Goal: Find contact information: Find contact information

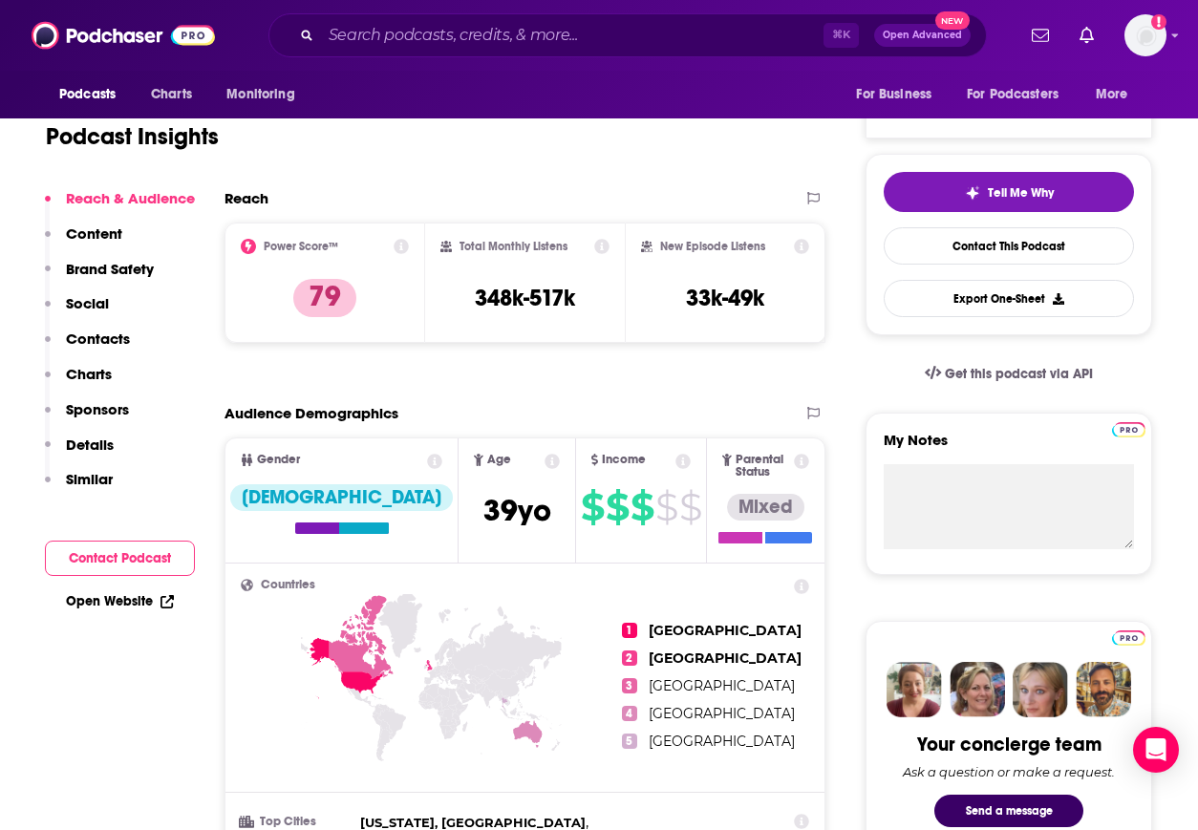
scroll to position [297, 0]
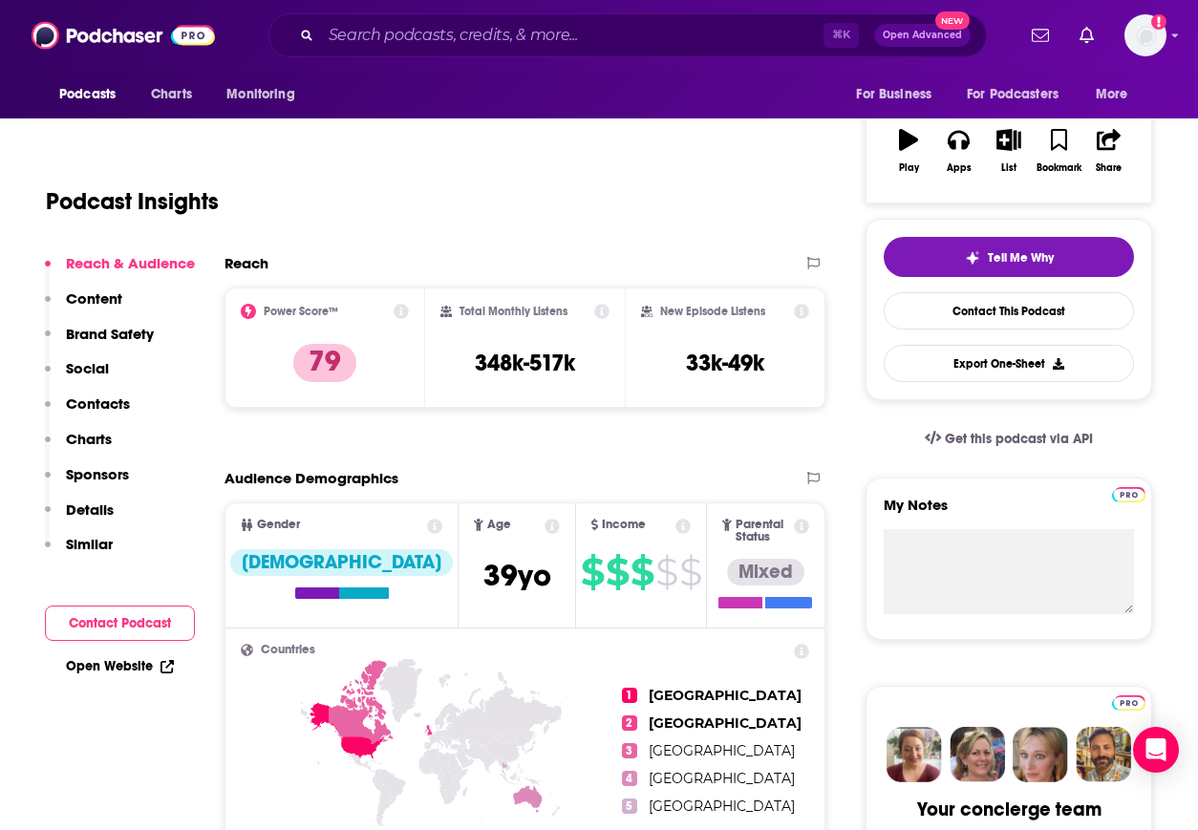
click at [118, 403] on p "Contacts" at bounding box center [98, 404] width 64 height 18
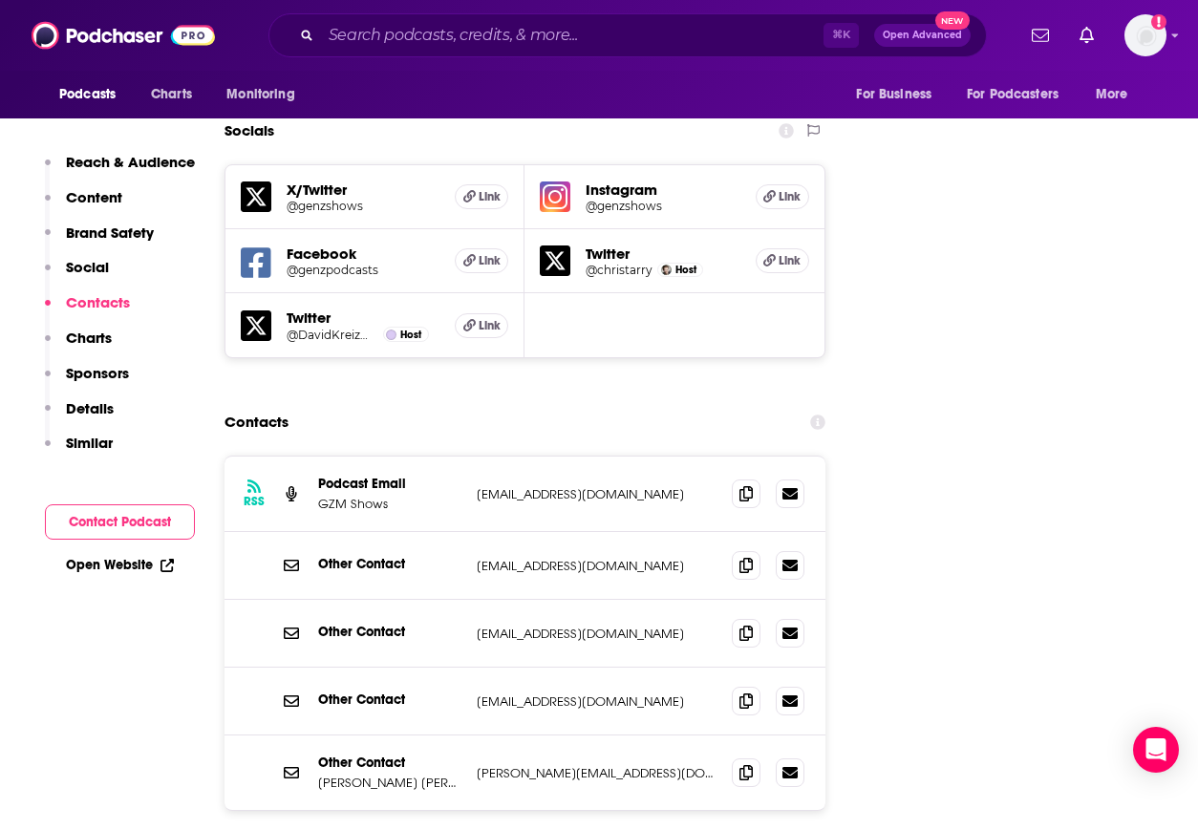
scroll to position [2174, 0]
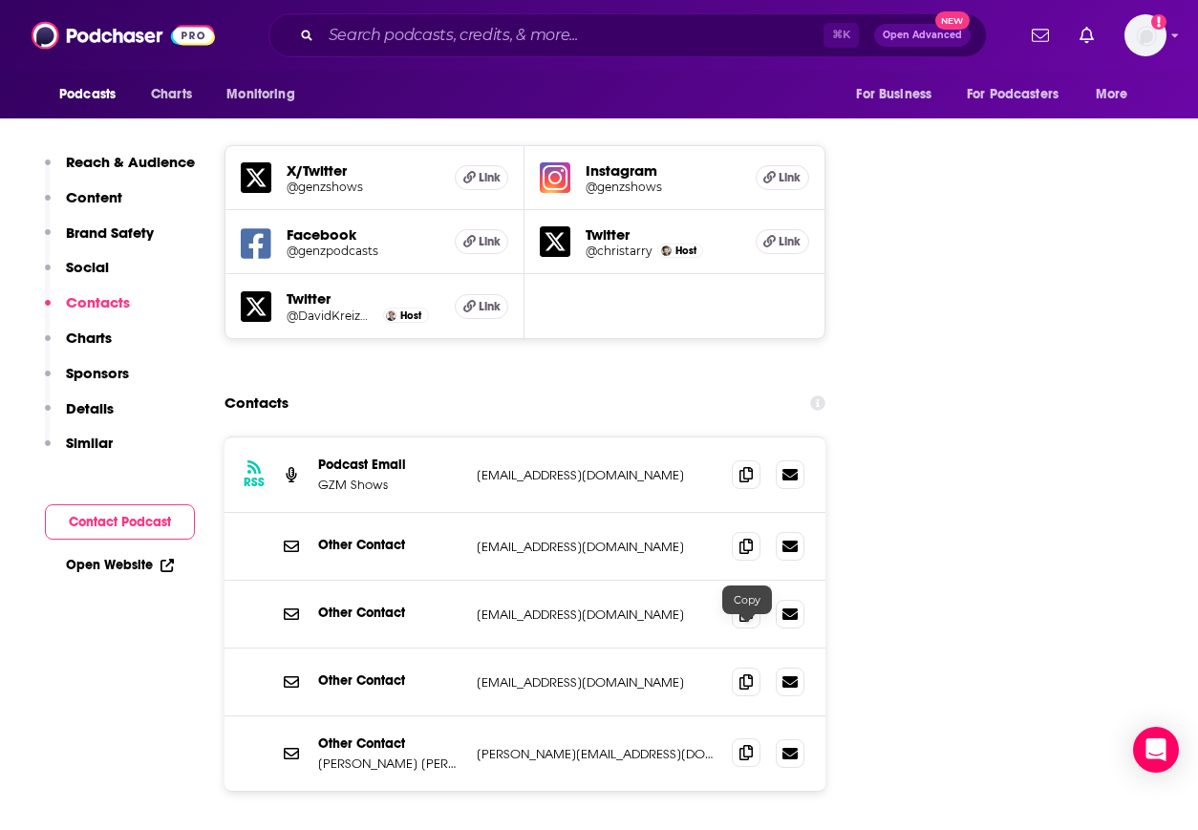
click at [751, 745] on icon at bounding box center [745, 752] width 13 height 15
click at [747, 466] on icon at bounding box center [745, 473] width 13 height 15
click at [595, 36] on input "Search podcasts, credits, & more..." at bounding box center [572, 35] width 502 height 31
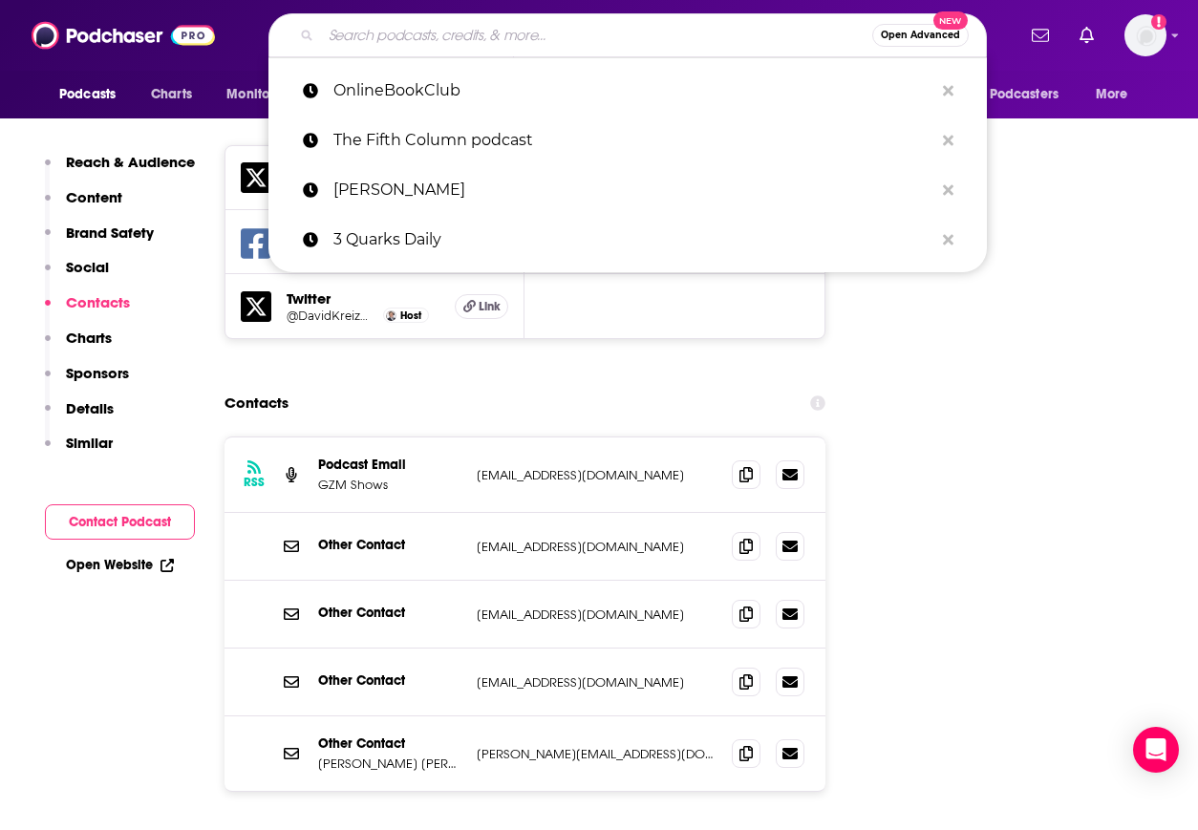
paste input "The Unexplainable Disappearance of [PERSON_NAME]"
type input "The Unexplainable Disappearance of [PERSON_NAME]"
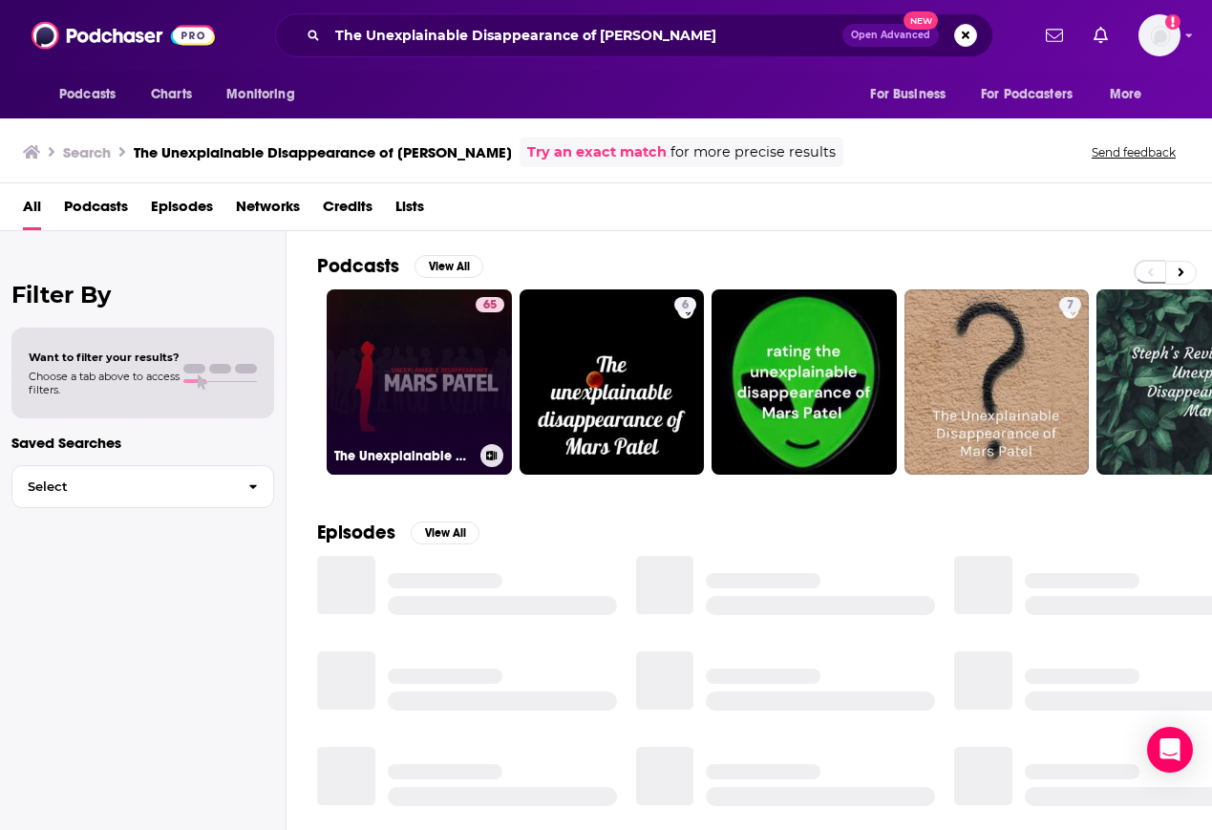
click at [426, 398] on link "65 The Unexplainable Disappearance of [PERSON_NAME]" at bounding box center [419, 381] width 185 height 185
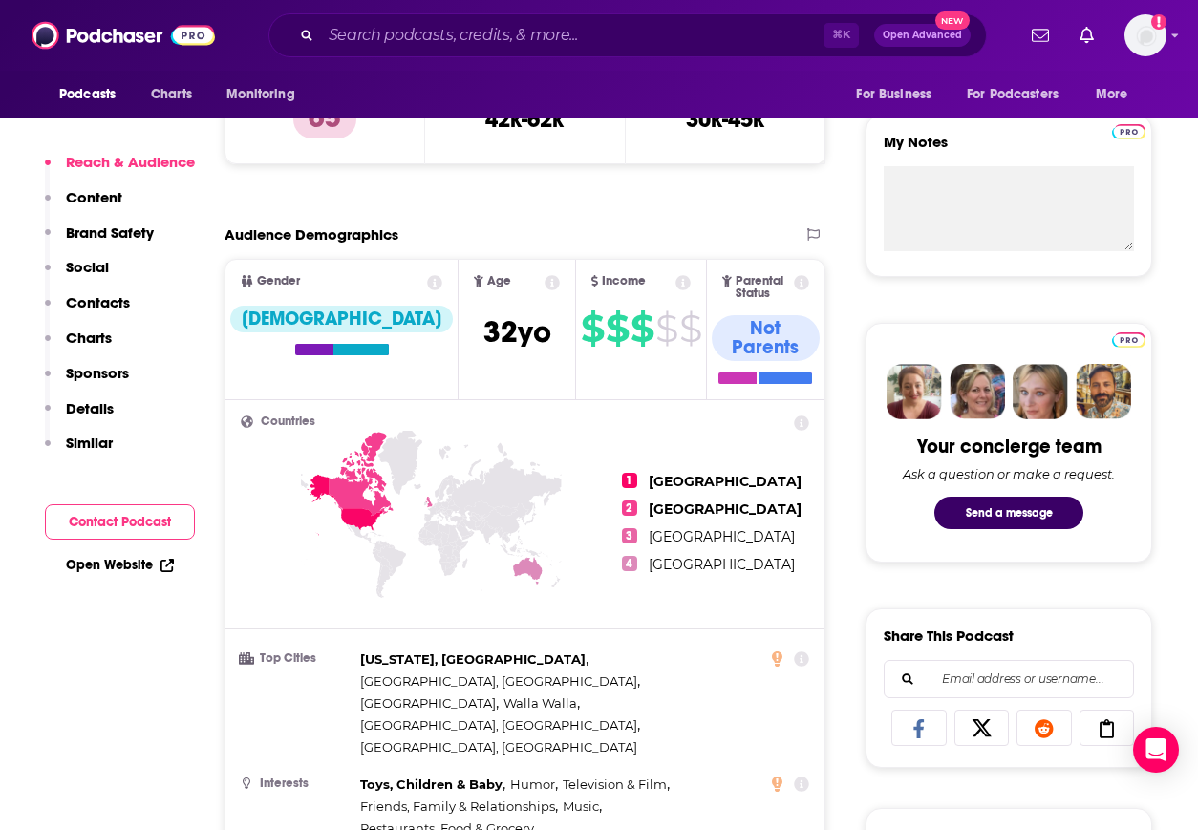
scroll to position [858, 0]
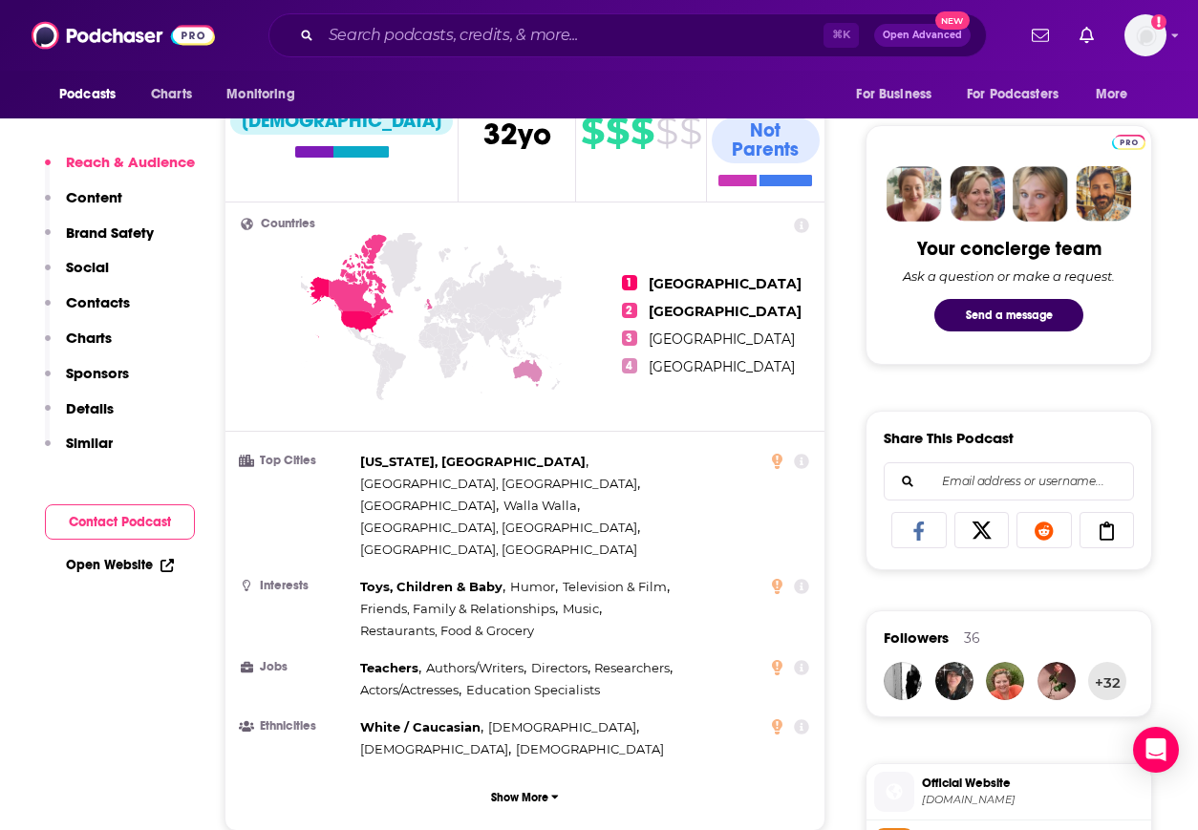
click at [988, 531] on icon at bounding box center [981, 531] width 53 height 19
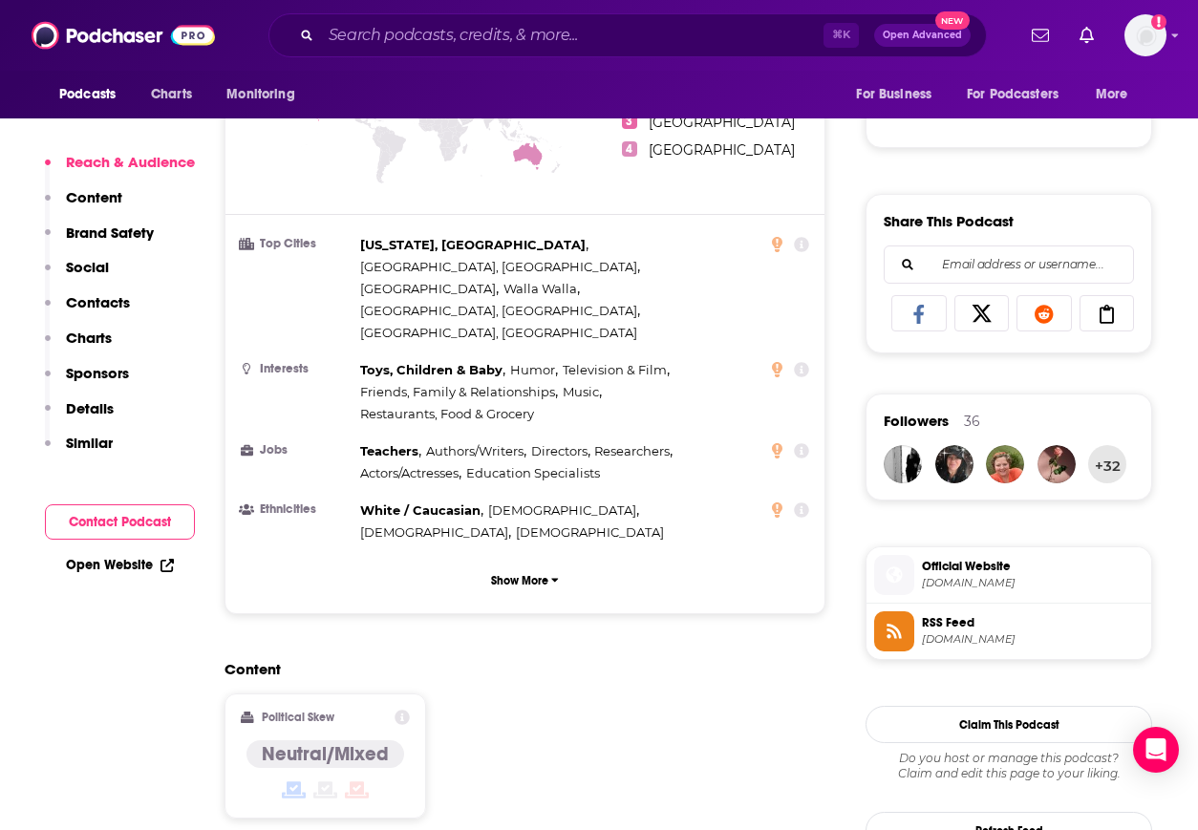
scroll to position [1251, 0]
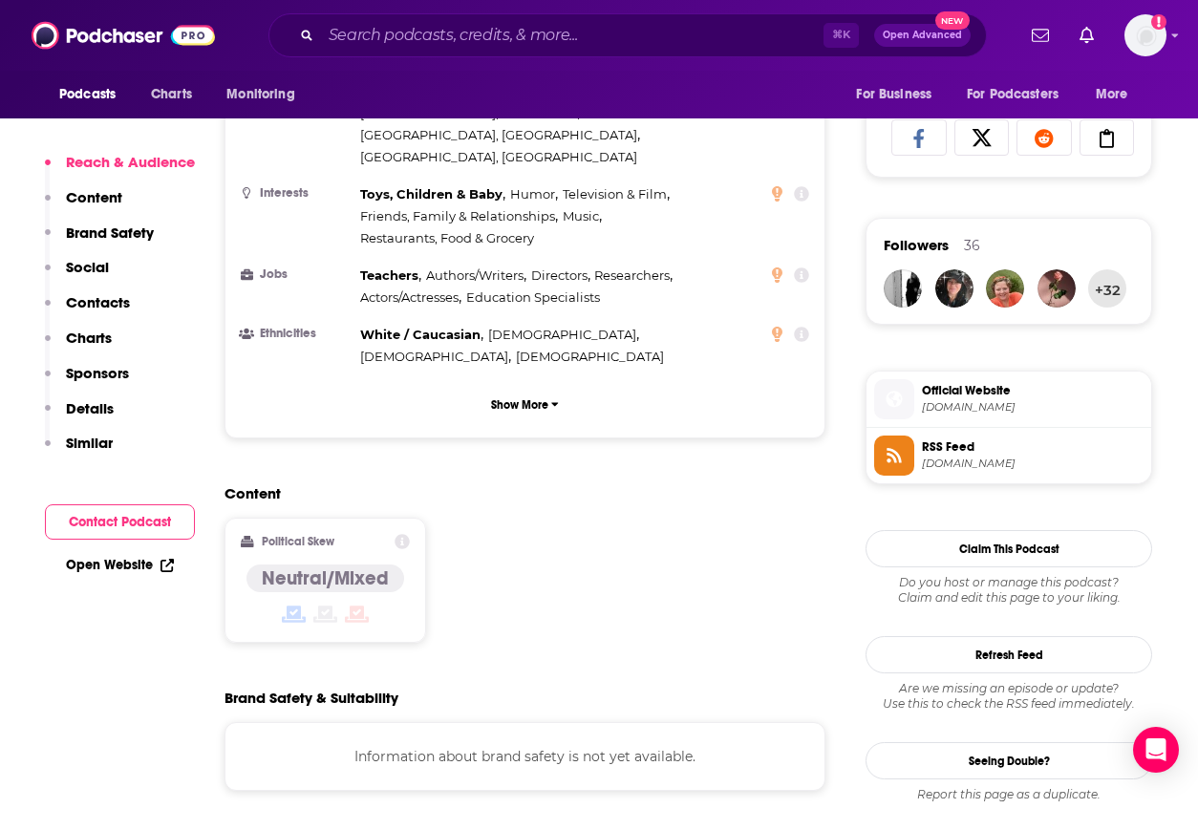
click at [952, 415] on span "Official Website [DOMAIN_NAME]" at bounding box center [1028, 398] width 229 height 38
click at [406, 31] on input "Search podcasts, credits, & more..." at bounding box center [572, 35] width 502 height 31
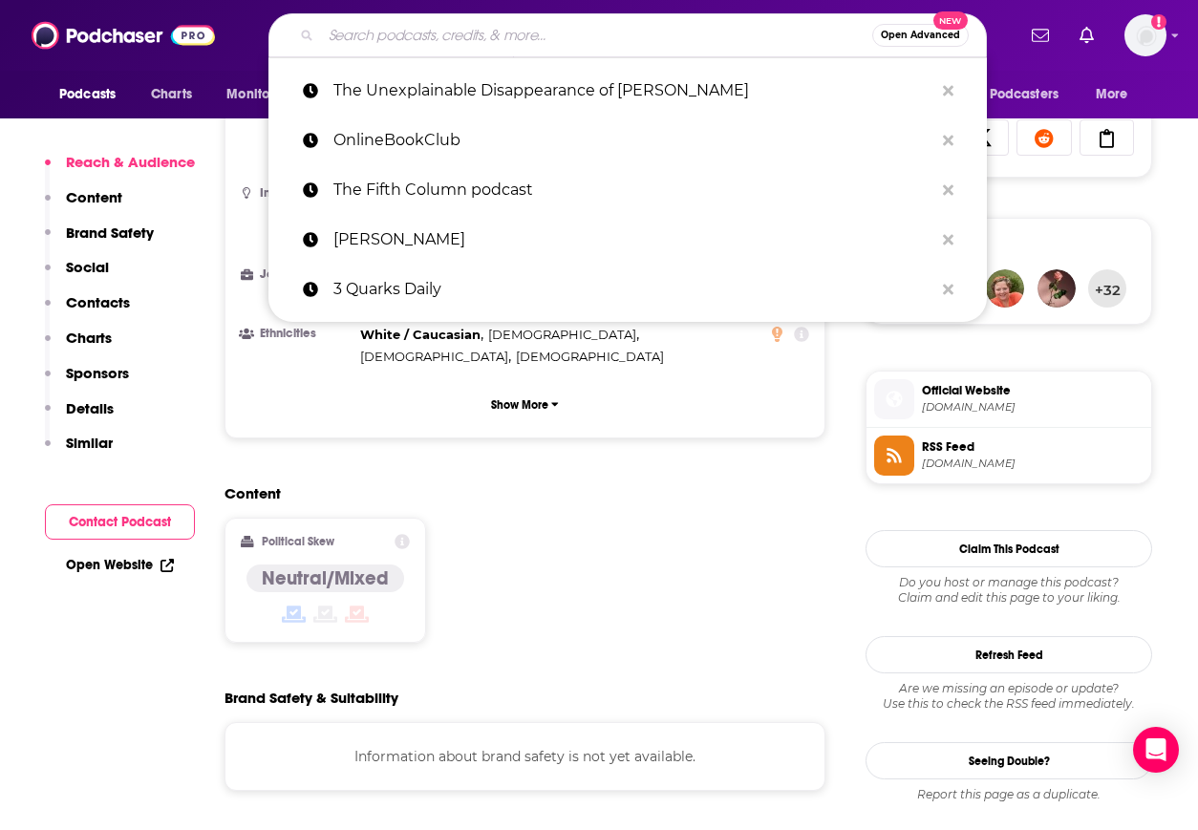
paste input "The Bright Sessions"
type input "The Bright Sessions"
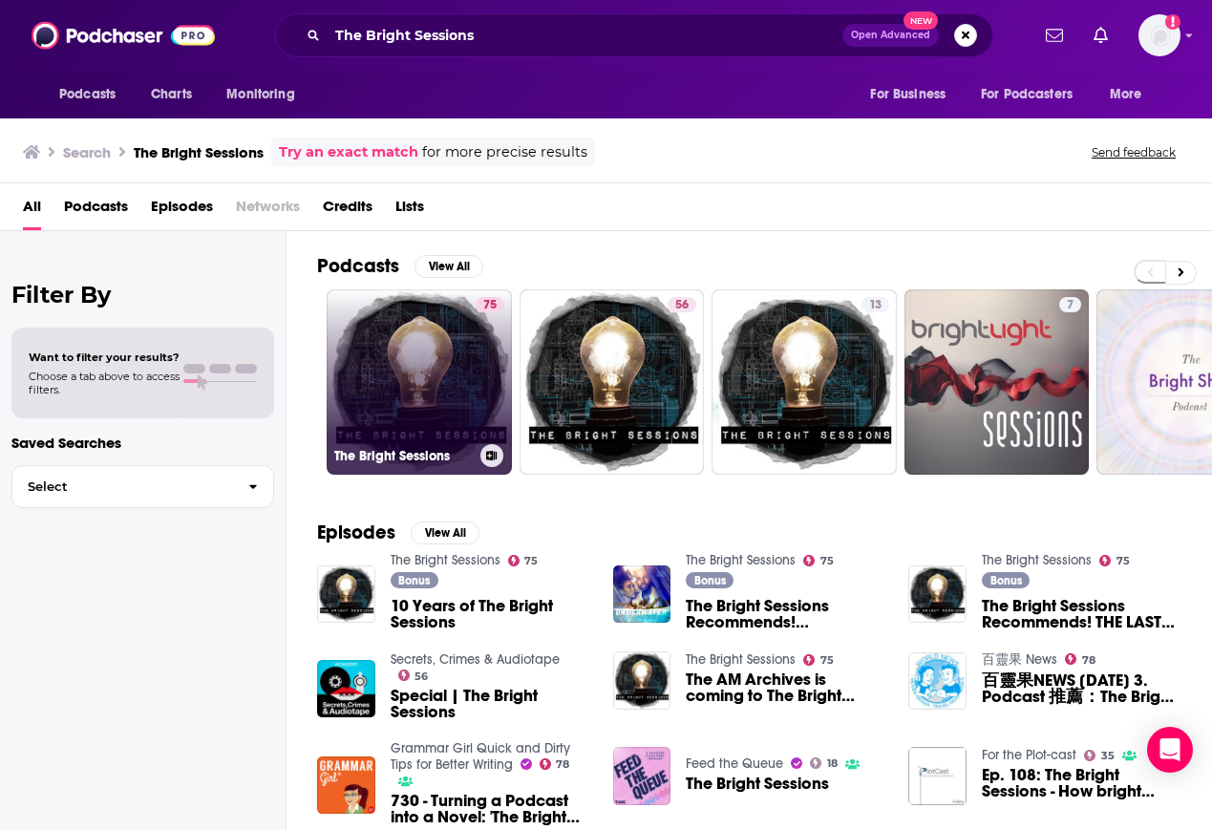
click at [398, 356] on link "75 The Bright Sessions" at bounding box center [419, 381] width 185 height 185
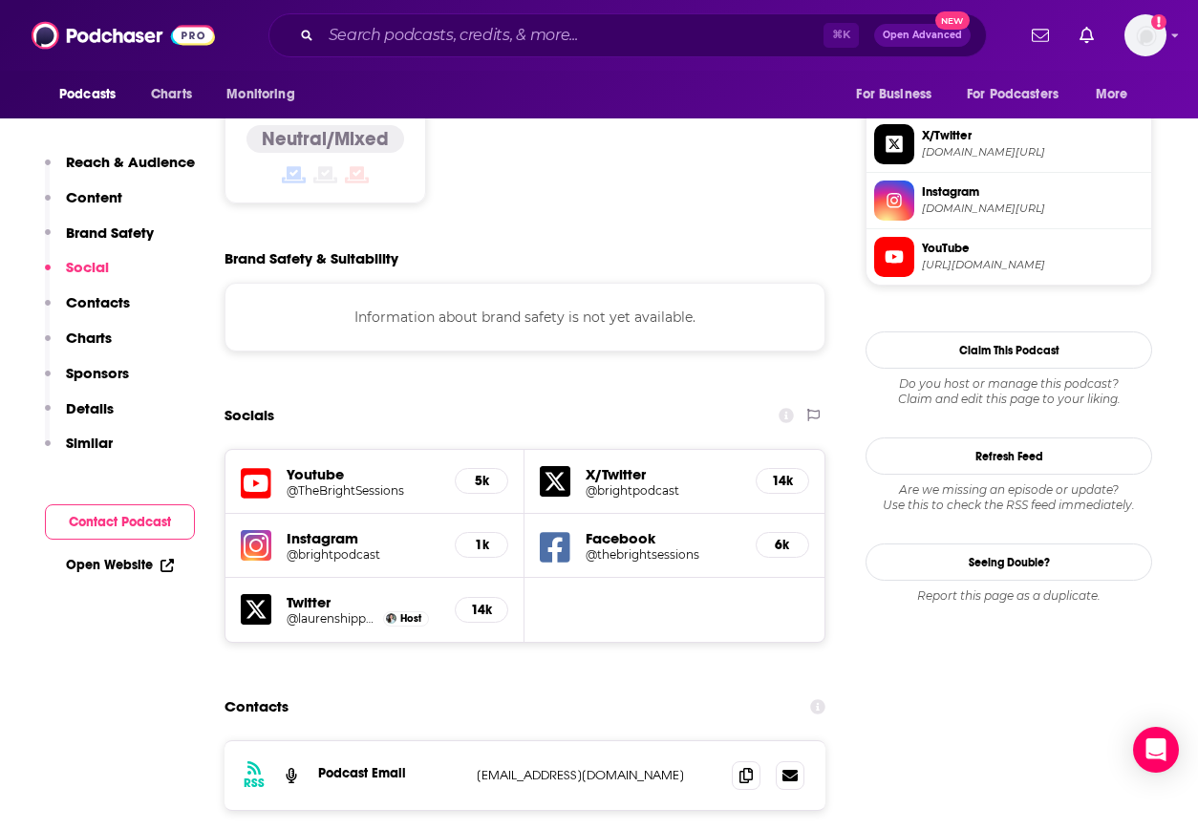
scroll to position [1852, 0]
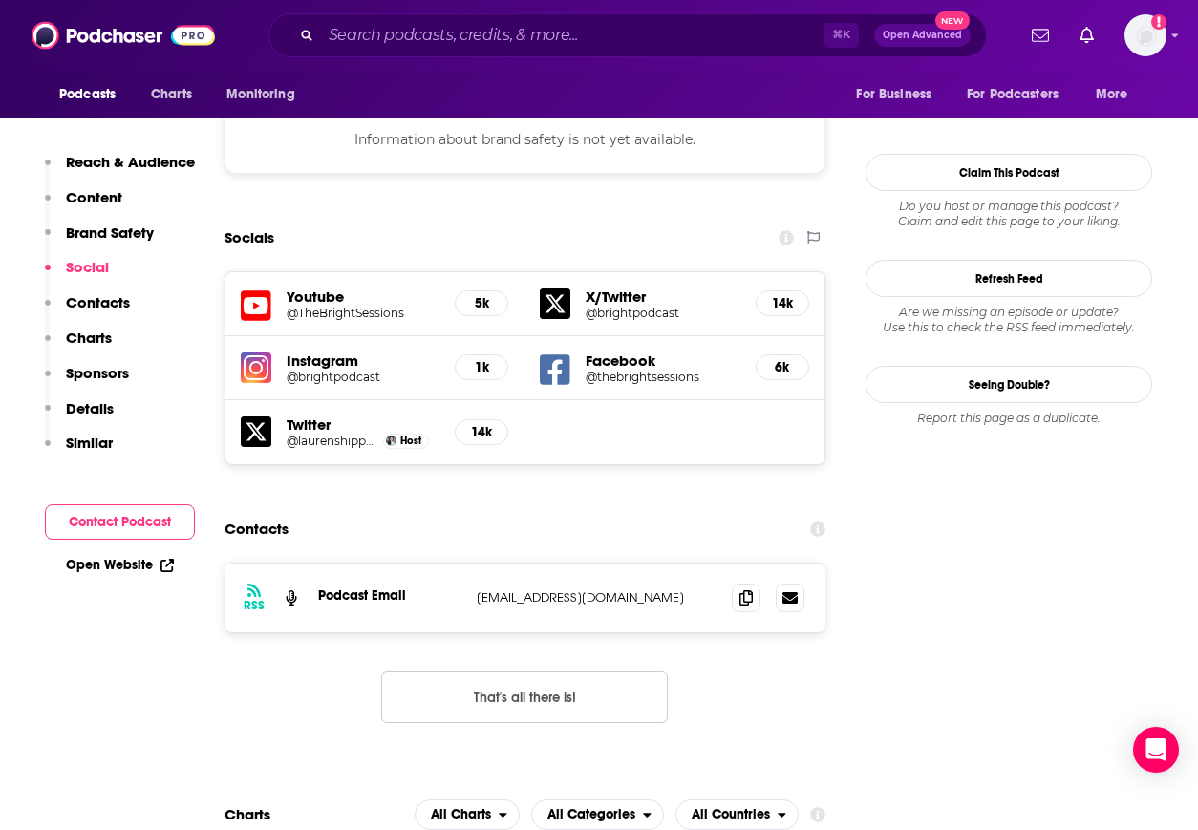
click at [352, 306] on h5 "@TheBrightSessions" at bounding box center [363, 313] width 153 height 14
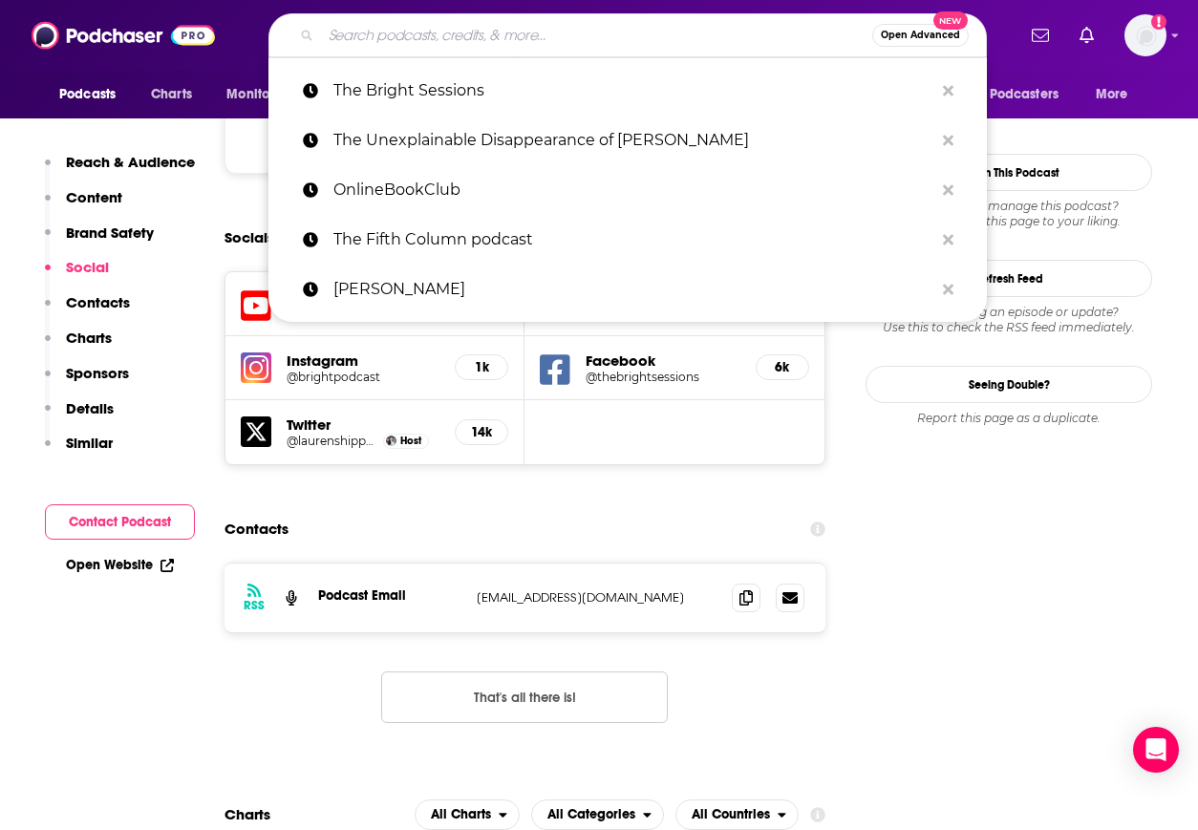
click at [385, 36] on input "Search podcasts, credits, & more..." at bounding box center [596, 35] width 551 height 31
paste input "The Strange Case of Starship [PERSON_NAME]"
type input "The Strange Case of Starship [PERSON_NAME]"
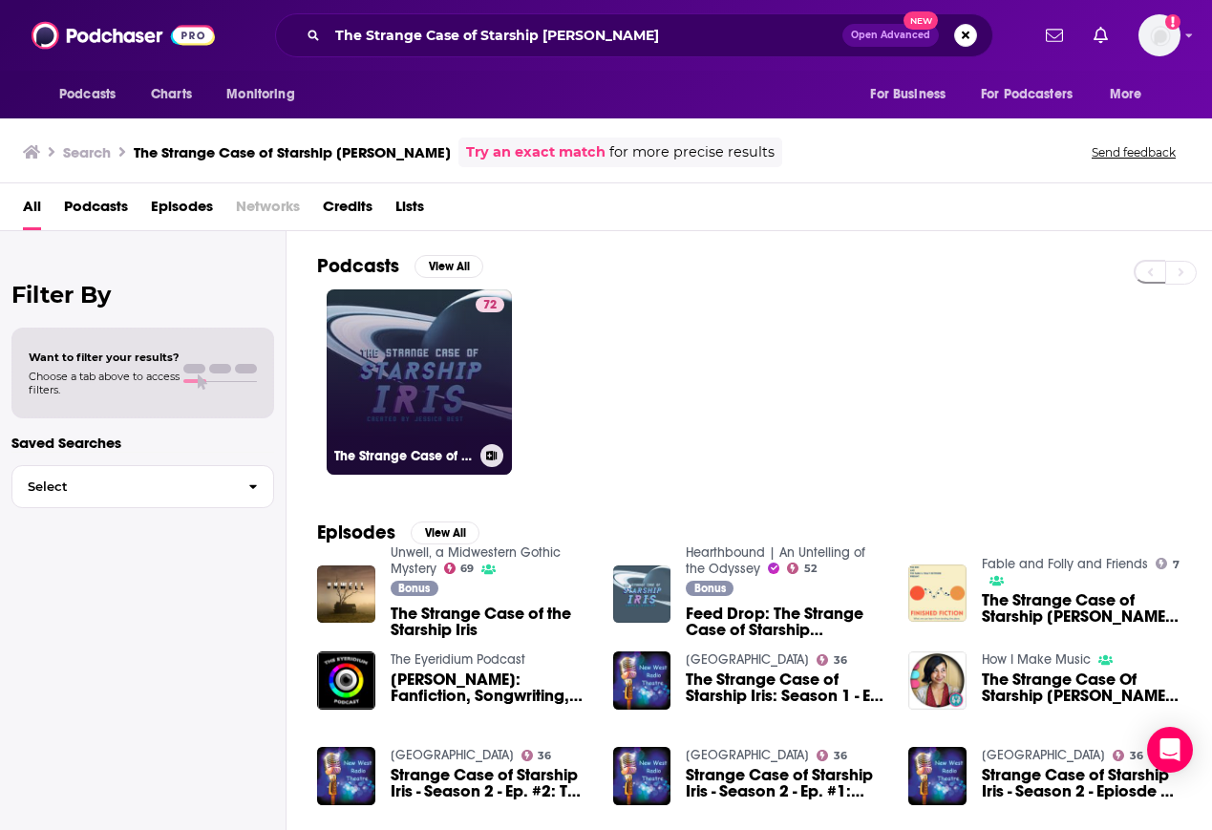
click at [404, 418] on link "72 The Strange Case of Starship [PERSON_NAME]" at bounding box center [419, 381] width 185 height 185
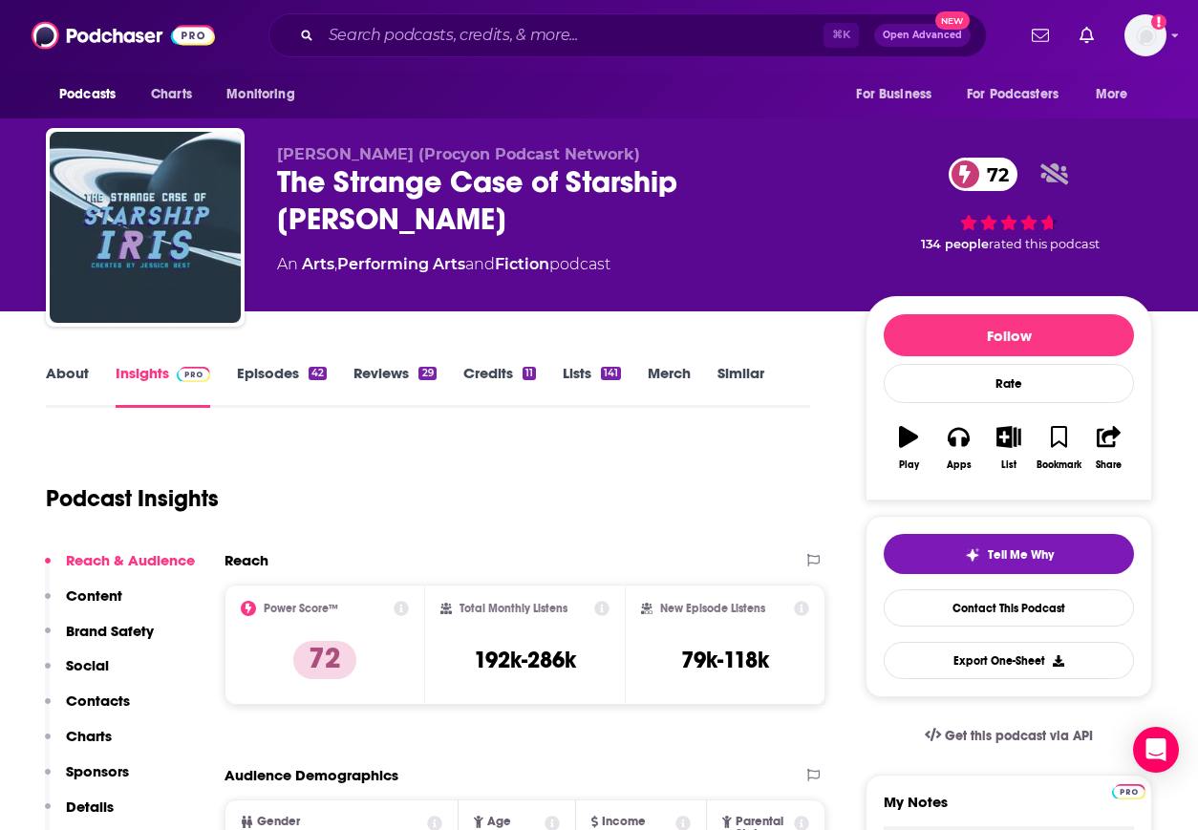
click at [102, 693] on p "Contacts" at bounding box center [98, 701] width 64 height 18
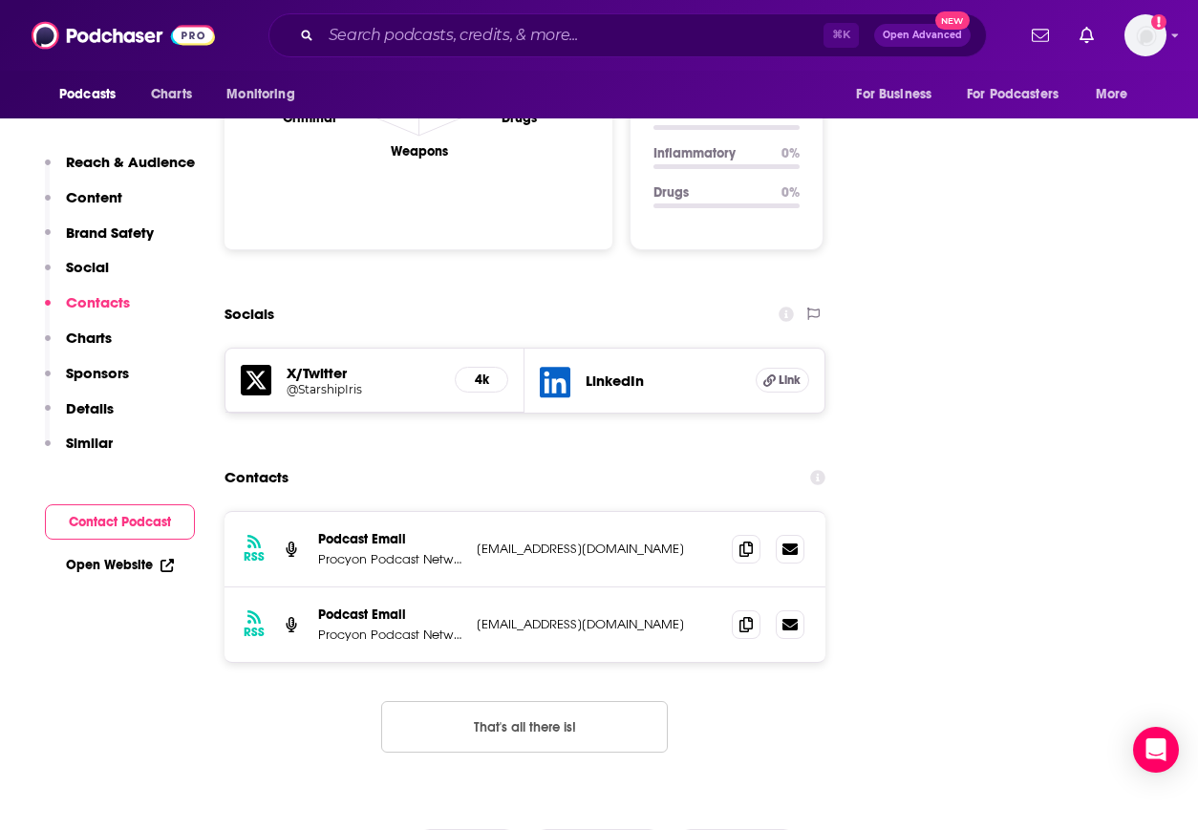
scroll to position [2068, 0]
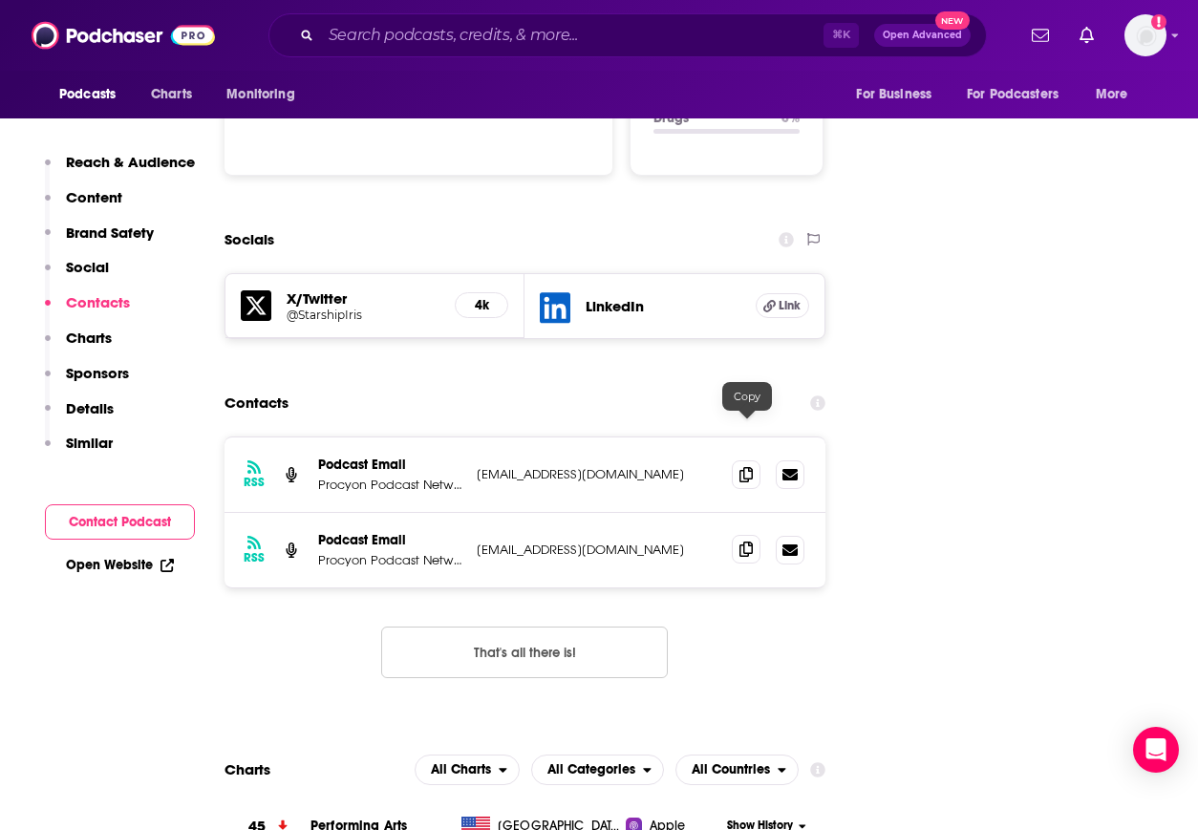
drag, startPoint x: 755, startPoint y: 435, endPoint x: 740, endPoint y: 437, distance: 14.5
click at [755, 535] on span at bounding box center [746, 549] width 29 height 29
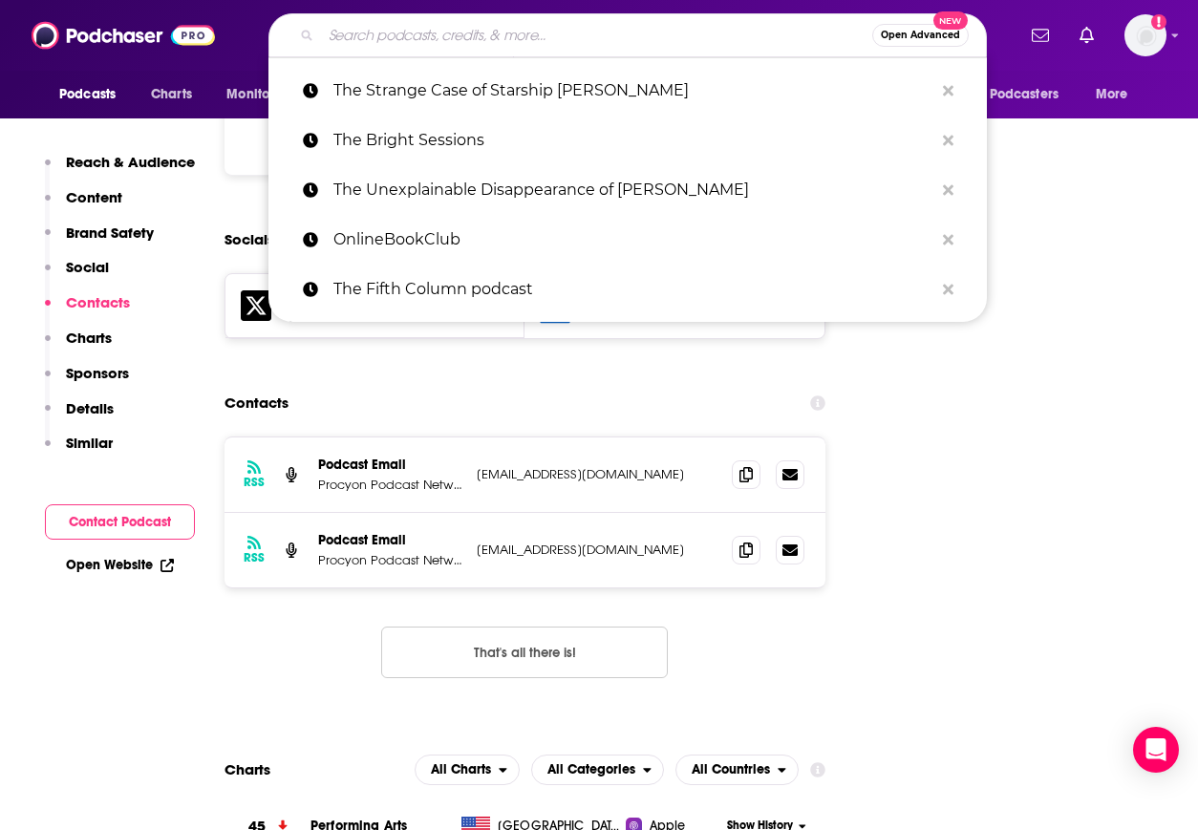
click at [380, 33] on input "Search podcasts, credits, & more..." at bounding box center [596, 35] width 551 height 31
paste input "Girl in Space"
type input "Girl in Space"
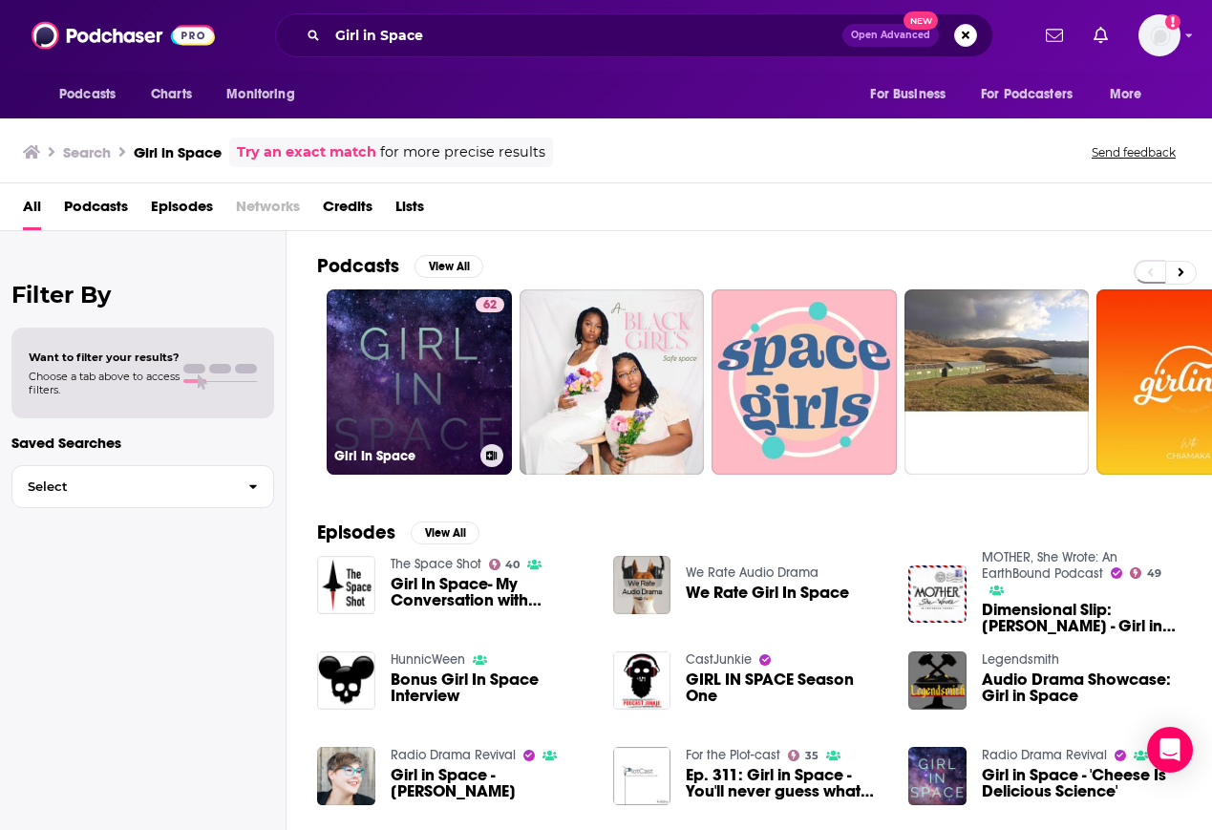
click at [441, 394] on link "62 Girl In Space" at bounding box center [419, 381] width 185 height 185
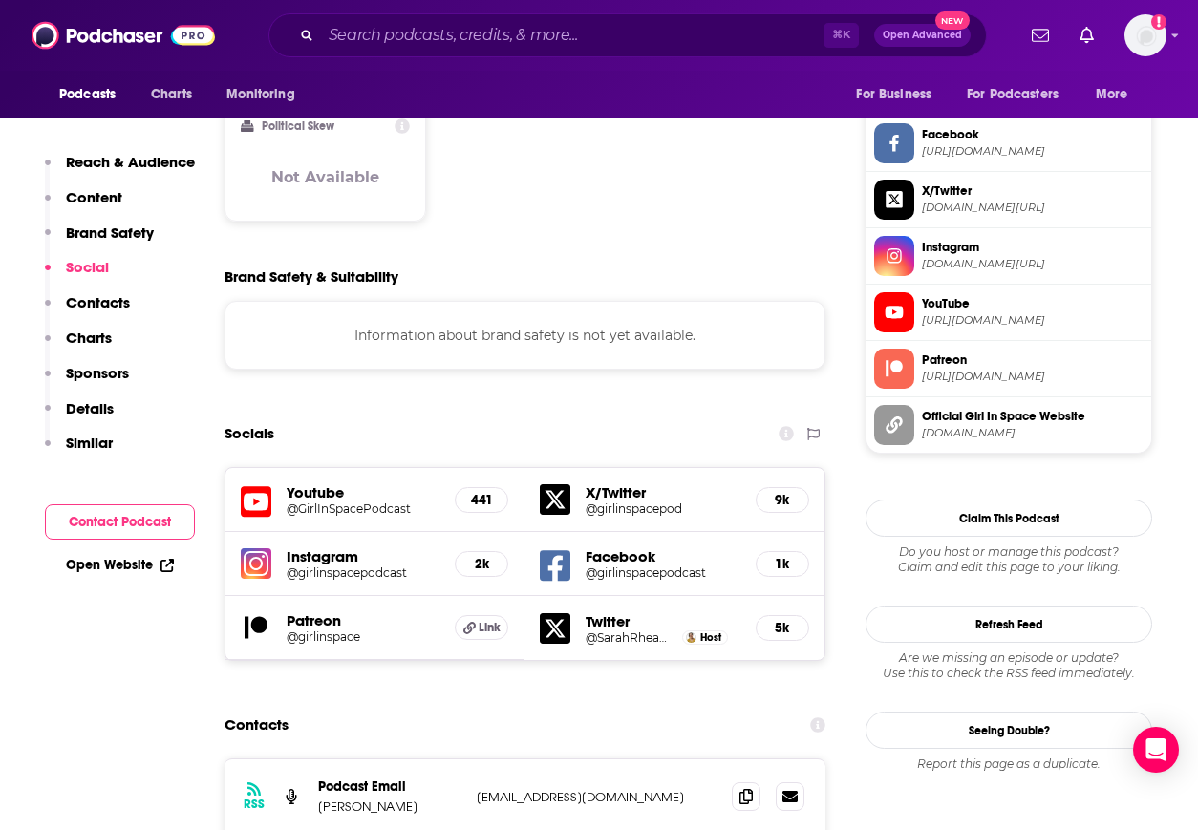
scroll to position [1477, 0]
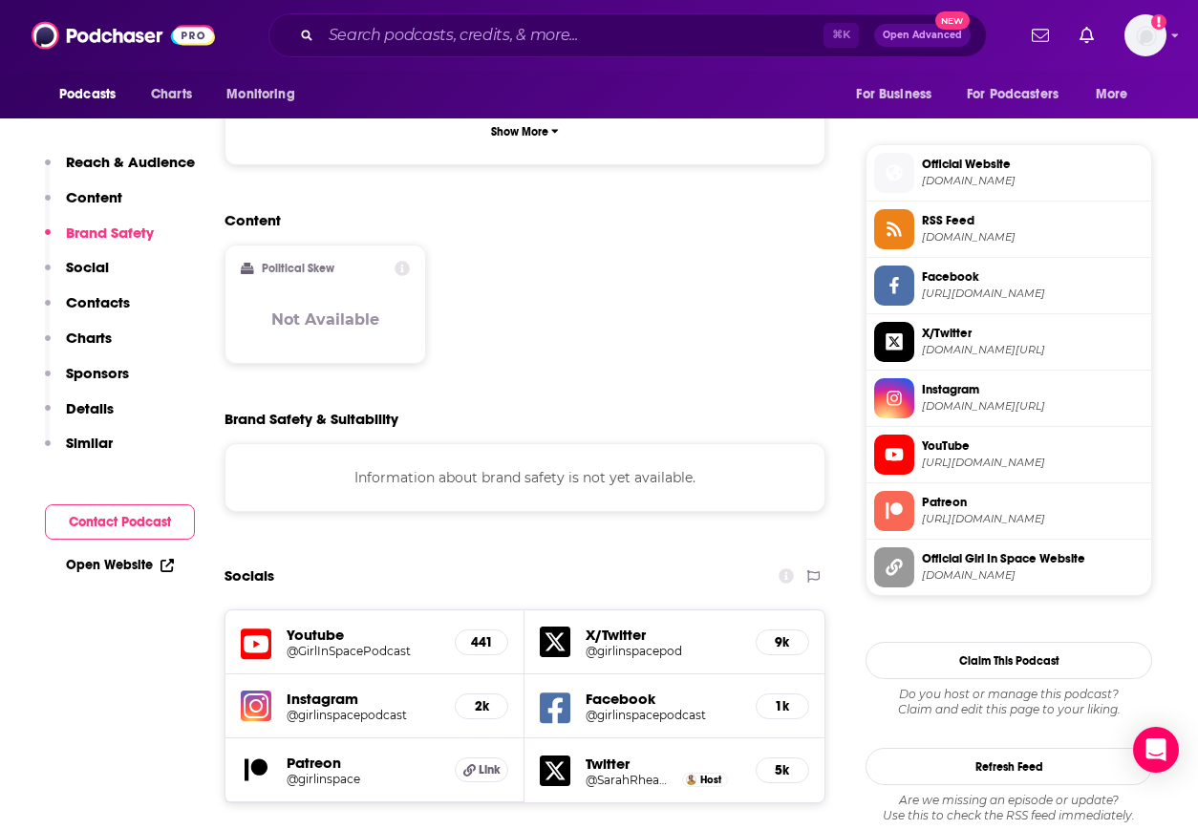
click at [1052, 165] on span "Official Website" at bounding box center [1033, 164] width 222 height 17
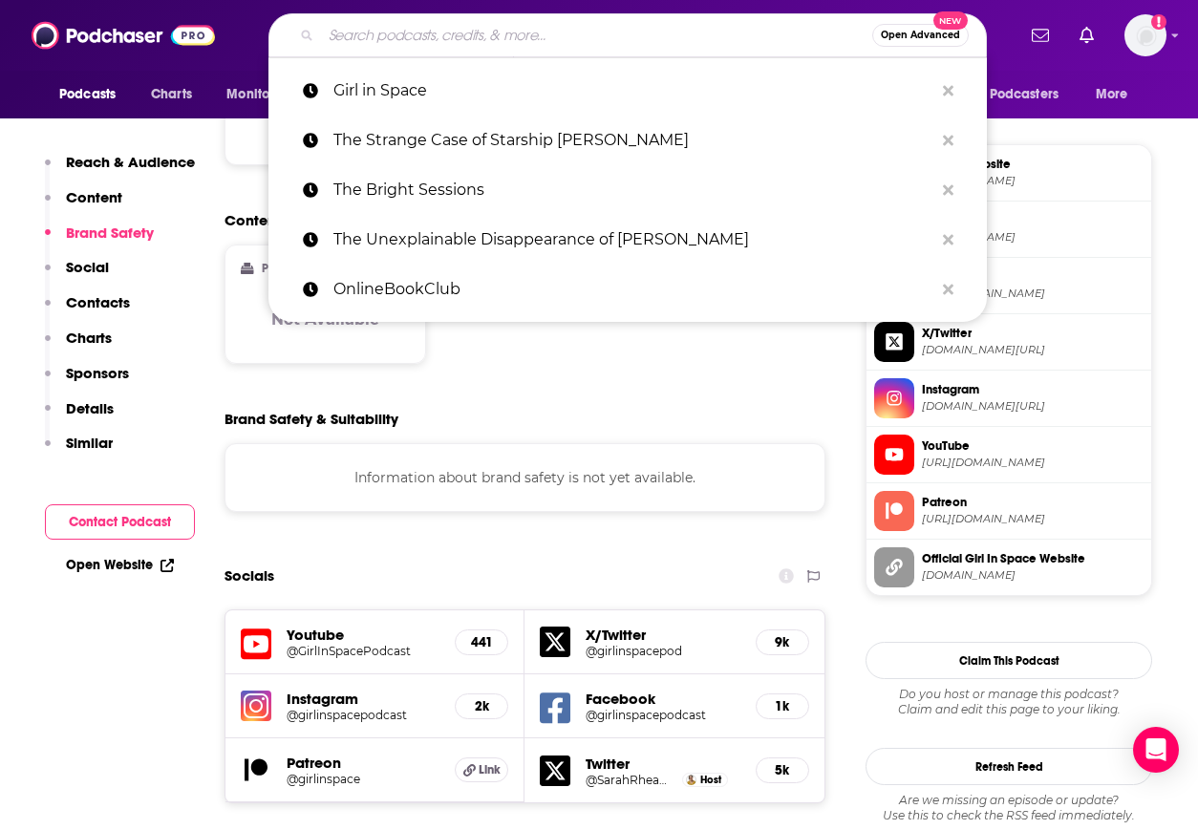
click at [434, 31] on input "Search podcasts, credits, & more..." at bounding box center [596, 35] width 551 height 31
paste input "We Fix Space Junk"
type input "We Fix Space Junk"
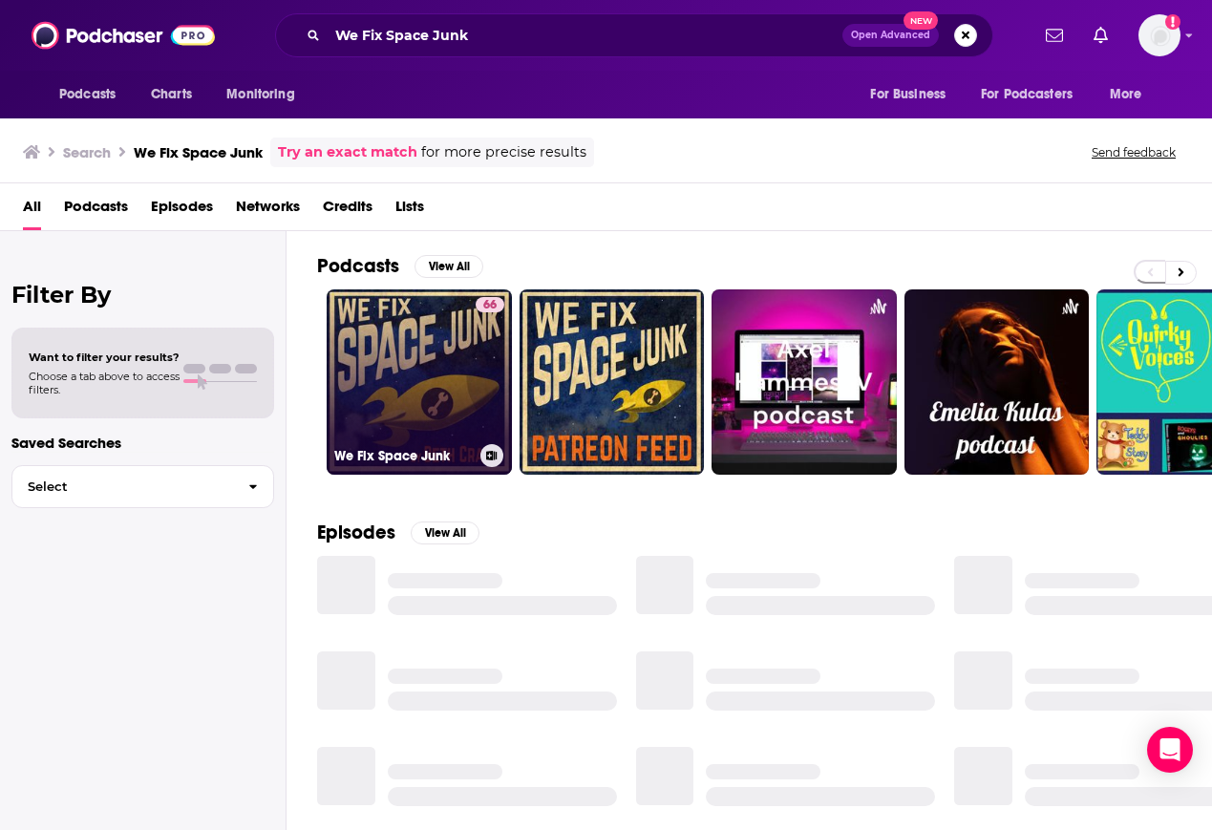
click at [444, 349] on link "66 We Fix Space Junk" at bounding box center [419, 381] width 185 height 185
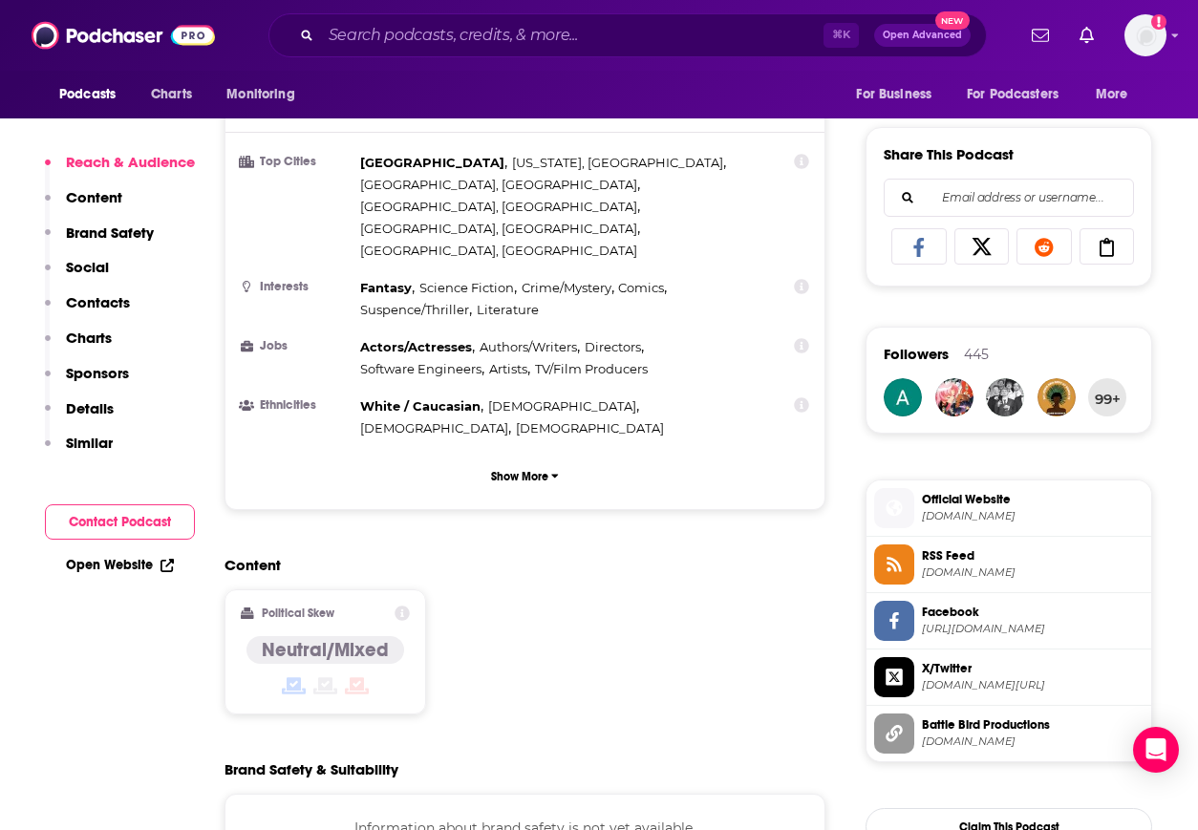
scroll to position [1408, 0]
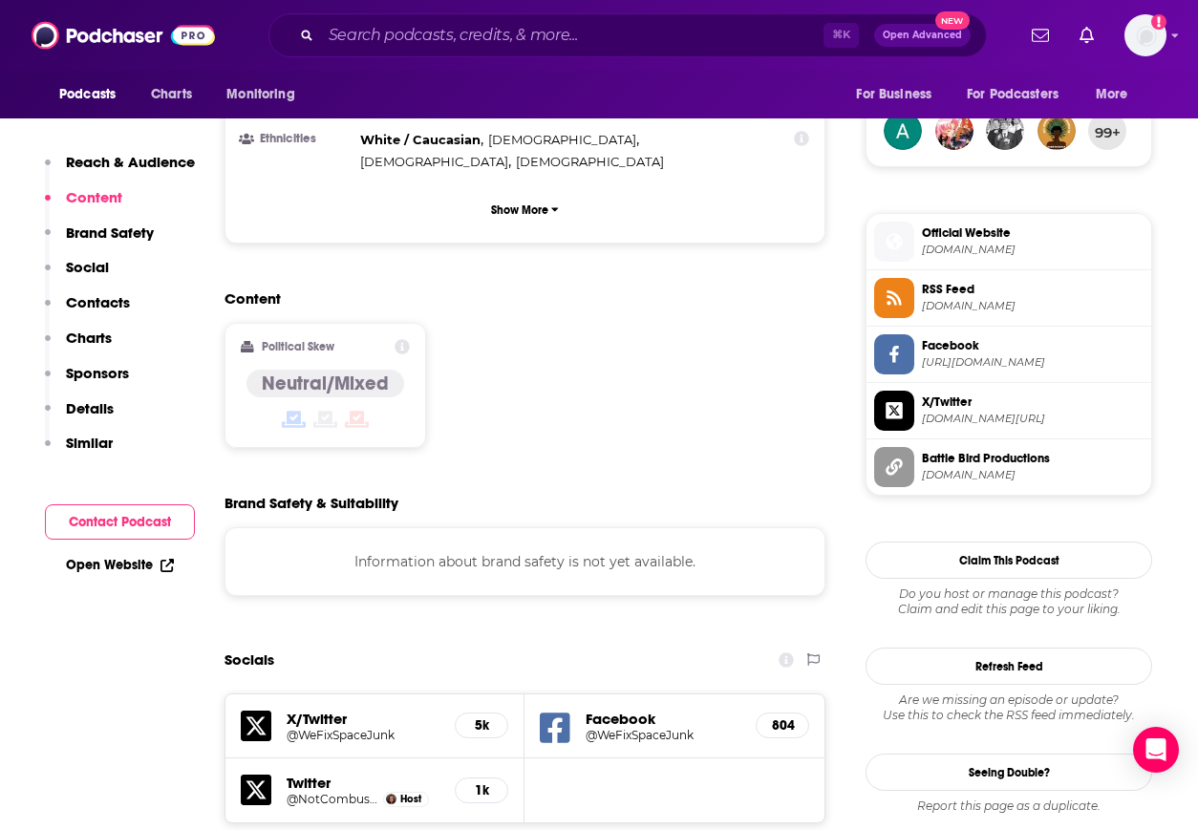
click at [969, 232] on span "Official Website" at bounding box center [1033, 232] width 222 height 17
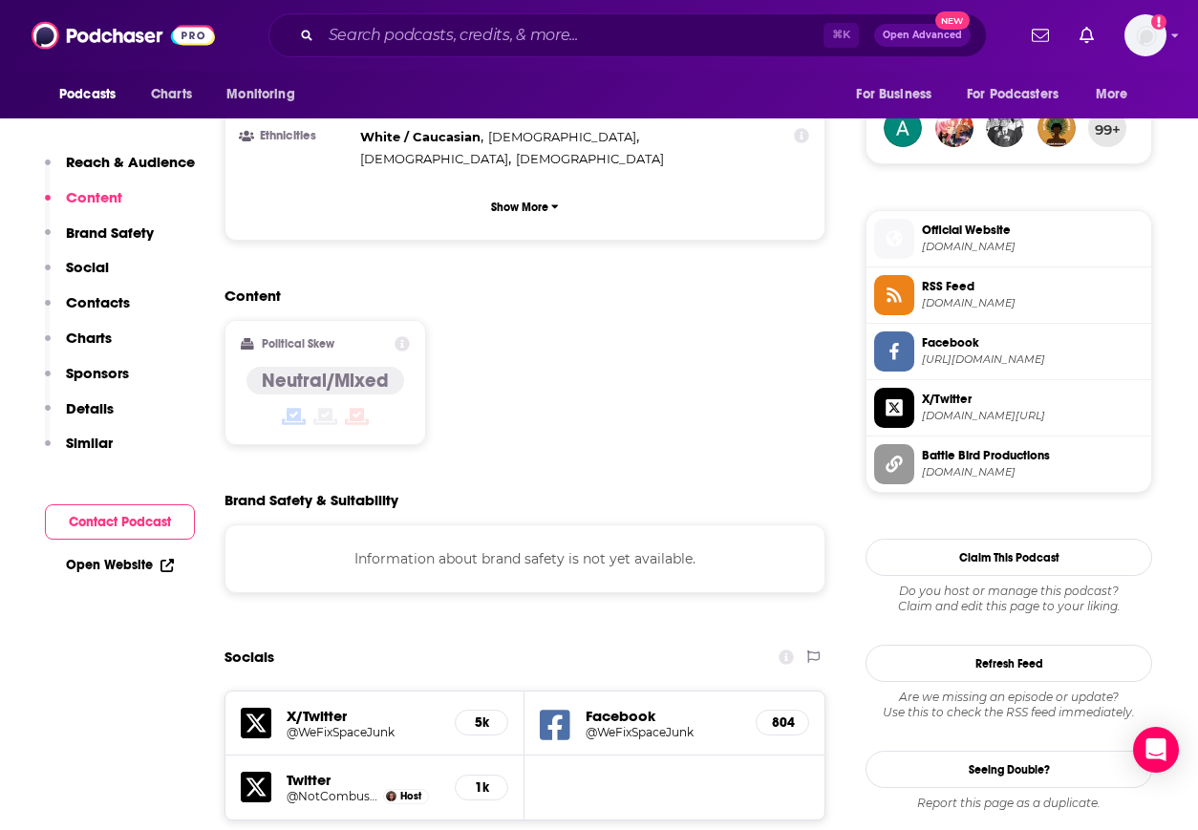
scroll to position [1412, 0]
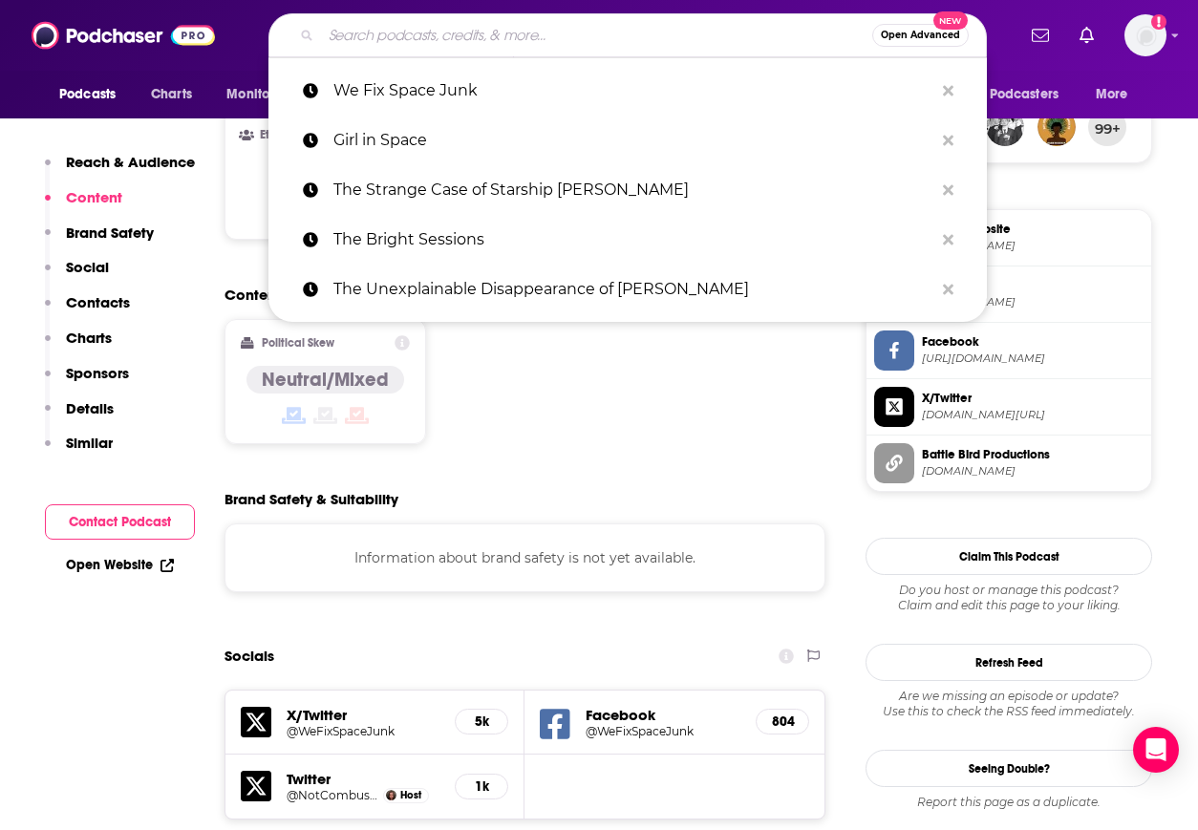
click at [393, 41] on input "Search podcasts, credits, & more..." at bounding box center [596, 35] width 551 height 31
paste input "Welcome to Night Vale"
type input "Welcome to Night Vale"
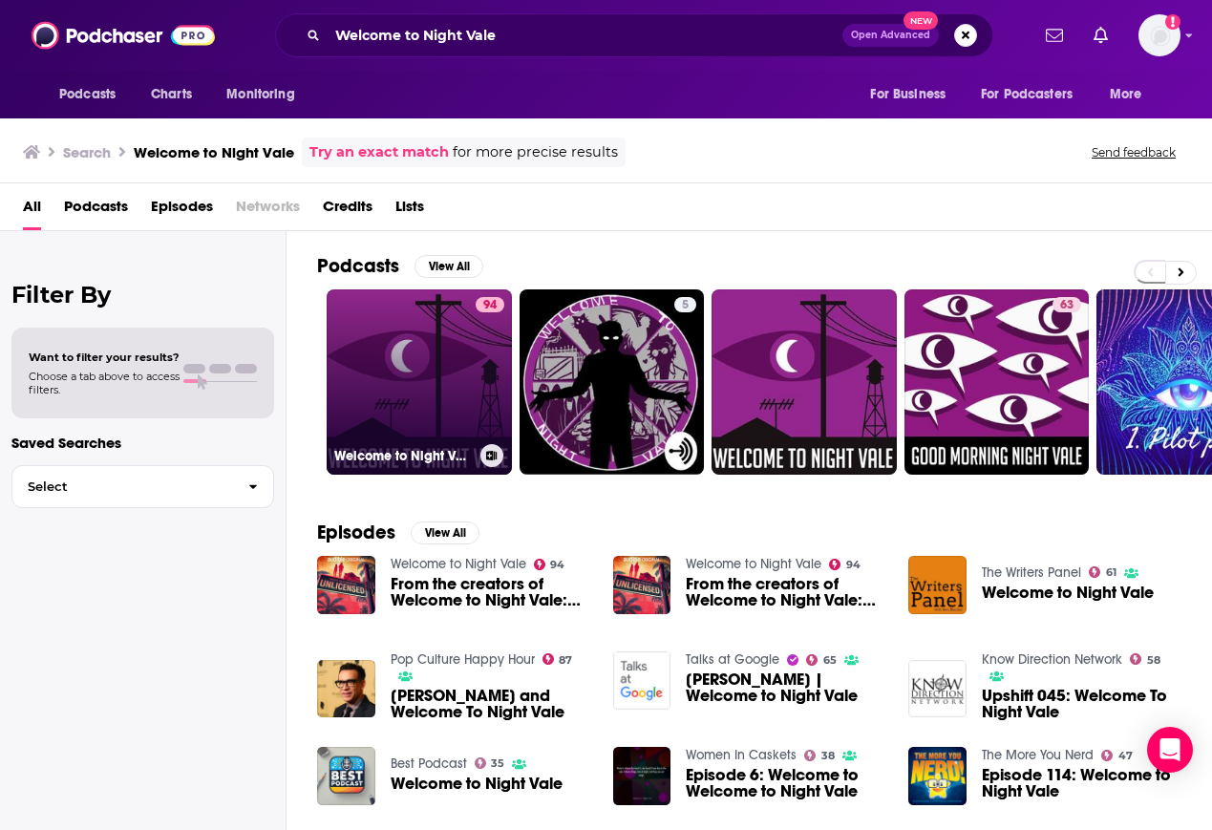
click at [445, 362] on link "94 Welcome to Night Vale" at bounding box center [419, 381] width 185 height 185
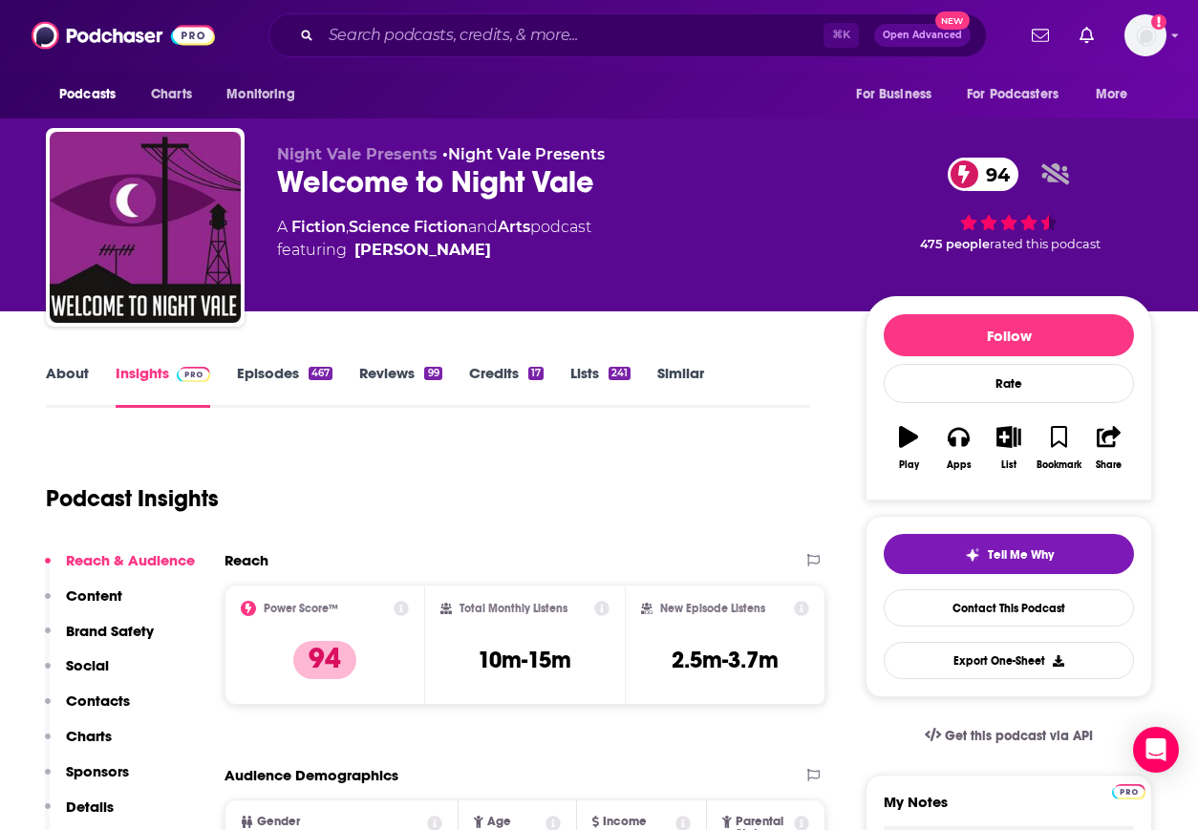
click at [96, 702] on p "Contacts" at bounding box center [98, 701] width 64 height 18
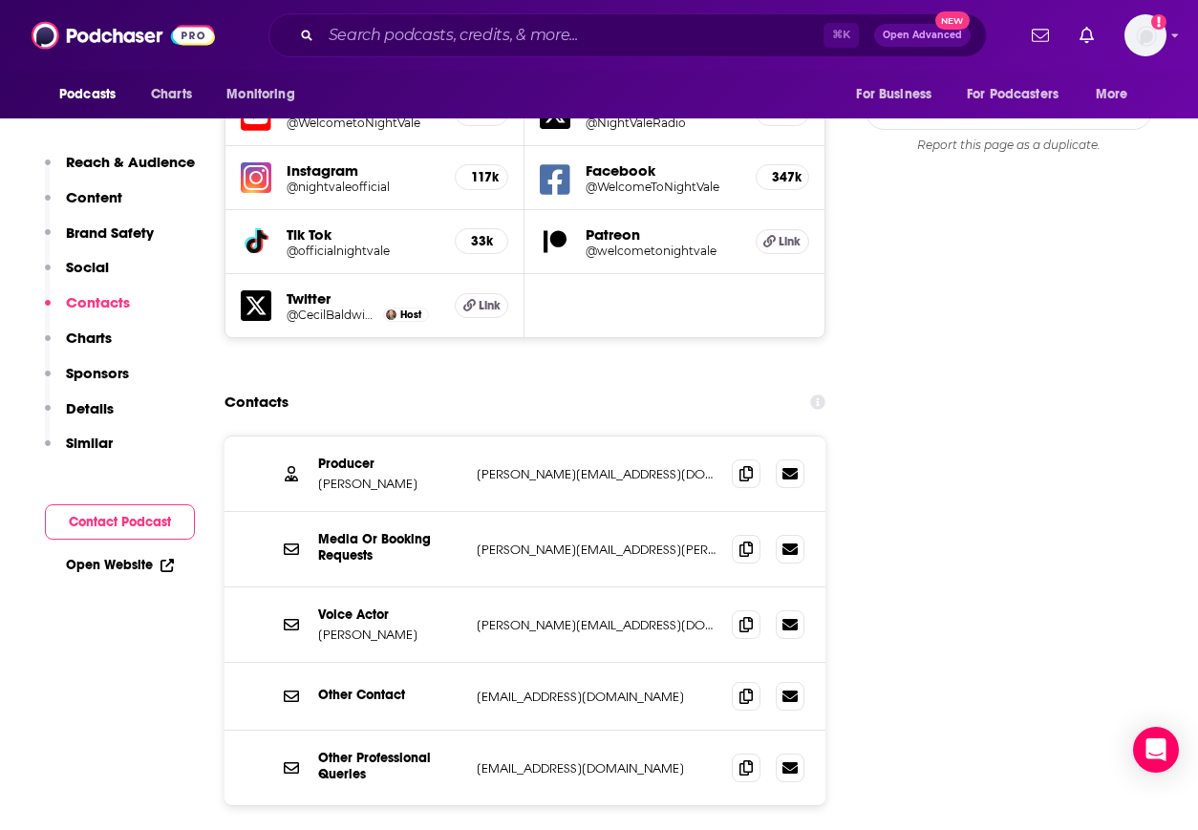
scroll to position [2259, 0]
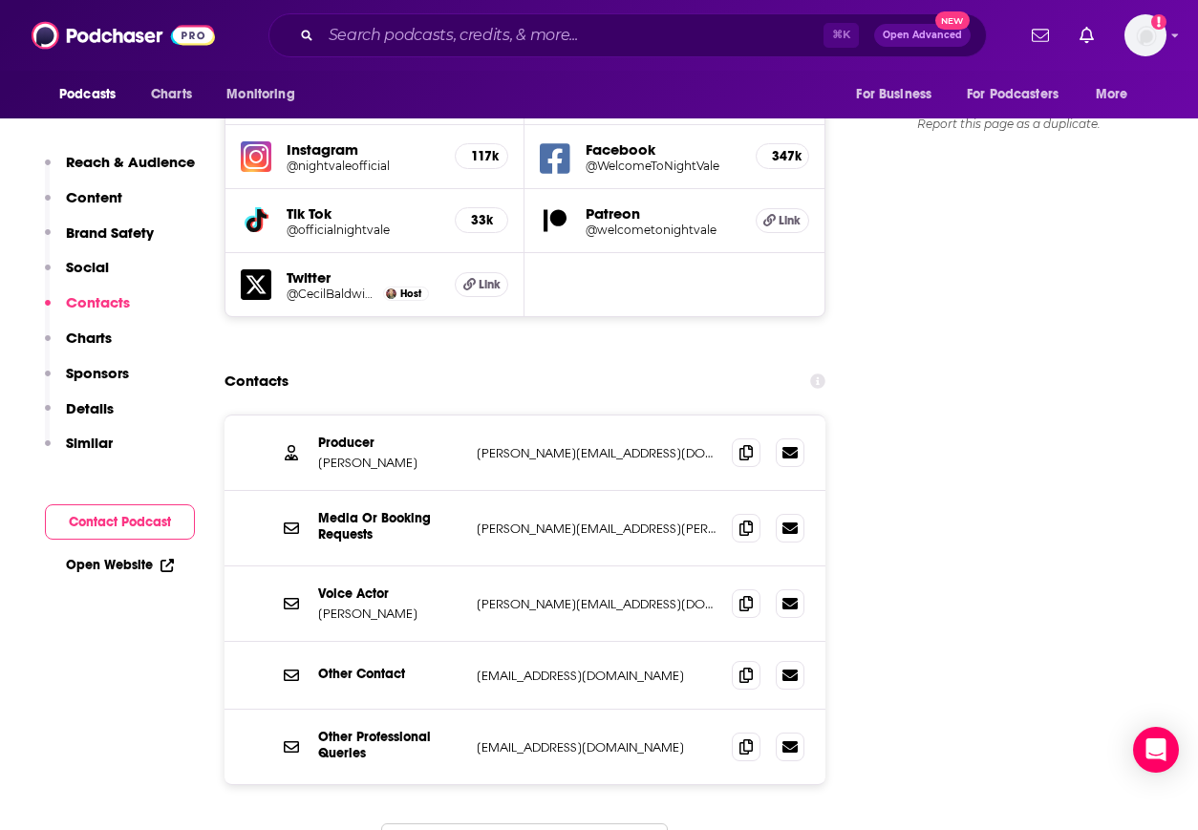
drag, startPoint x: 402, startPoint y: 370, endPoint x: 316, endPoint y: 373, distance: 86.0
click at [318, 455] on p "[PERSON_NAME]" at bounding box center [389, 463] width 143 height 16
copy p "[PERSON_NAME]"
click at [739, 444] on icon at bounding box center [745, 451] width 13 height 15
click at [741, 520] on icon at bounding box center [745, 527] width 13 height 15
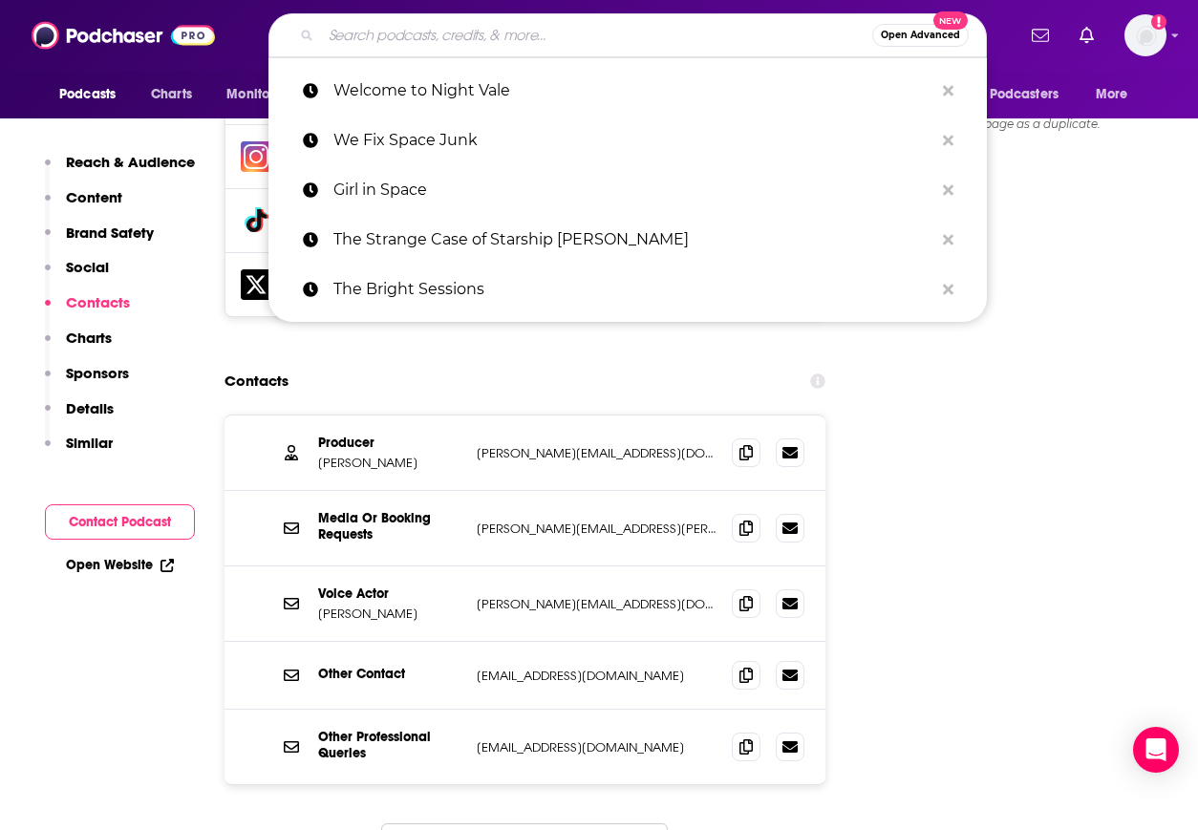
click at [451, 30] on input "Search podcasts, credits, & more..." at bounding box center [596, 35] width 551 height 31
paste input "Wolf 359"
type input "Wolf 359"
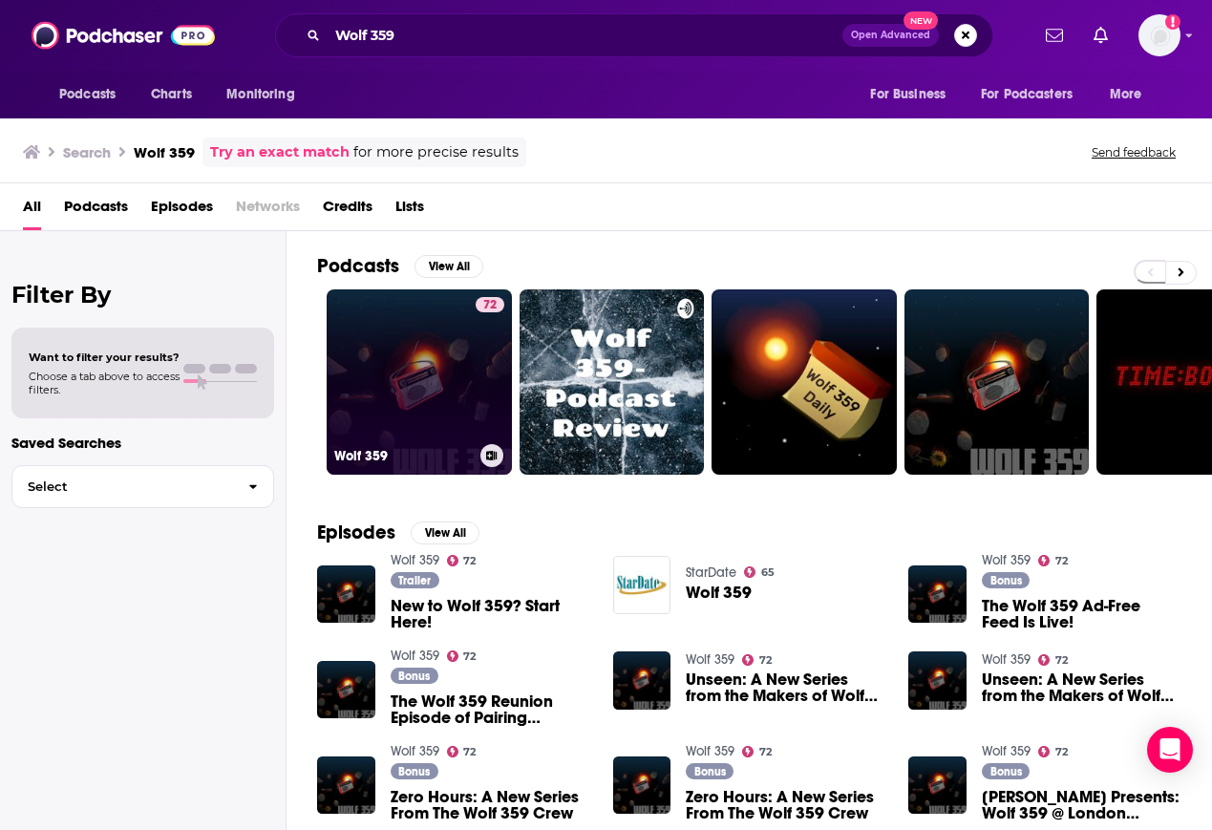
click at [419, 392] on link "72 Wolf 359" at bounding box center [419, 381] width 185 height 185
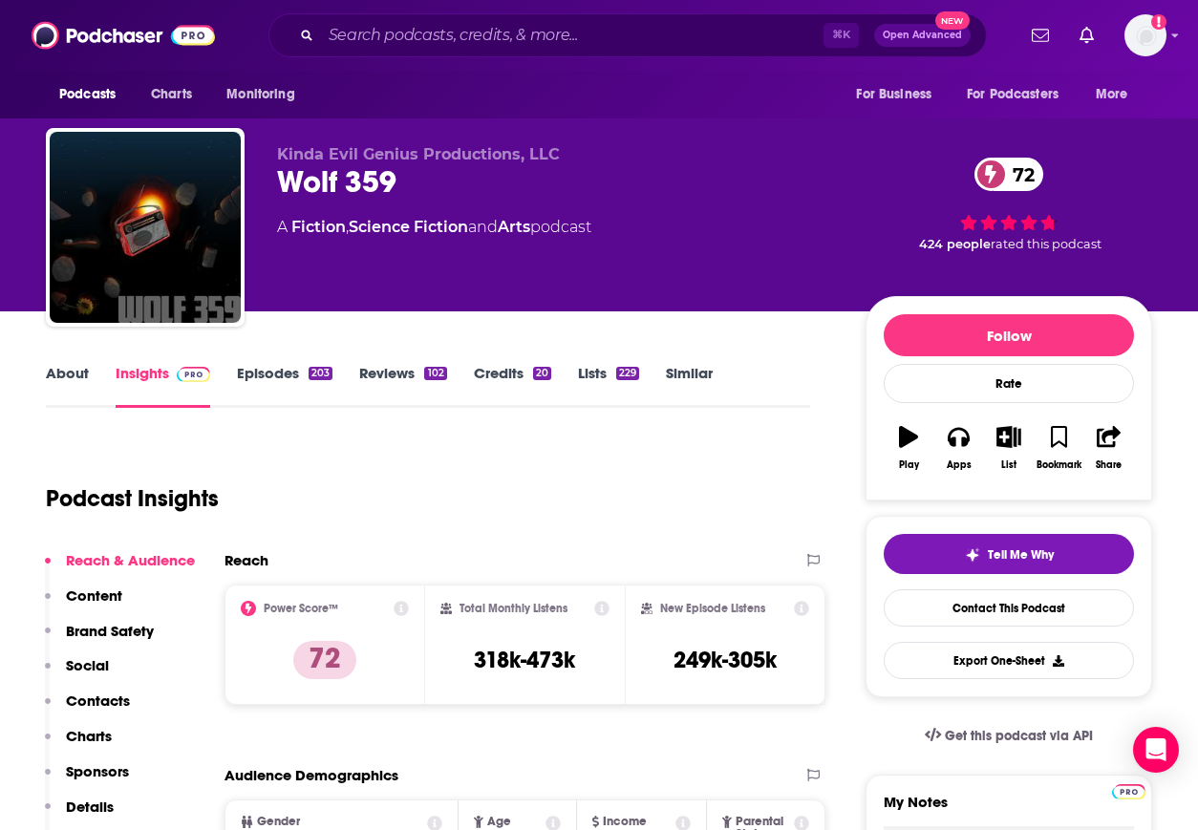
click at [120, 699] on p "Contacts" at bounding box center [98, 701] width 64 height 18
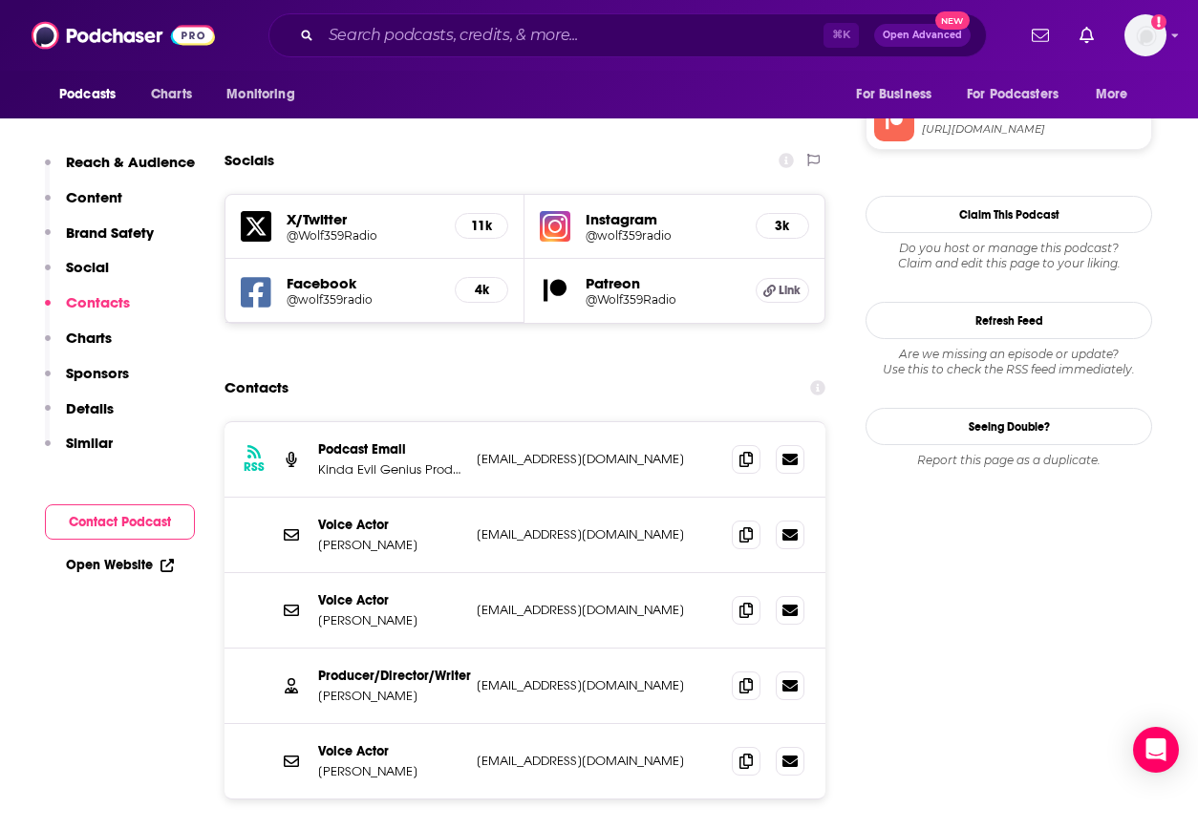
scroll to position [1817, 0]
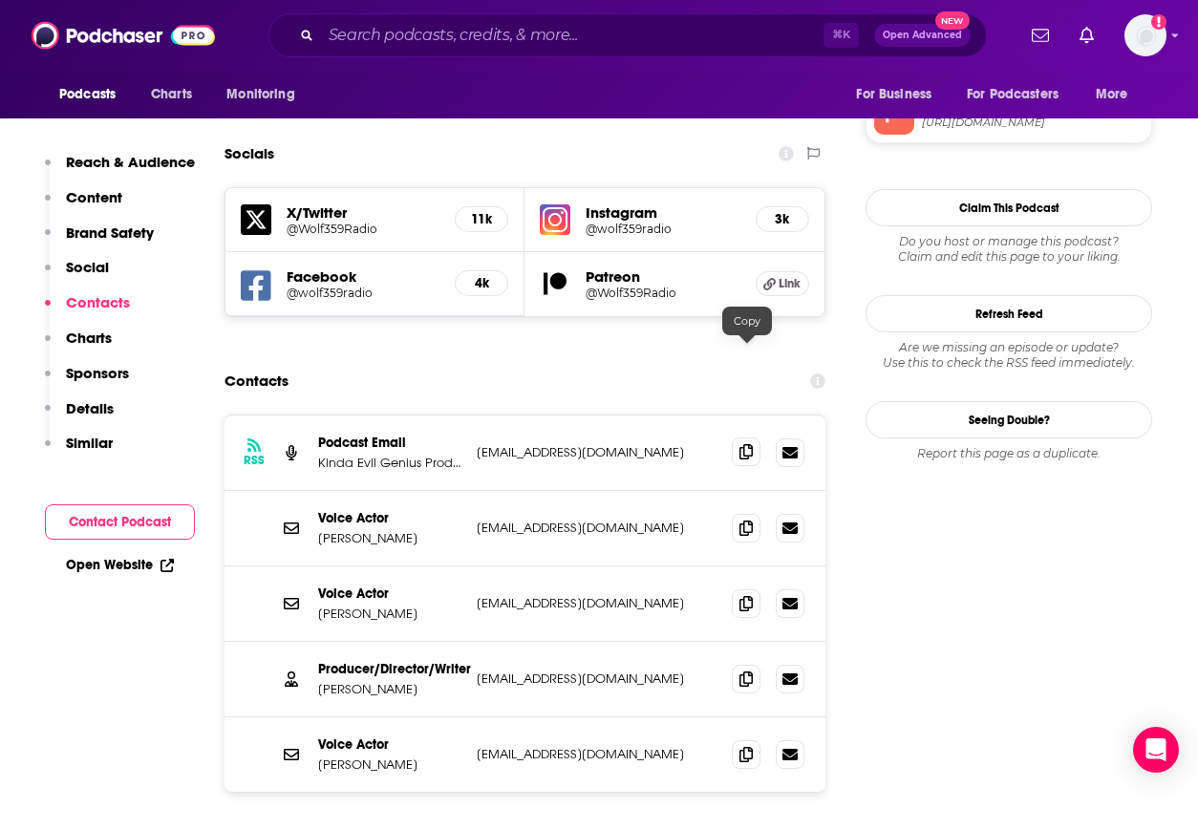
click at [754, 438] on span at bounding box center [746, 452] width 29 height 29
drag, startPoint x: 408, startPoint y: 594, endPoint x: 321, endPoint y: 595, distance: 86.9
click at [318, 681] on p "[PERSON_NAME]" at bounding box center [389, 689] width 143 height 16
copy p "[PERSON_NAME]"
click at [738, 664] on span at bounding box center [746, 678] width 29 height 29
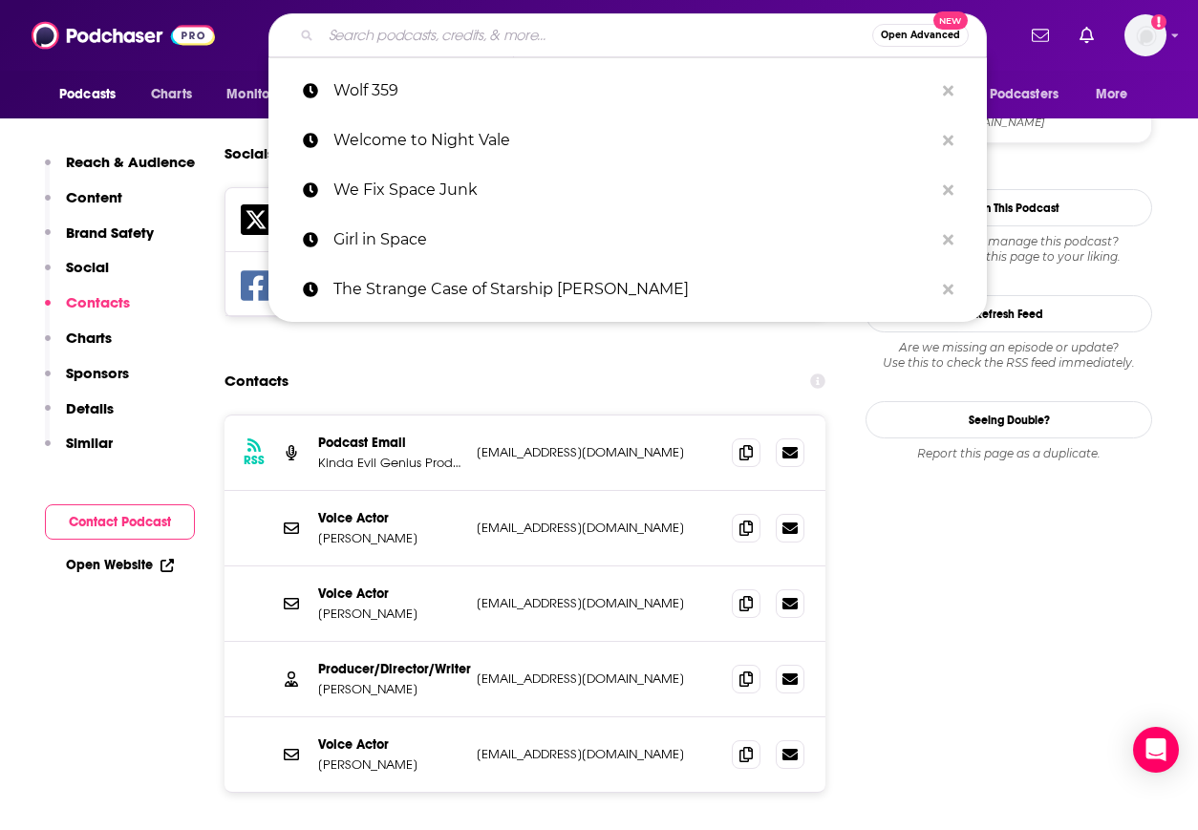
click at [514, 35] on input "Search podcasts, credits, & more..." at bounding box center [596, 35] width 551 height 31
paste input "Black Box (REVERB)"
type input "Black Box (REVERB)"
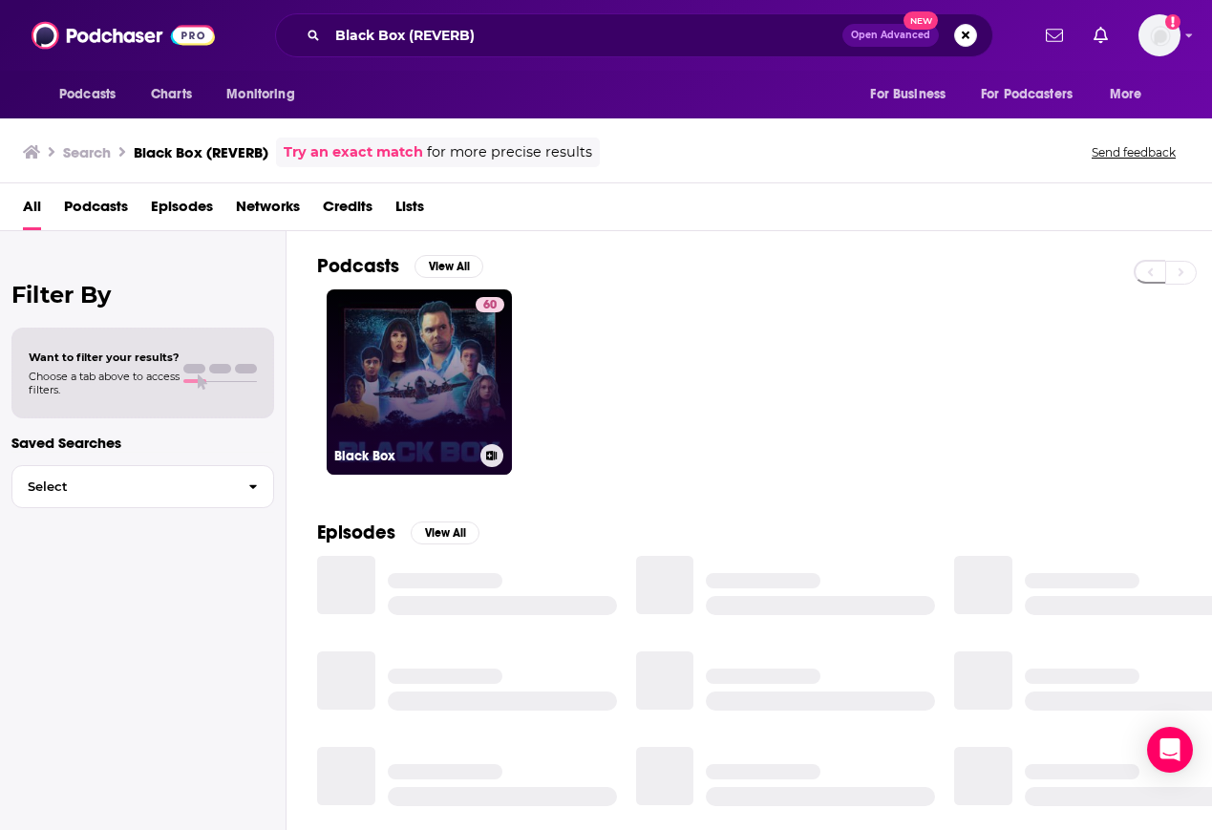
click at [453, 378] on link "60 Black Box" at bounding box center [419, 381] width 185 height 185
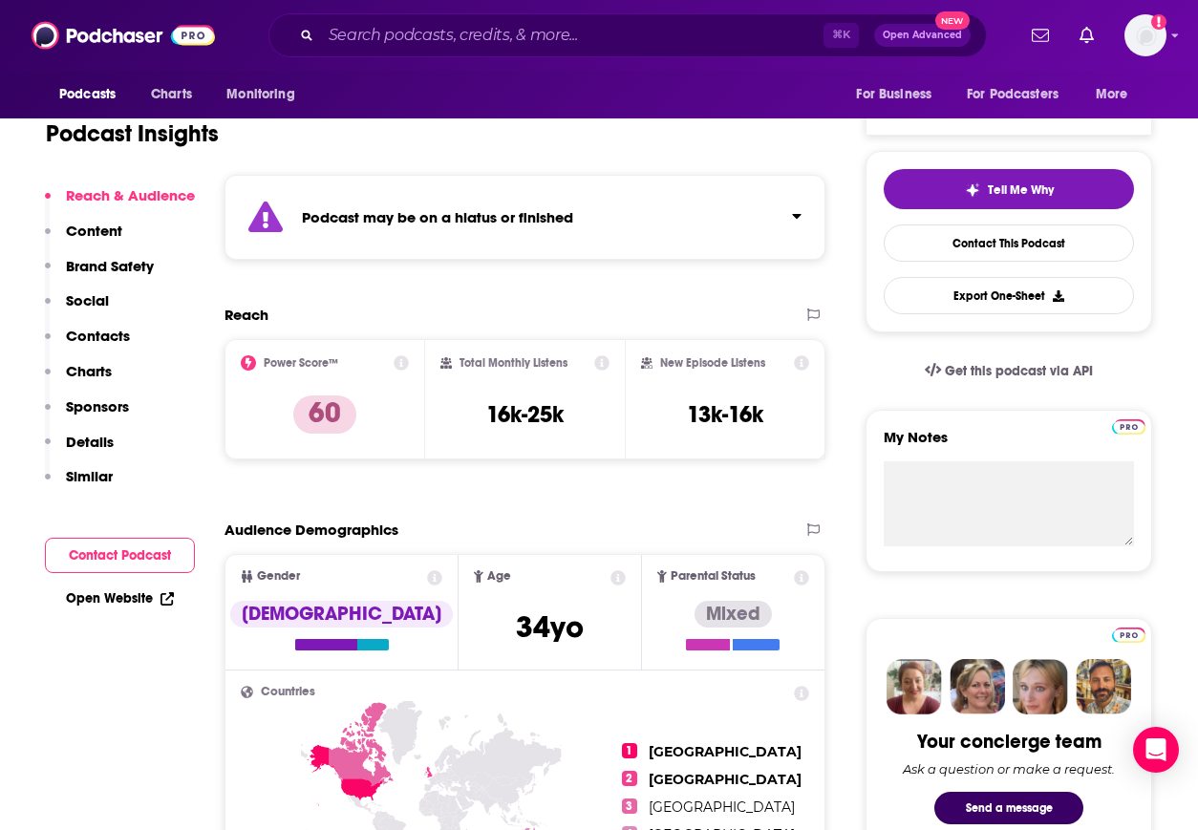
scroll to position [387, 0]
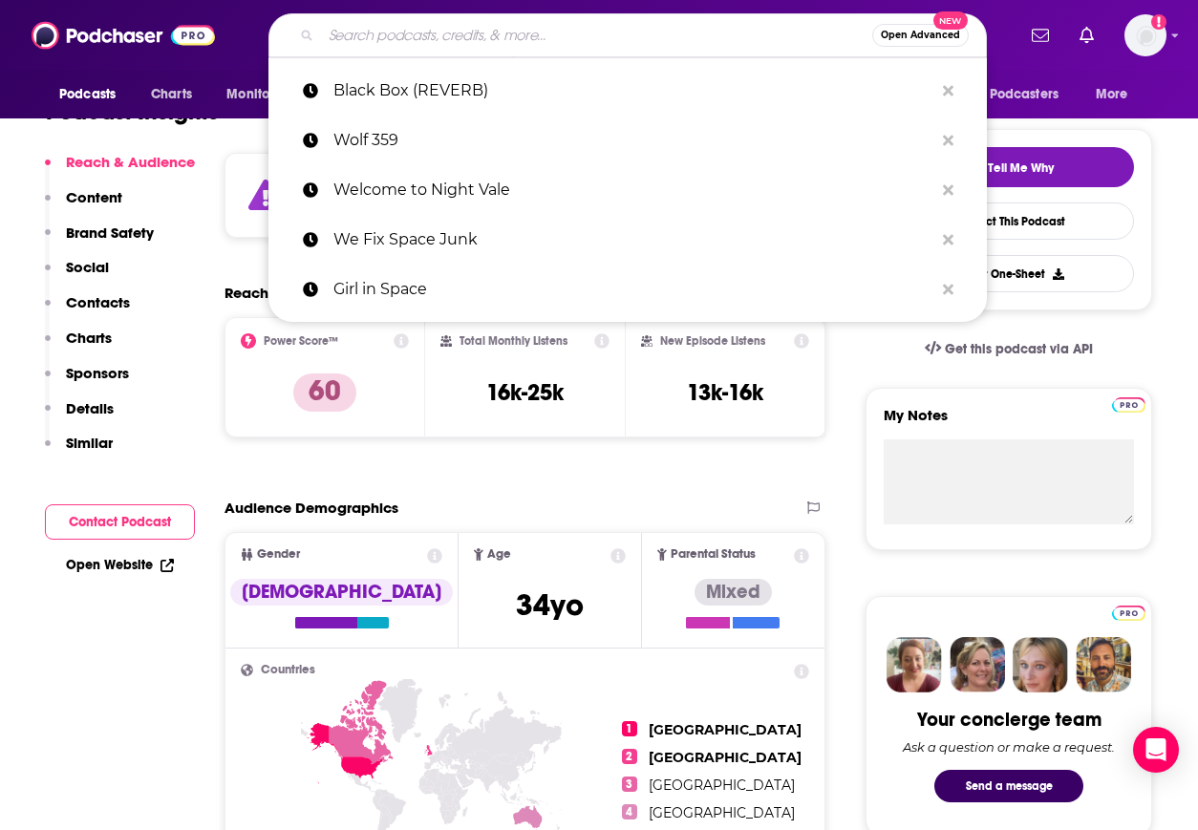
click at [427, 39] on input "Search podcasts, credits, & more..." at bounding box center [596, 35] width 551 height 31
paste input "Cast of Wonders"
type input "Cast of Wonders"
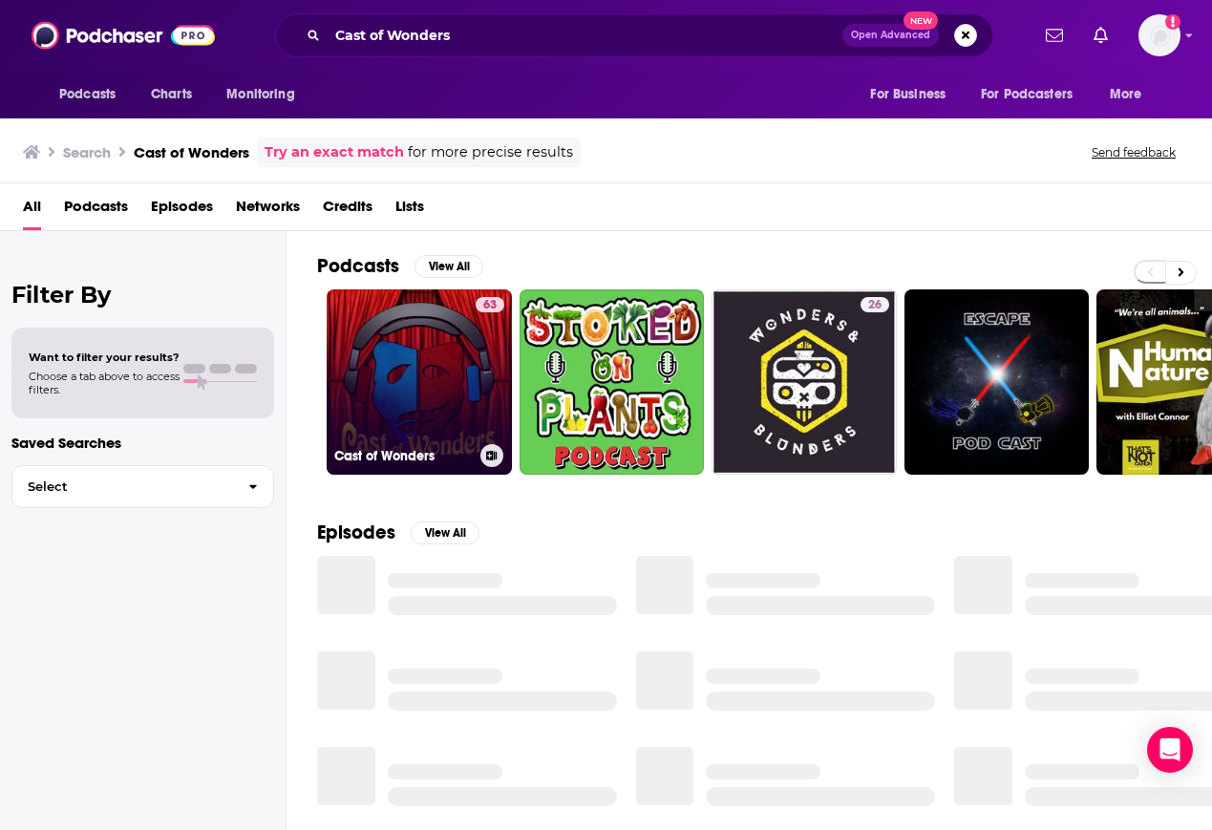
click at [456, 364] on link "63 Cast of Wonders" at bounding box center [419, 381] width 185 height 185
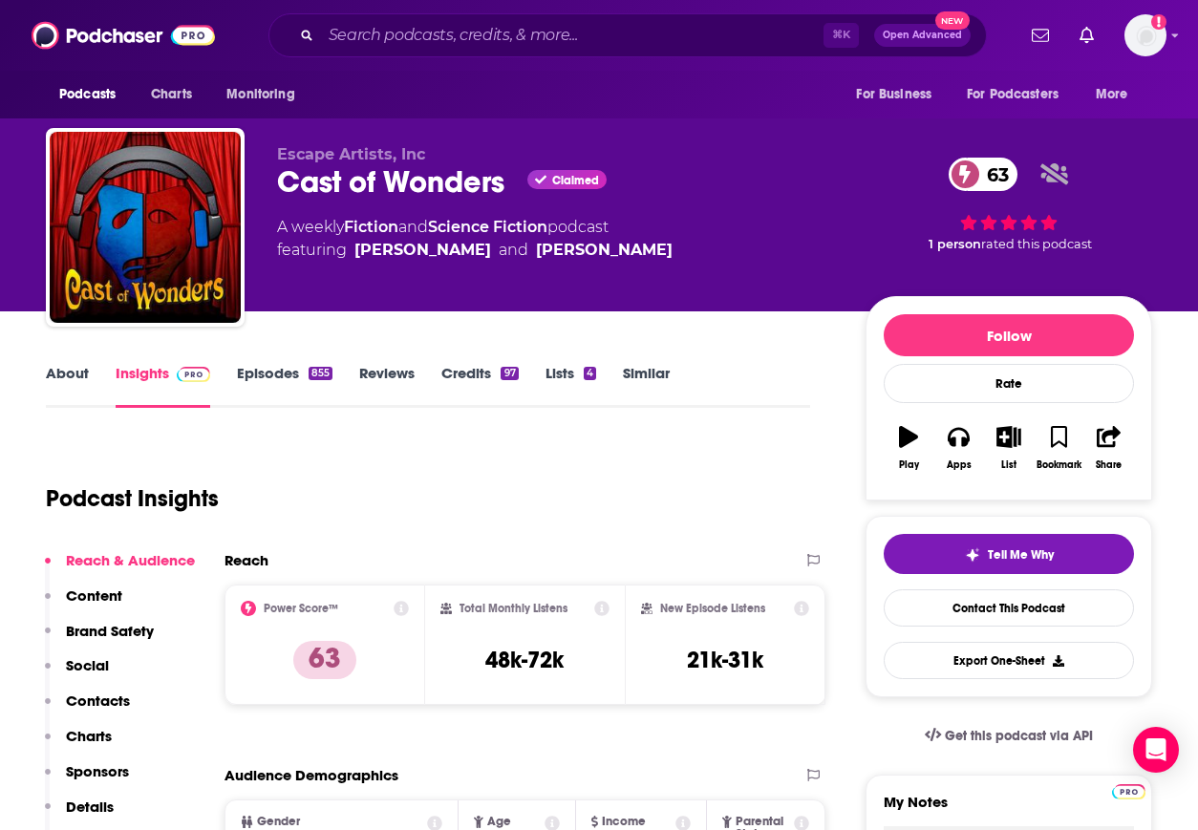
scroll to position [130, 0]
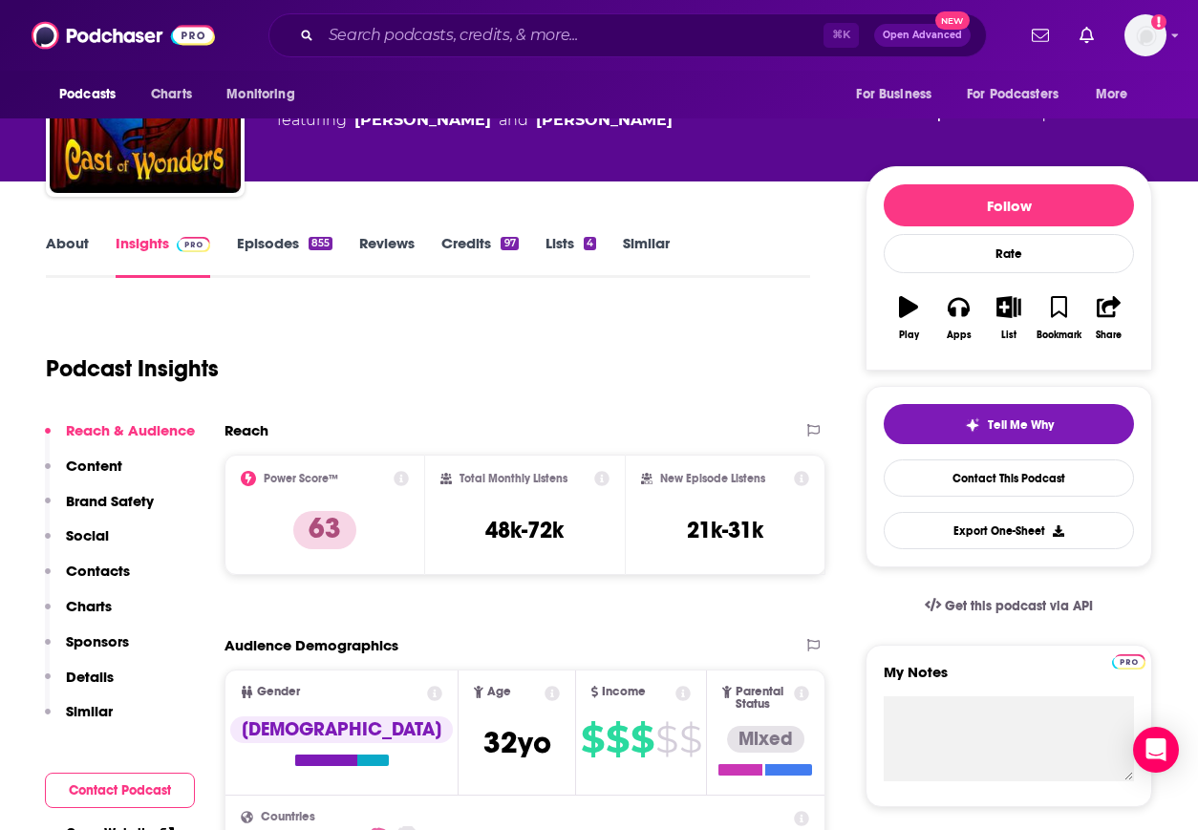
click at [102, 572] on p "Contacts" at bounding box center [98, 571] width 64 height 18
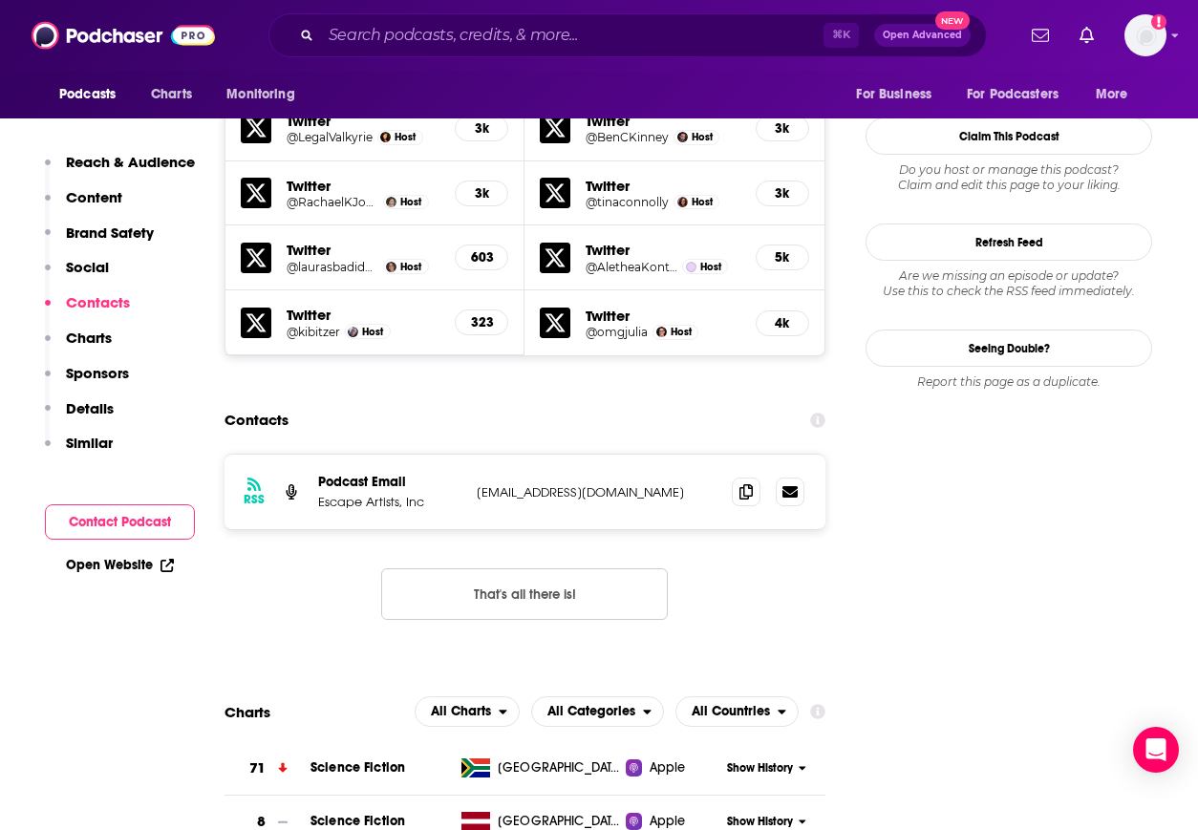
scroll to position [1990, 0]
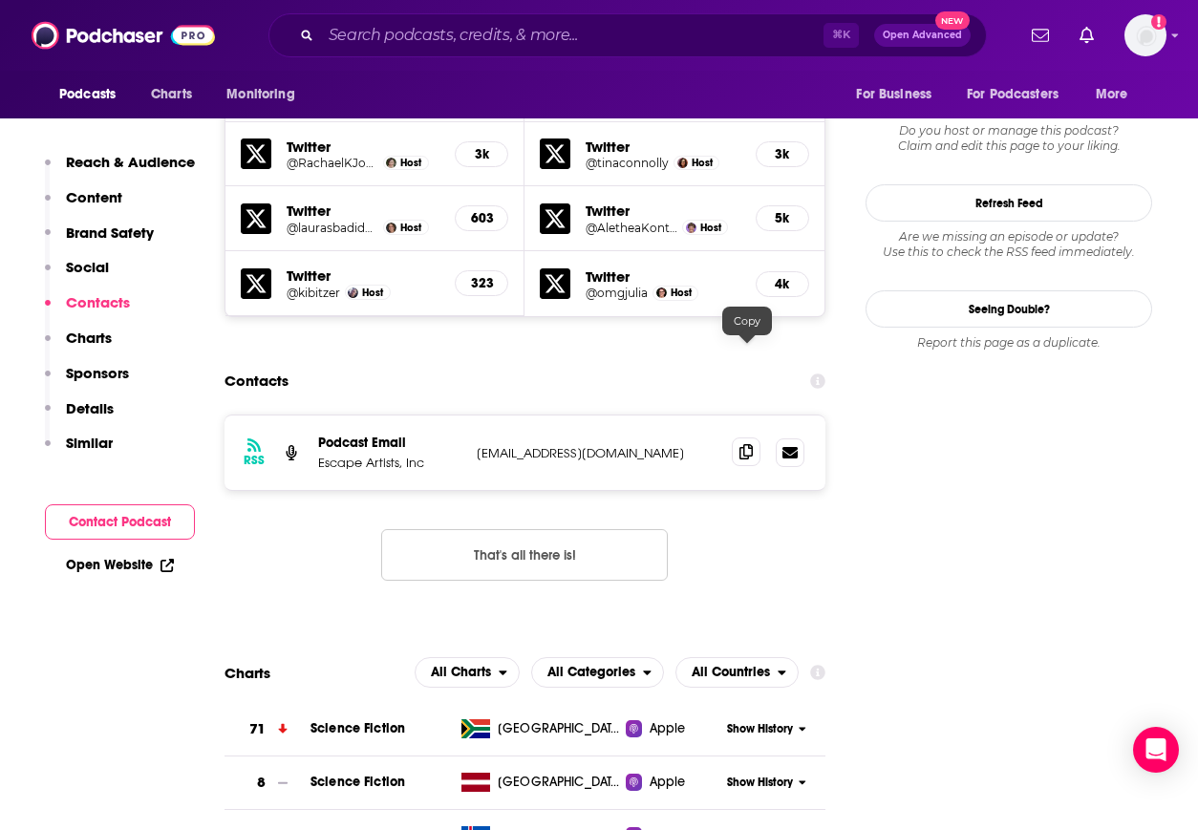
click at [749, 438] on span at bounding box center [746, 452] width 29 height 29
click at [389, 43] on input "Search podcasts, credits, & more..." at bounding box center [572, 35] width 502 height 31
click at [388, 43] on input "Search podcasts, credits, & more..." at bounding box center [572, 35] width 502 height 31
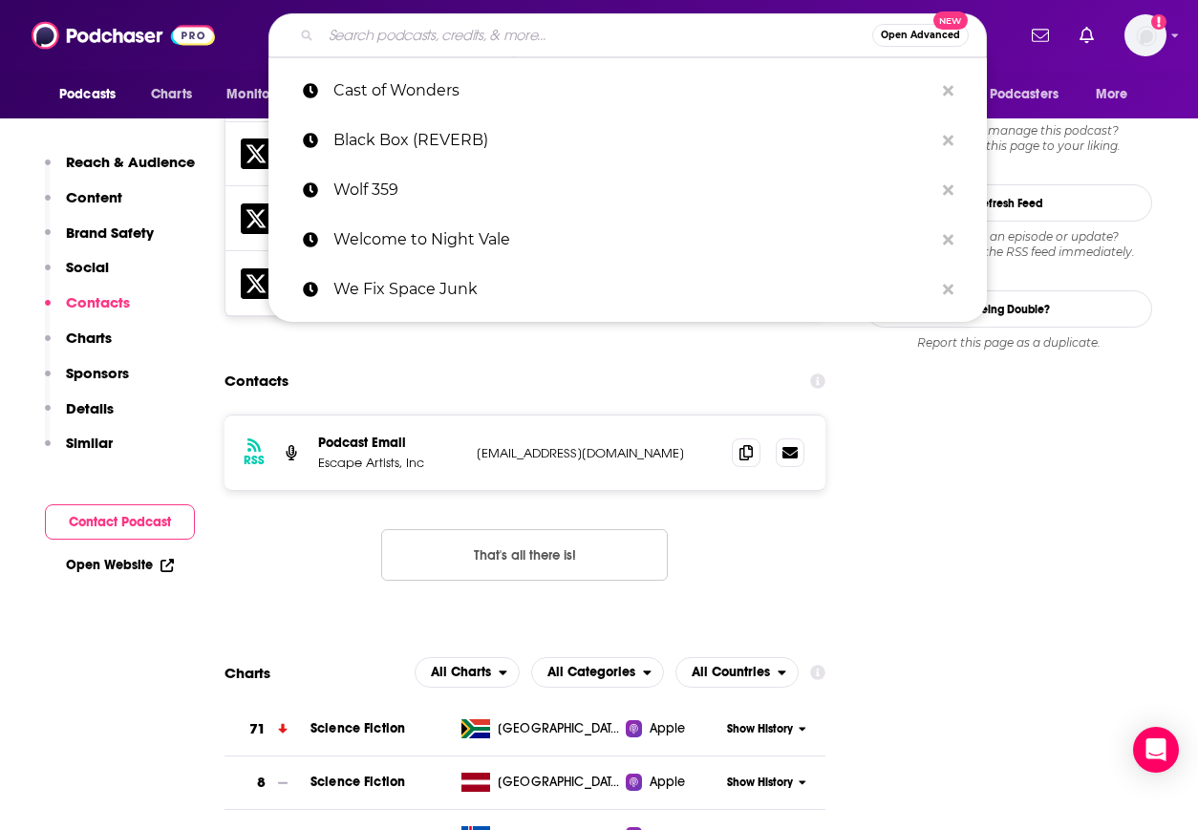
paste input "Hey [PERSON_NAME]"
type input "Hey [PERSON_NAME]"
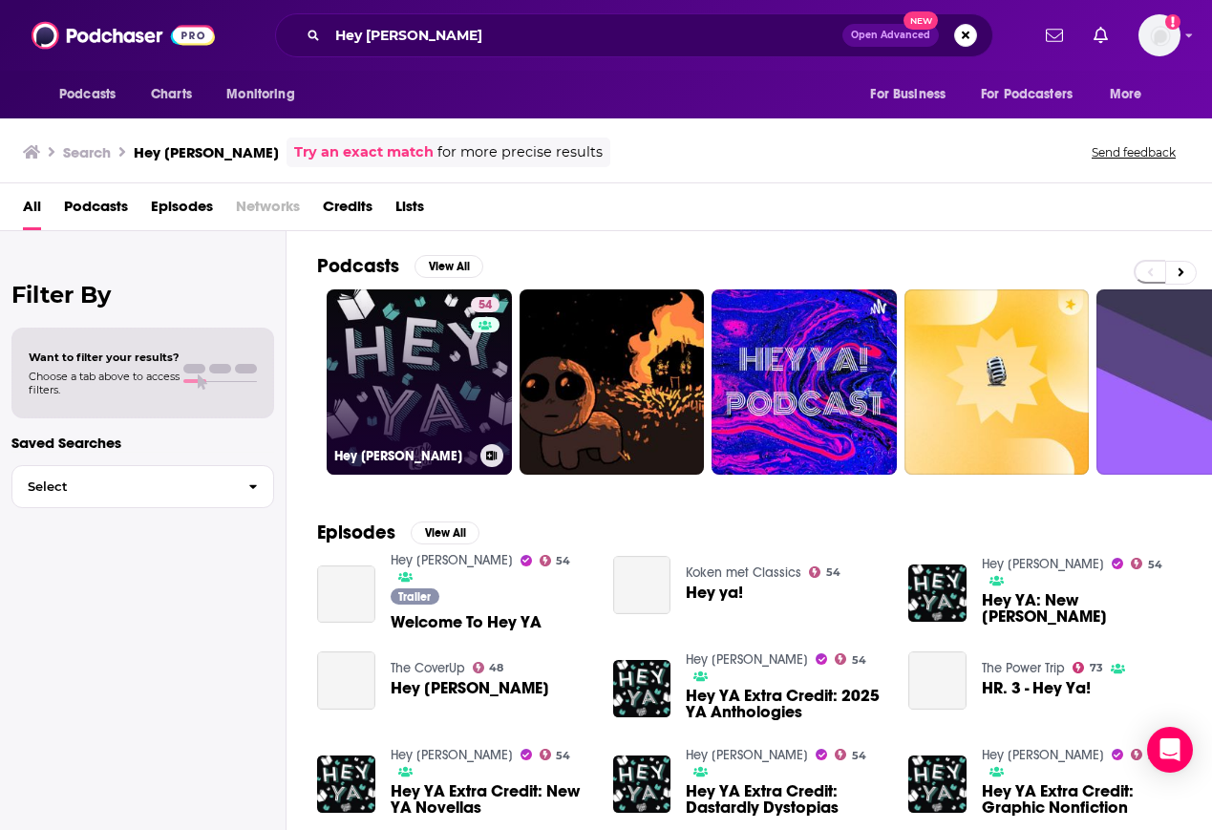
click at [373, 406] on link "54 Hey [PERSON_NAME]" at bounding box center [419, 381] width 185 height 185
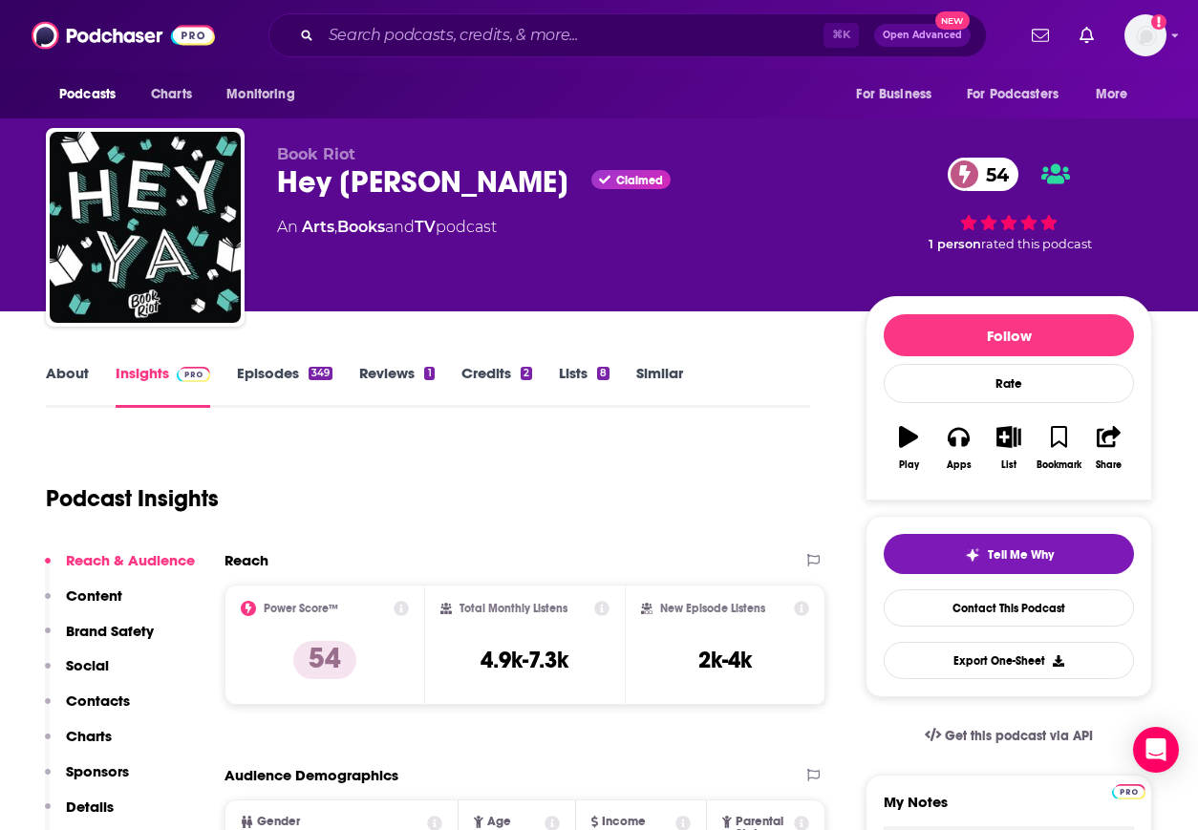
click at [120, 703] on p "Contacts" at bounding box center [98, 701] width 64 height 18
click at [120, 703] on div "Reach & Audience Content Brand Safety Social Contacts Charts Sponsors Details S…" at bounding box center [120, 709] width 150 height 316
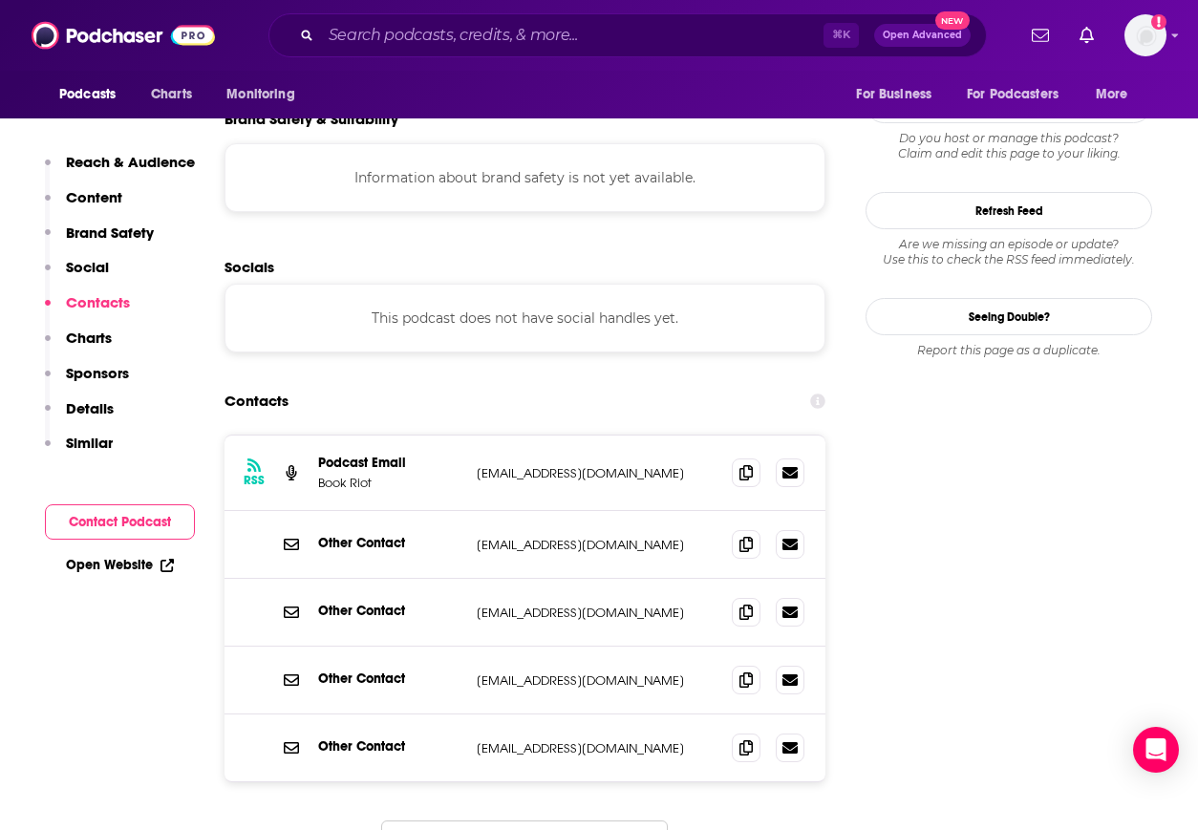
scroll to position [1715, 0]
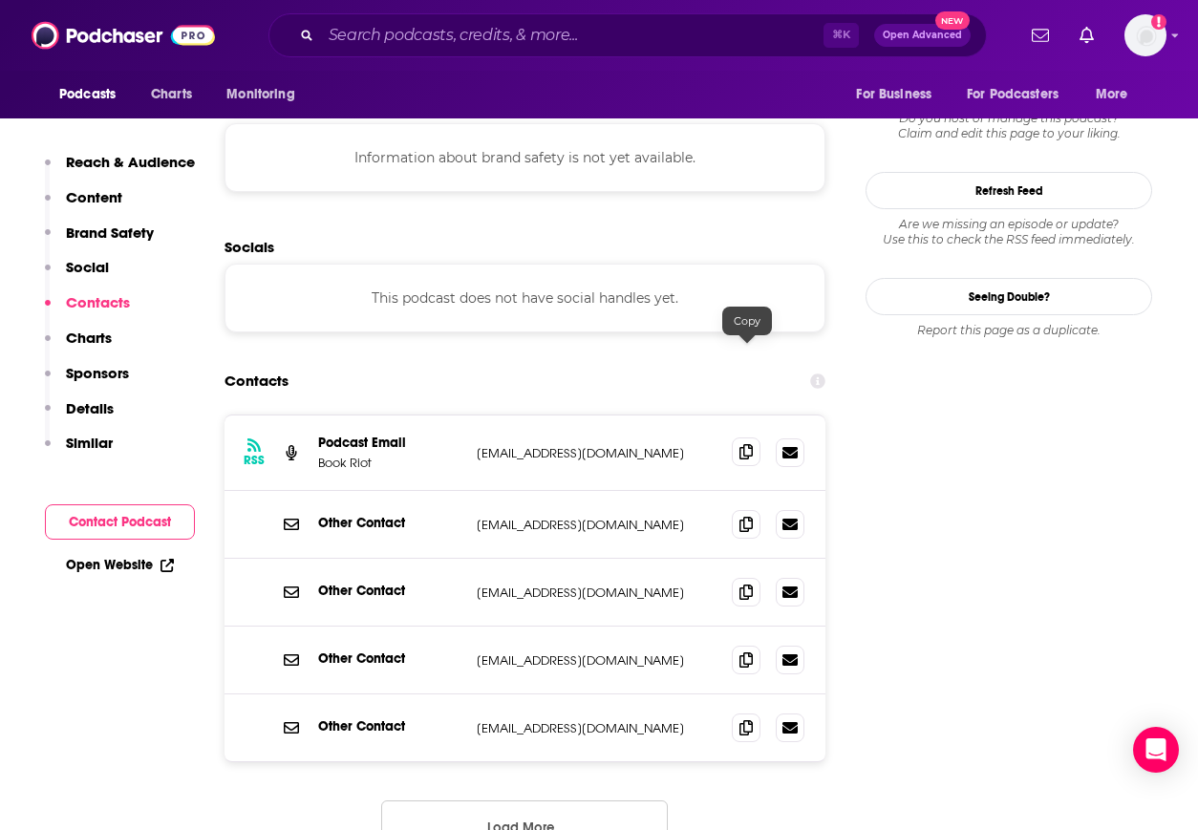
click at [742, 444] on icon at bounding box center [745, 451] width 13 height 15
click at [525, 801] on button "Load More..." at bounding box center [524, 827] width 287 height 52
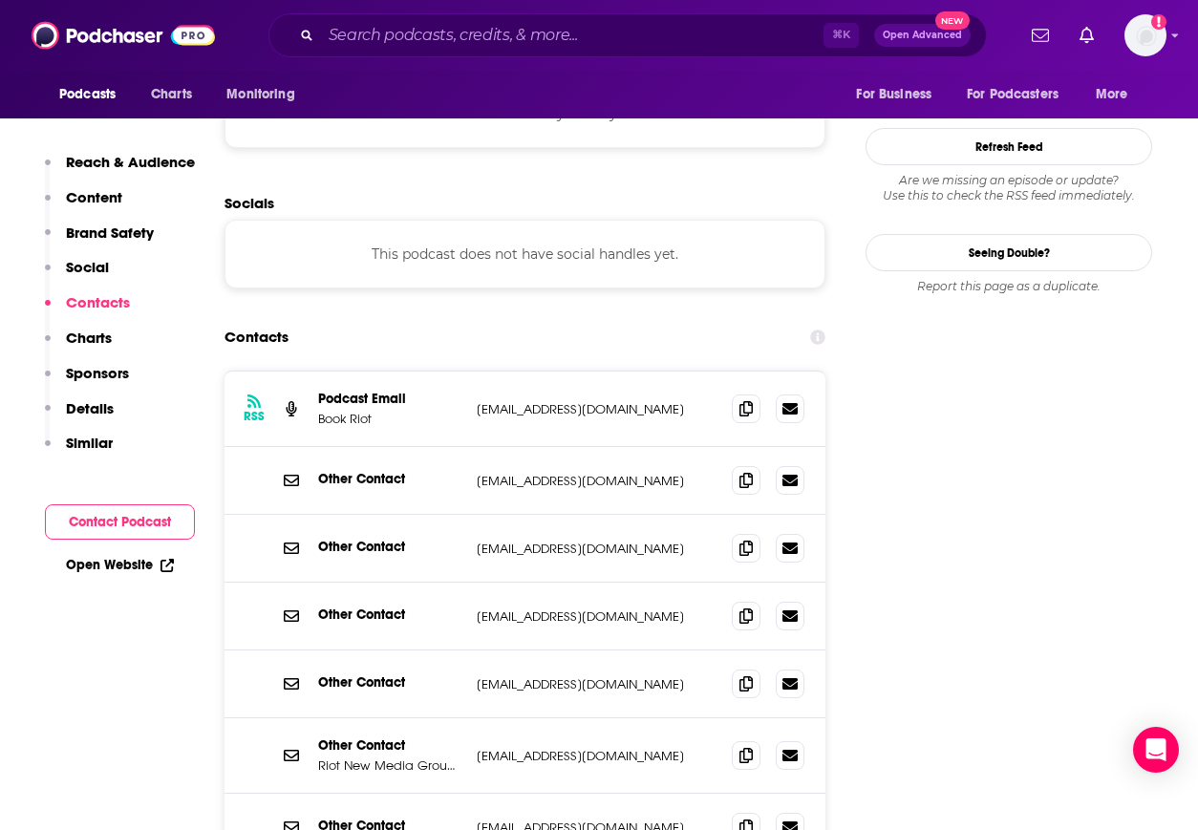
scroll to position [1985, 0]
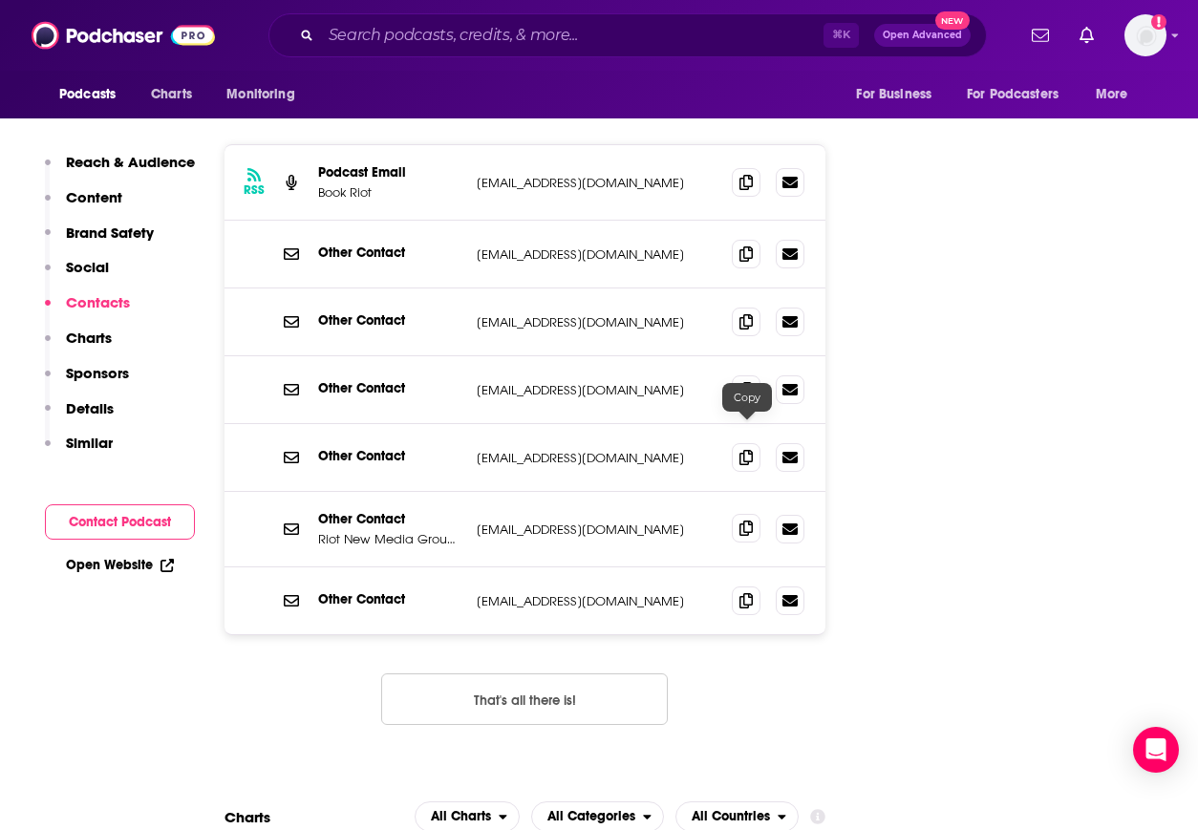
click at [749, 521] on icon at bounding box center [745, 528] width 13 height 15
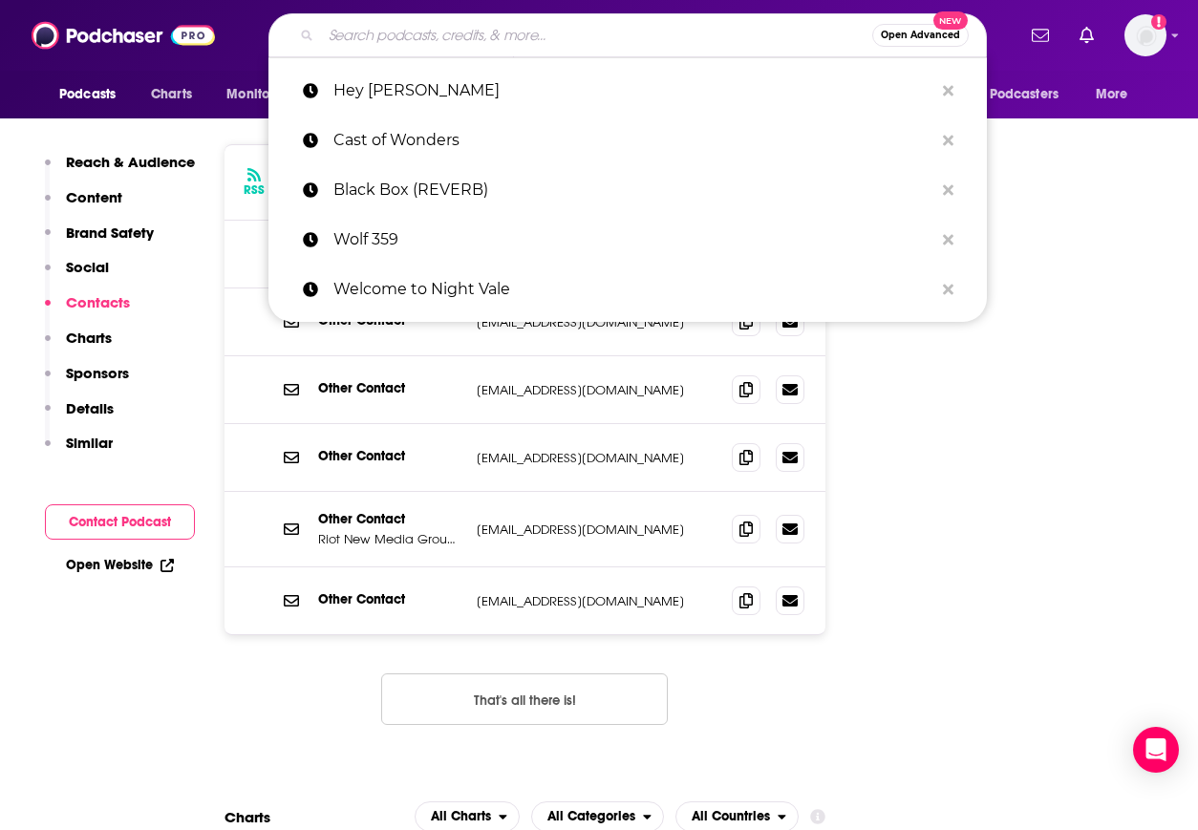
click at [479, 32] on input "Search podcasts, credits, & more..." at bounding box center [596, 35] width 551 height 31
paste input "YA Book Chat"
type input "YA Book Chat"
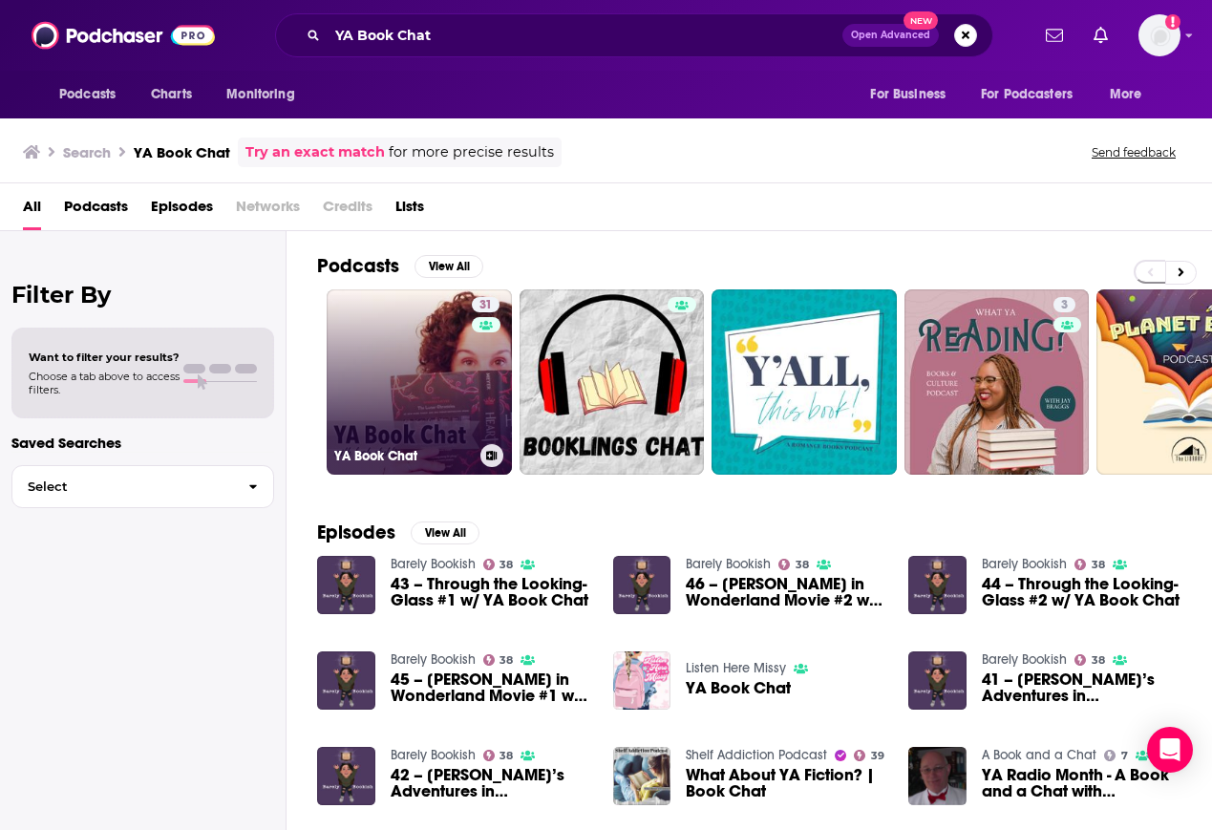
click at [382, 384] on link "31 YA Book Chat" at bounding box center [419, 381] width 185 height 185
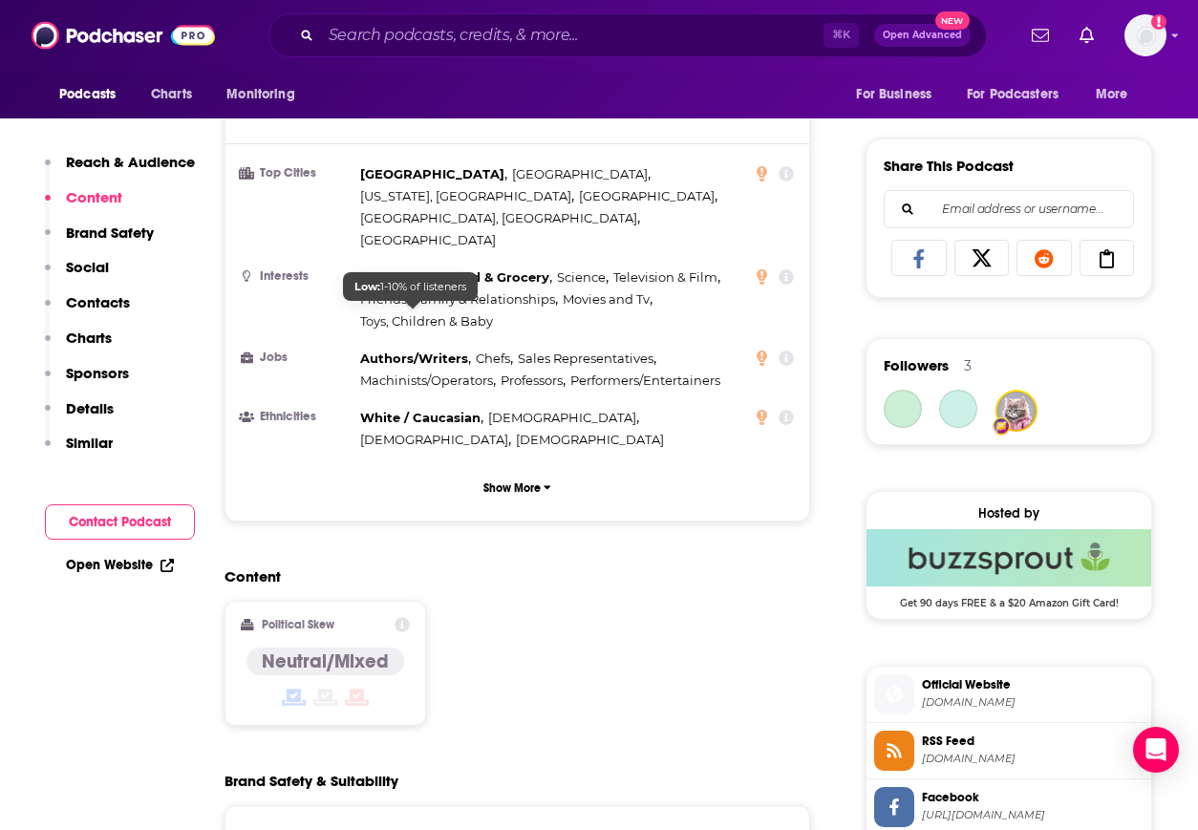
scroll to position [1274, 0]
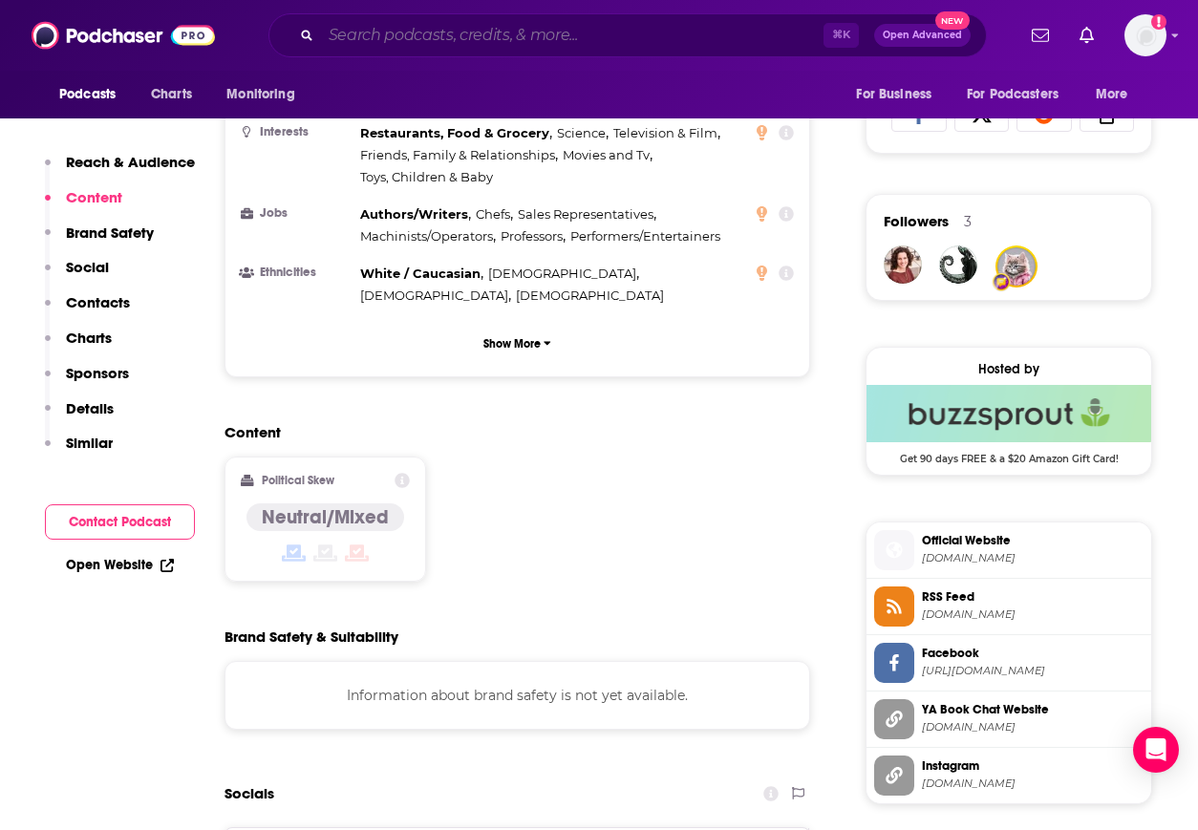
click at [433, 34] on input "Search podcasts, credits, & more..." at bounding box center [572, 35] width 502 height 31
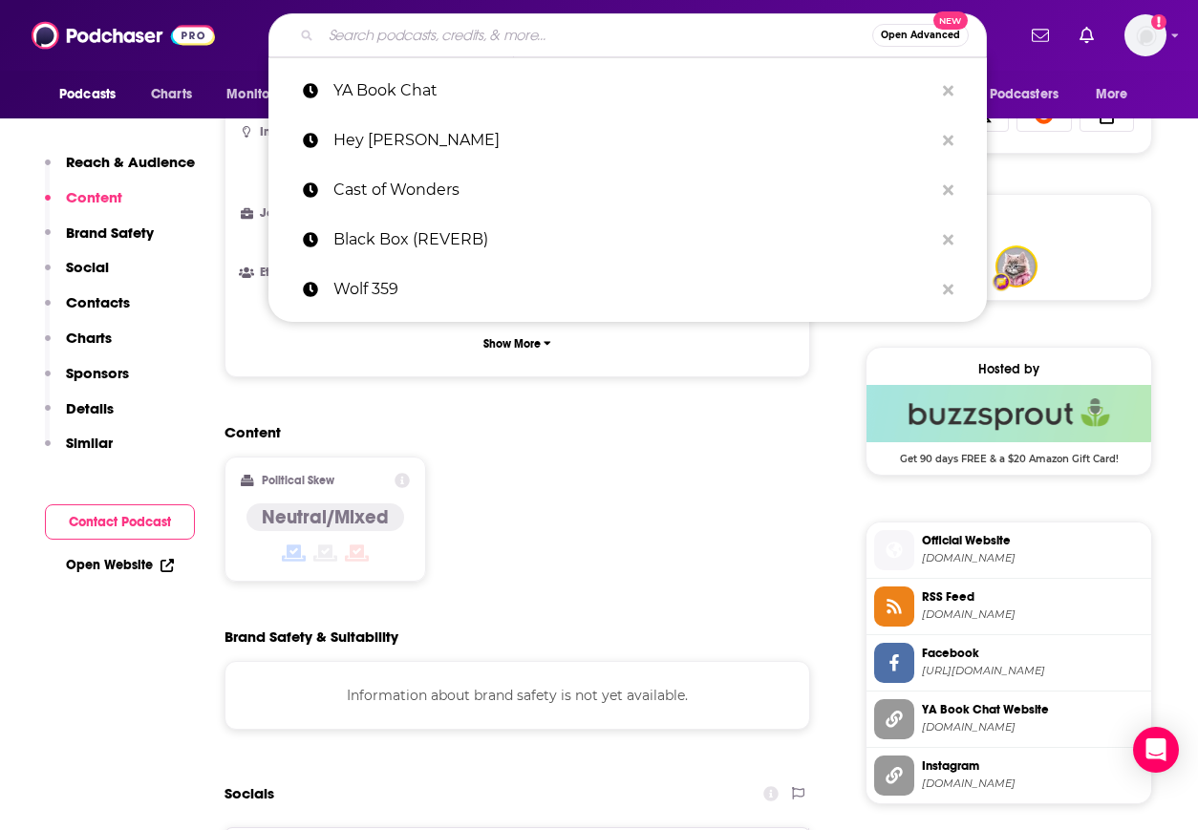
click at [433, 35] on input "Search podcasts, credits, & more..." at bounding box center [596, 35] width 551 height 31
paste input "[PERSON_NAME] & [PERSON_NAME] & [PERSON_NAME] & [PERSON_NAME]"
type input "[PERSON_NAME] & [PERSON_NAME] & [PERSON_NAME] & [PERSON_NAME]"
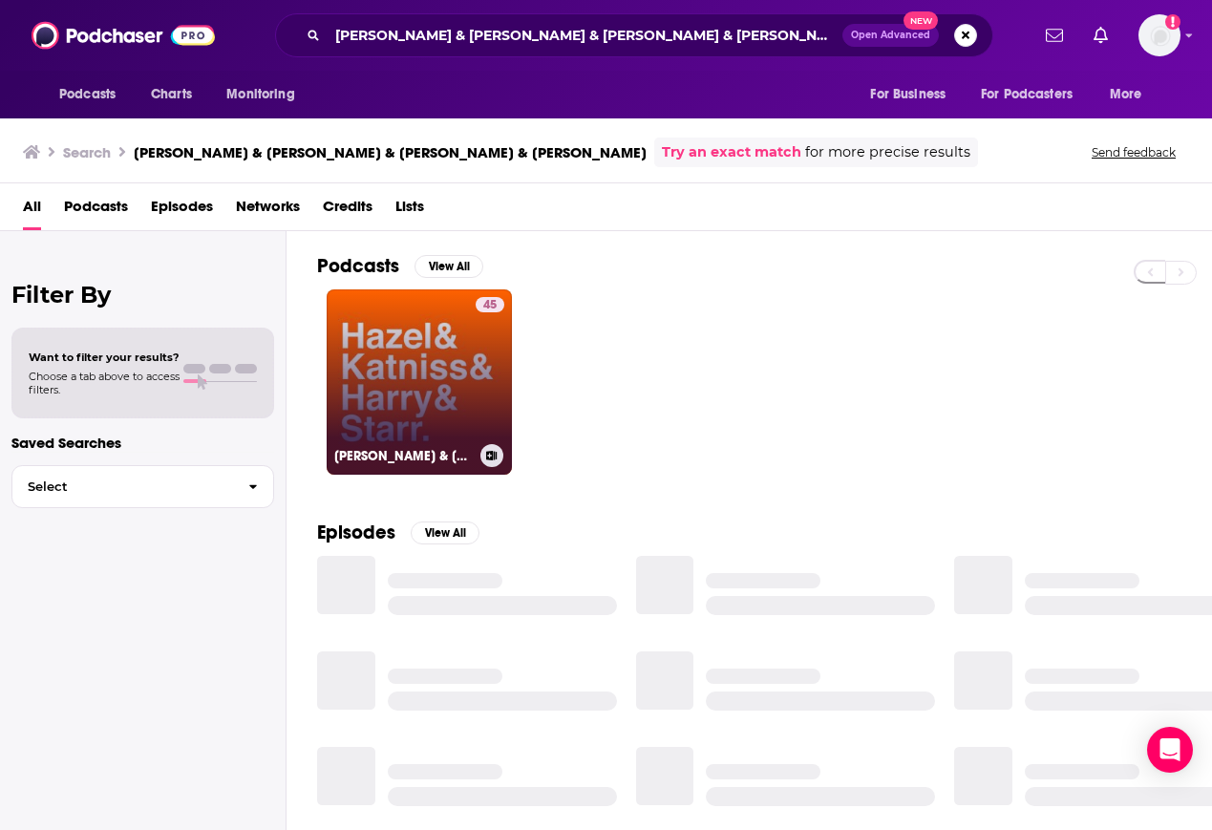
click at [437, 334] on link "45 [PERSON_NAME] & [PERSON_NAME] & [PERSON_NAME] & [PERSON_NAME]" at bounding box center [419, 381] width 185 height 185
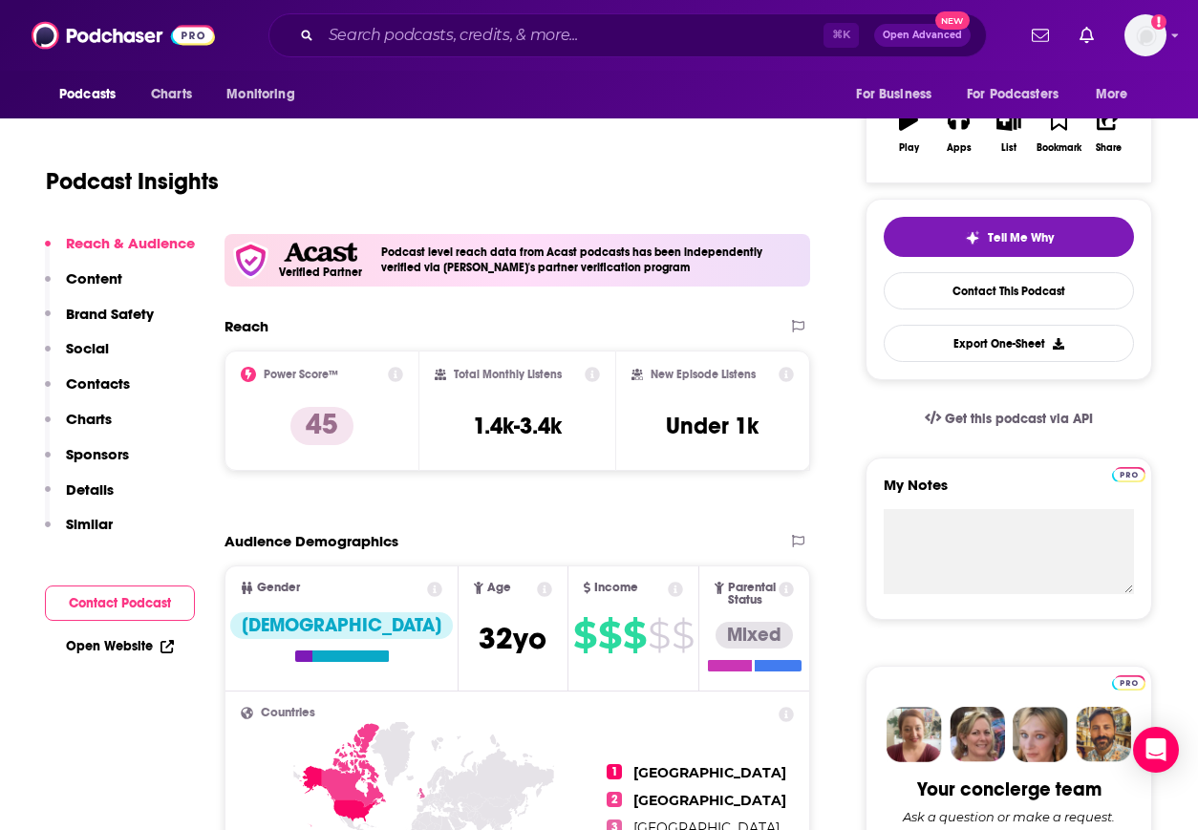
scroll to position [336, 0]
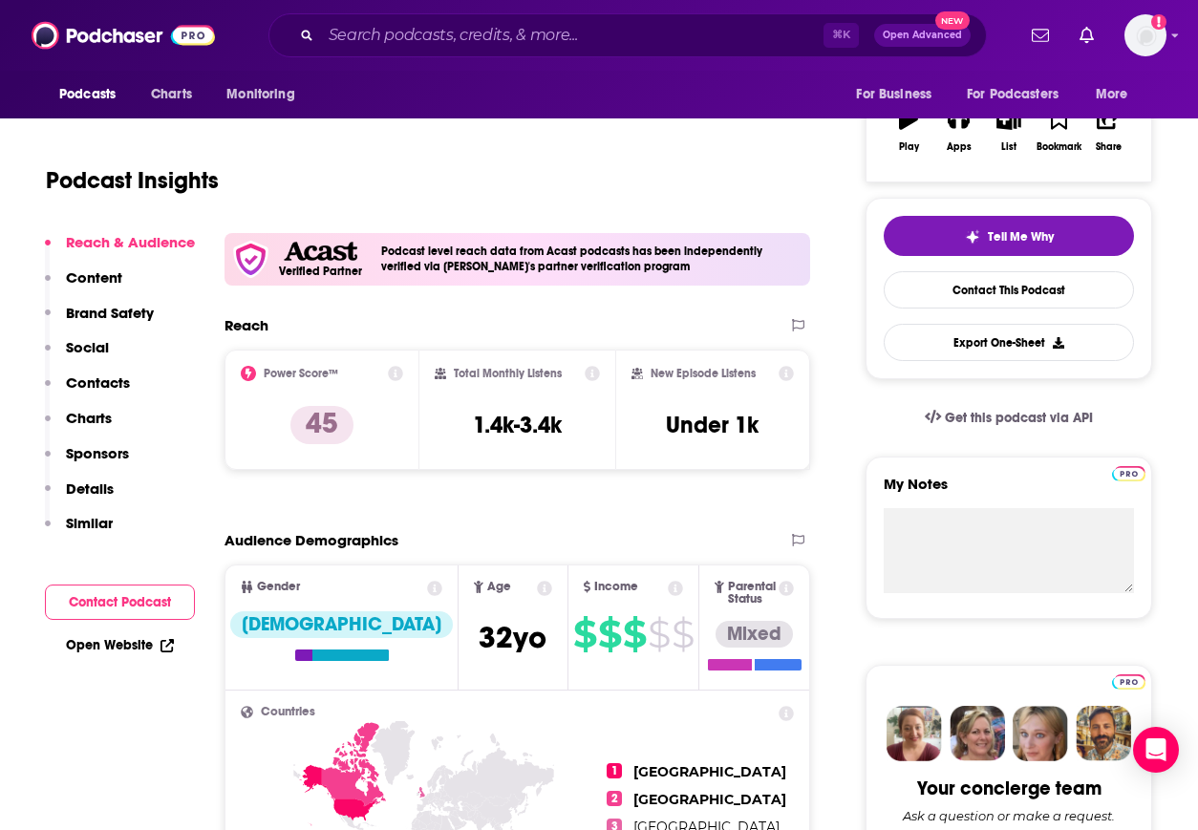
click at [115, 374] on p "Contacts" at bounding box center [98, 383] width 64 height 18
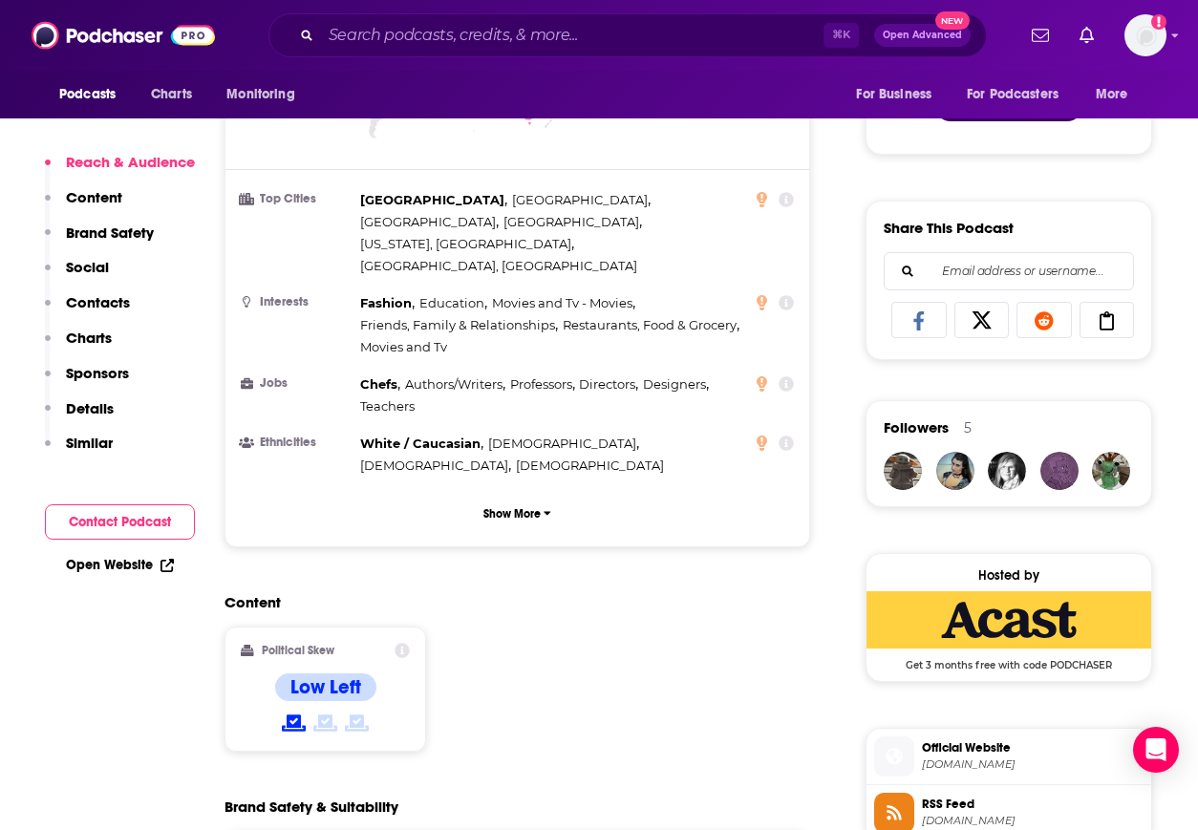
scroll to position [1287, 0]
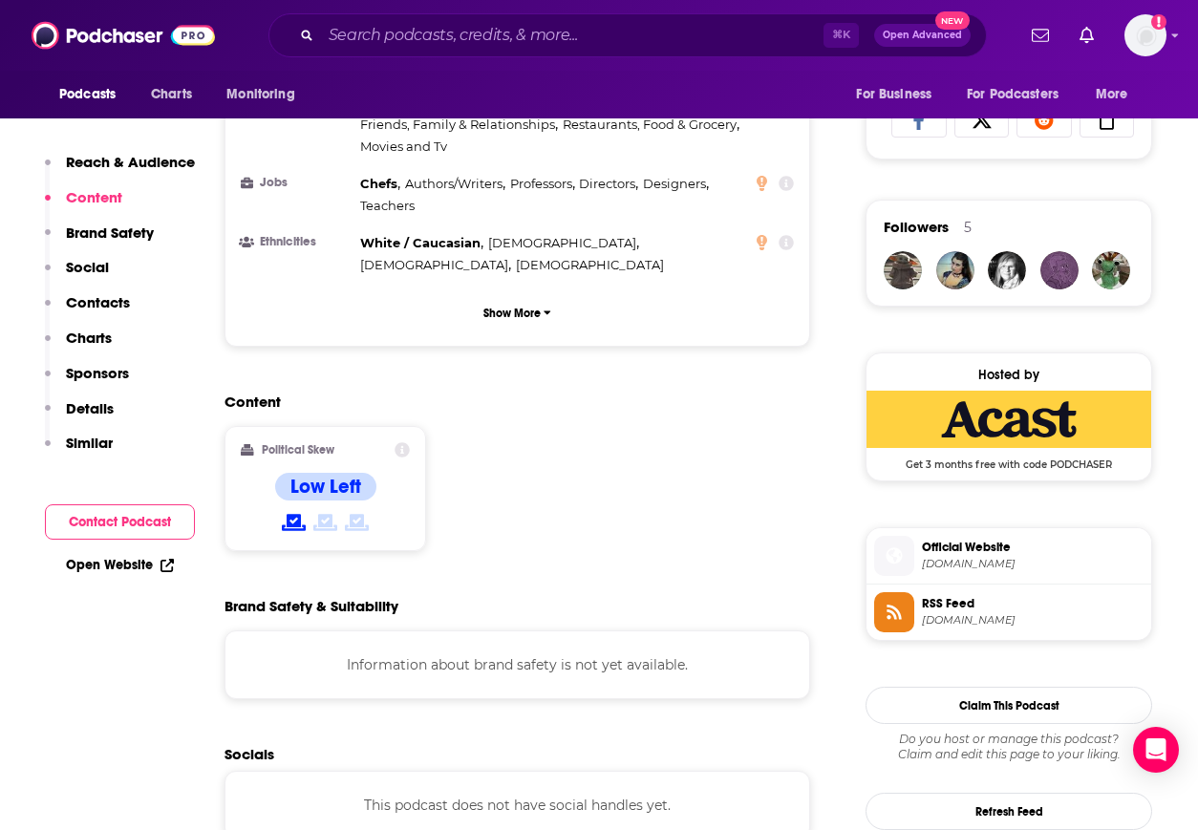
click at [961, 557] on span "[DOMAIN_NAME]" at bounding box center [1033, 564] width 222 height 14
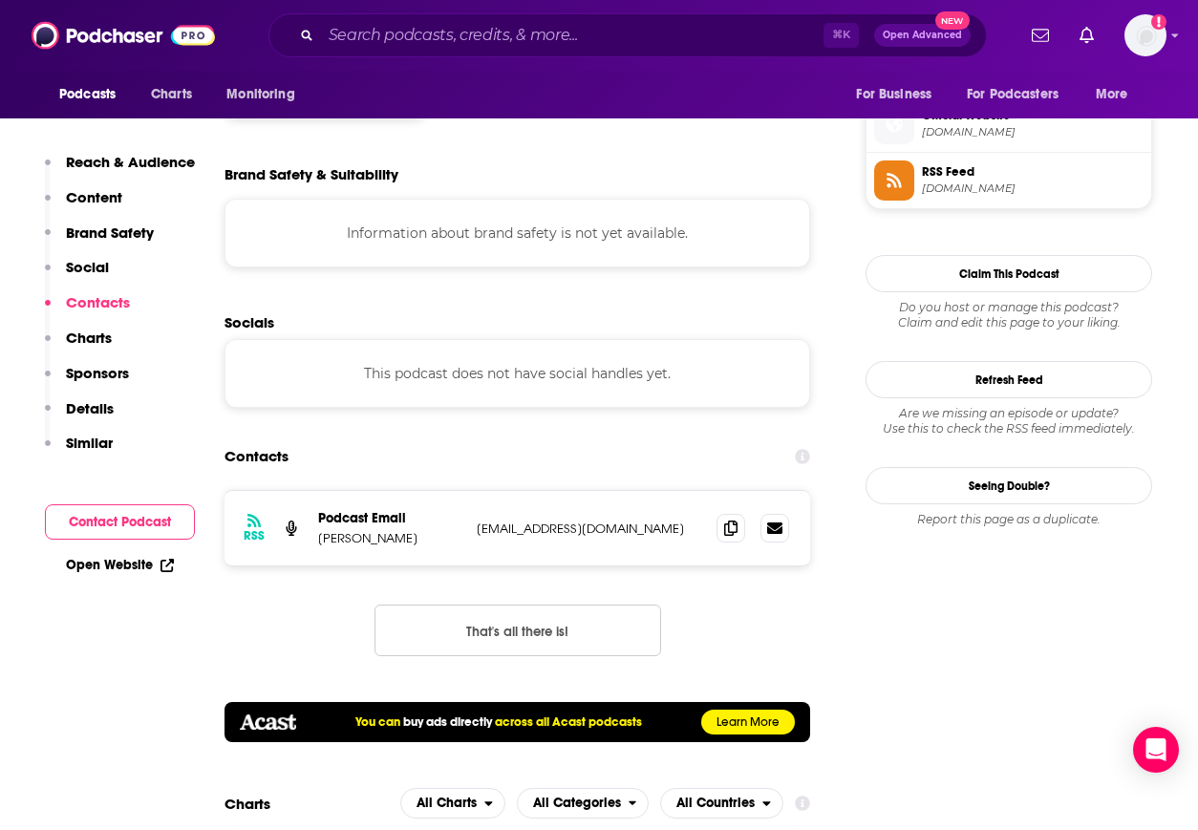
scroll to position [1923, 0]
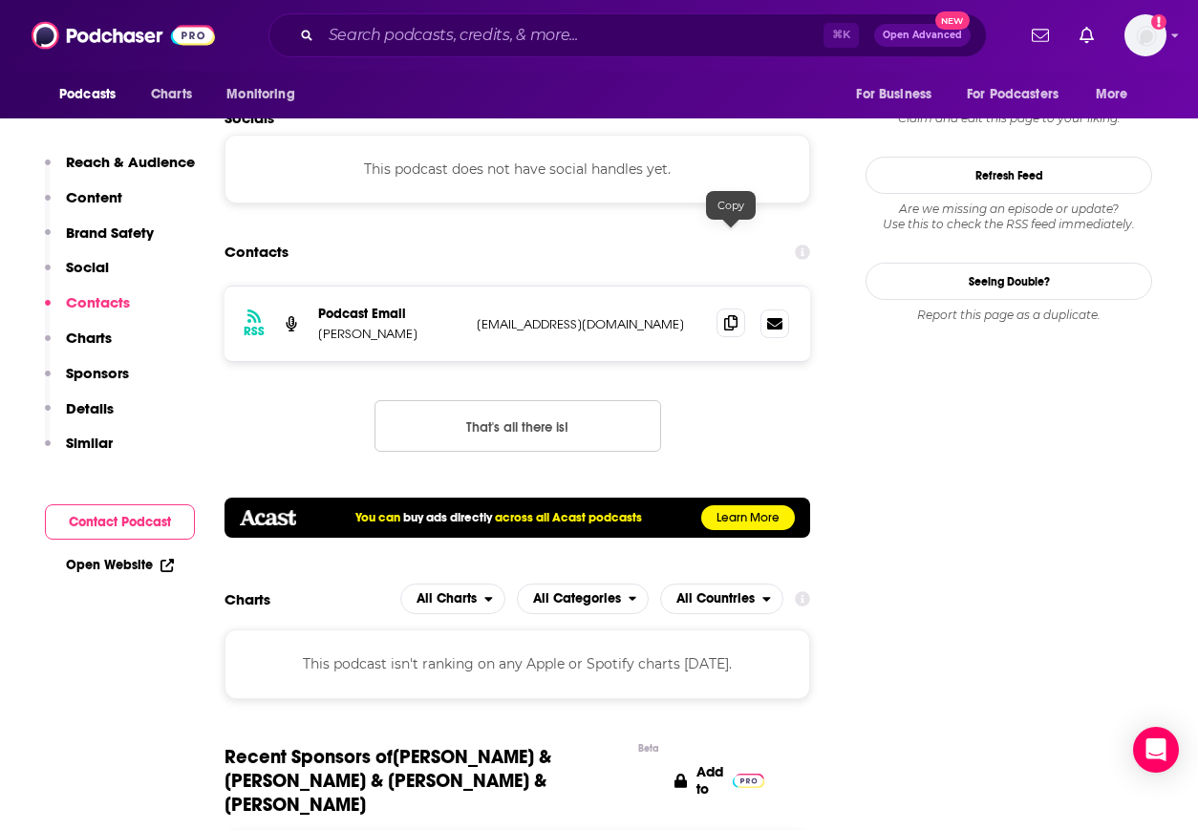
click at [720, 309] on span at bounding box center [730, 323] width 29 height 29
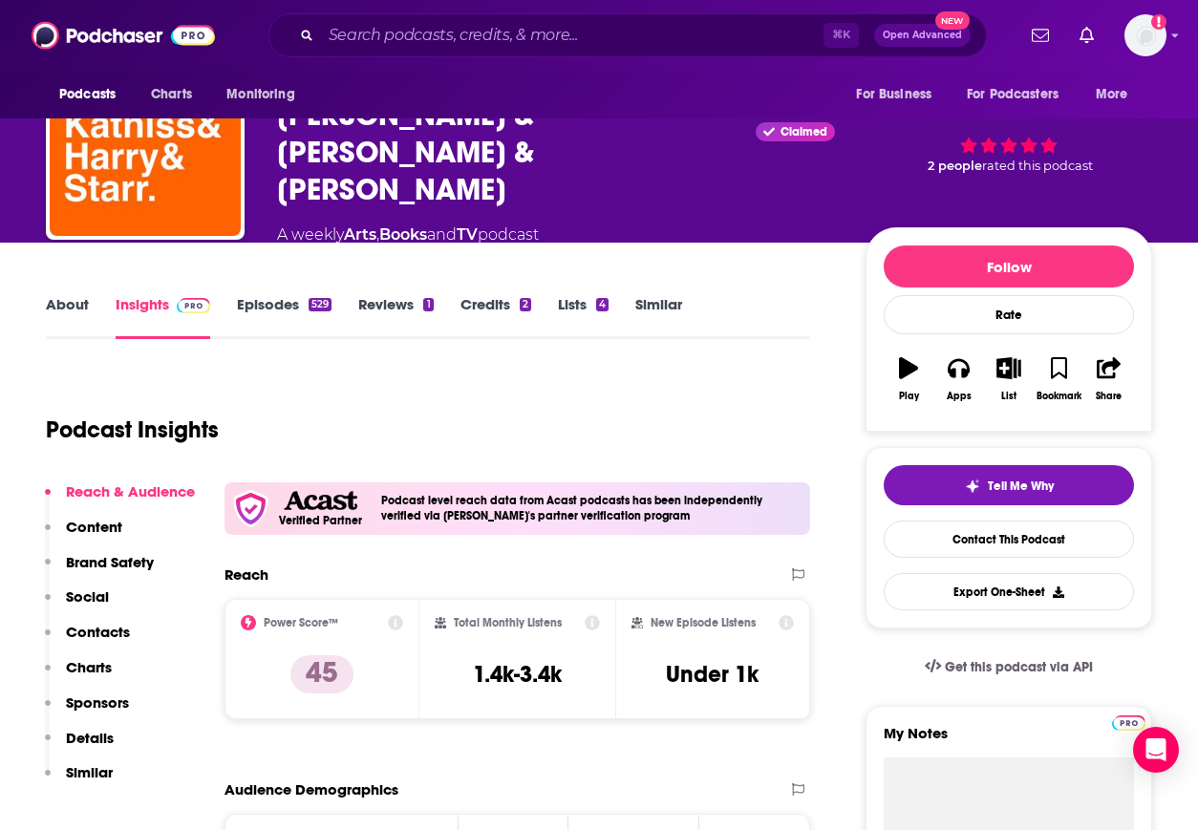
scroll to position [0, 0]
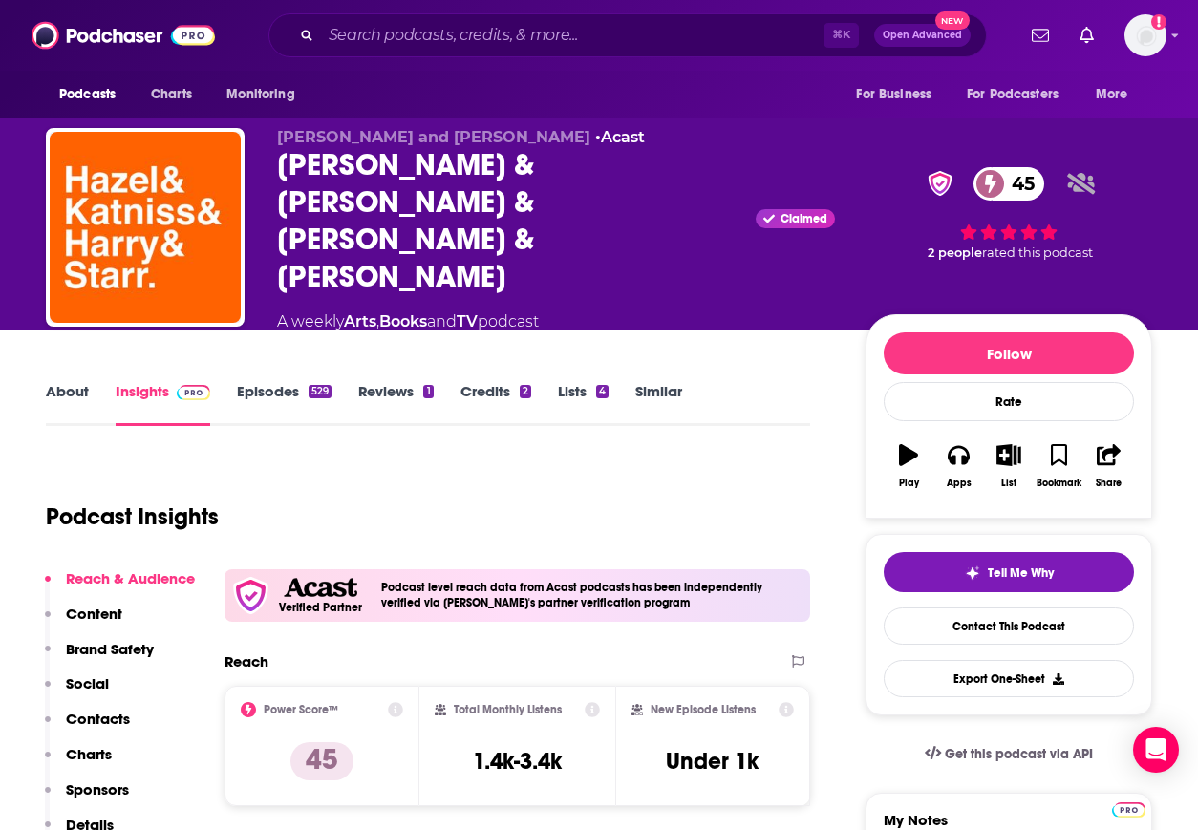
click at [68, 382] on link "About" at bounding box center [67, 404] width 43 height 44
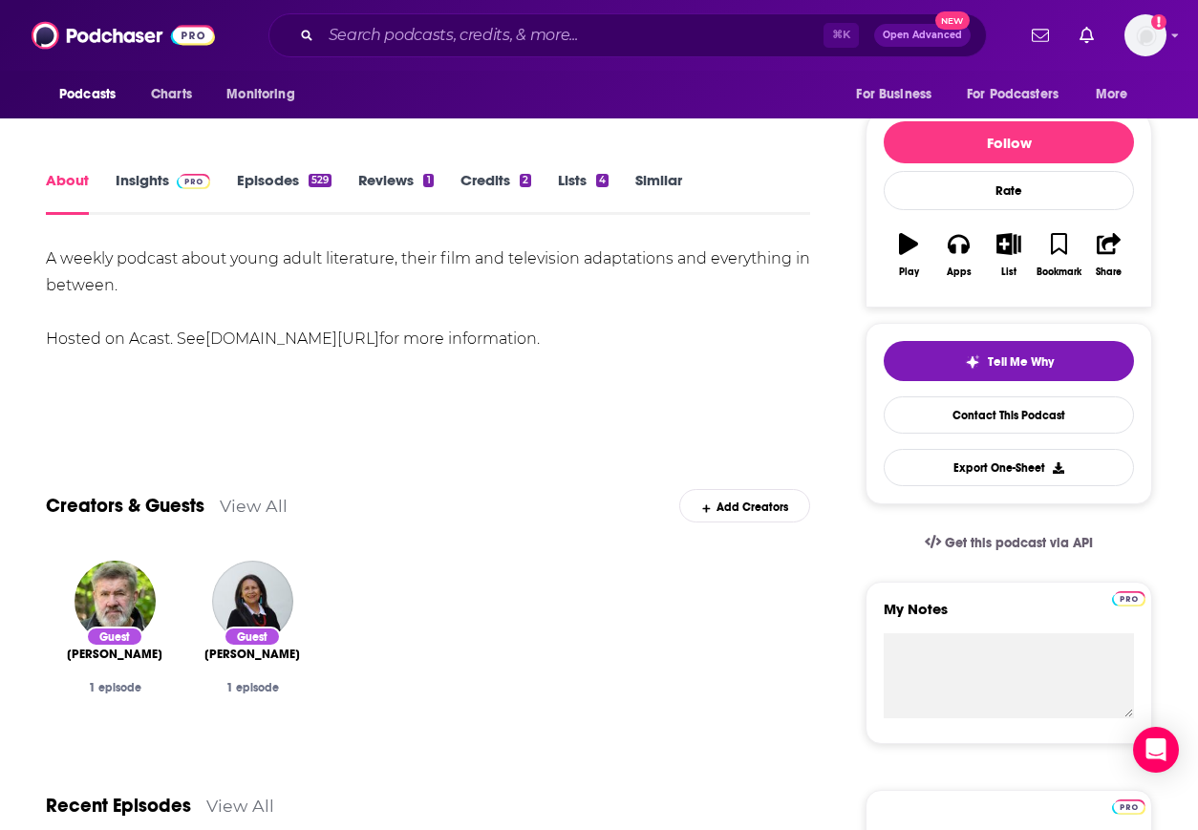
scroll to position [558, 0]
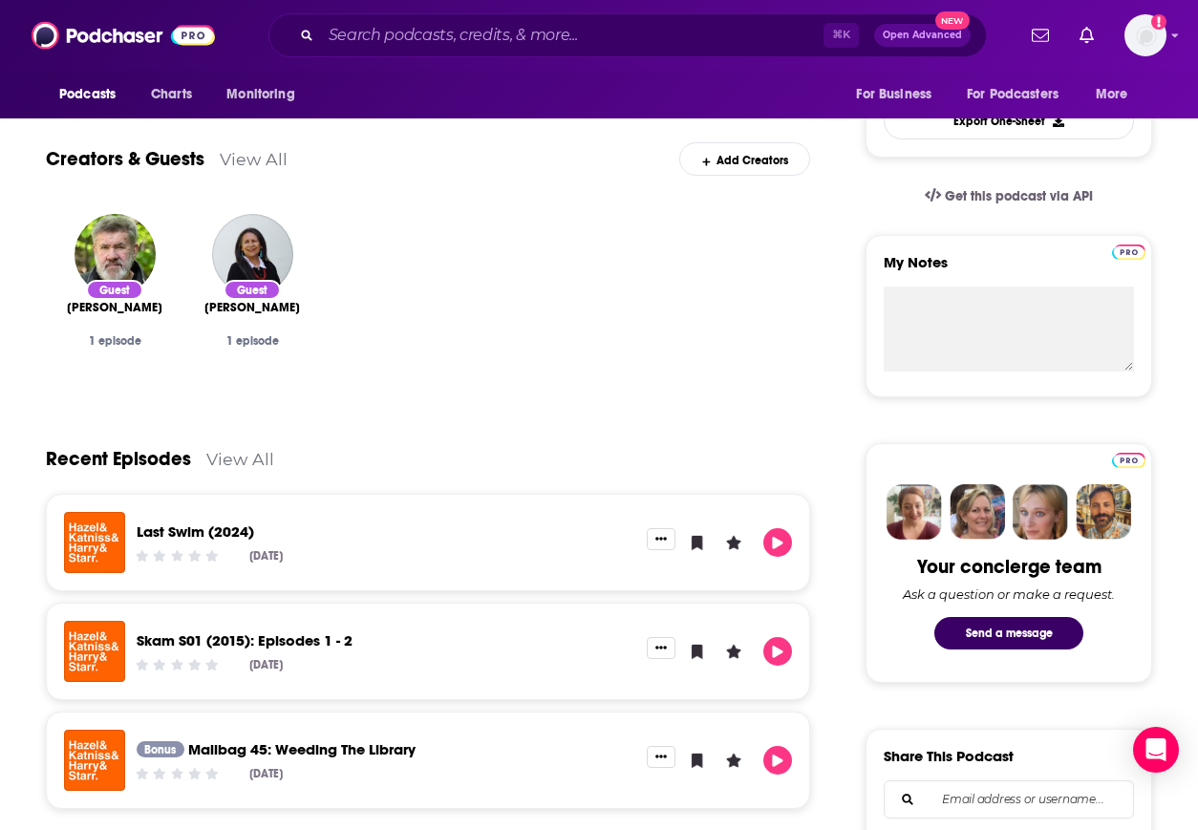
drag, startPoint x: 170, startPoint y: 288, endPoint x: 39, endPoint y: 290, distance: 130.9
copy span "[PERSON_NAME]"
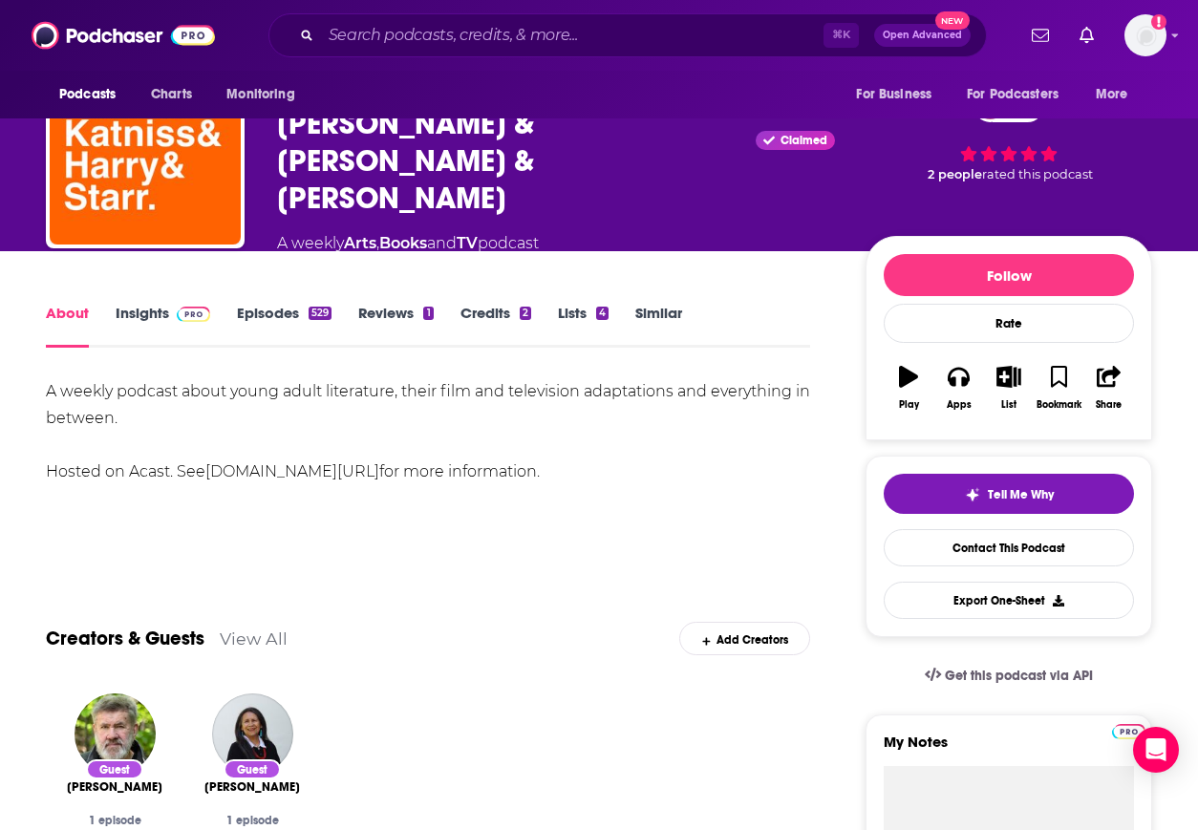
scroll to position [0, 0]
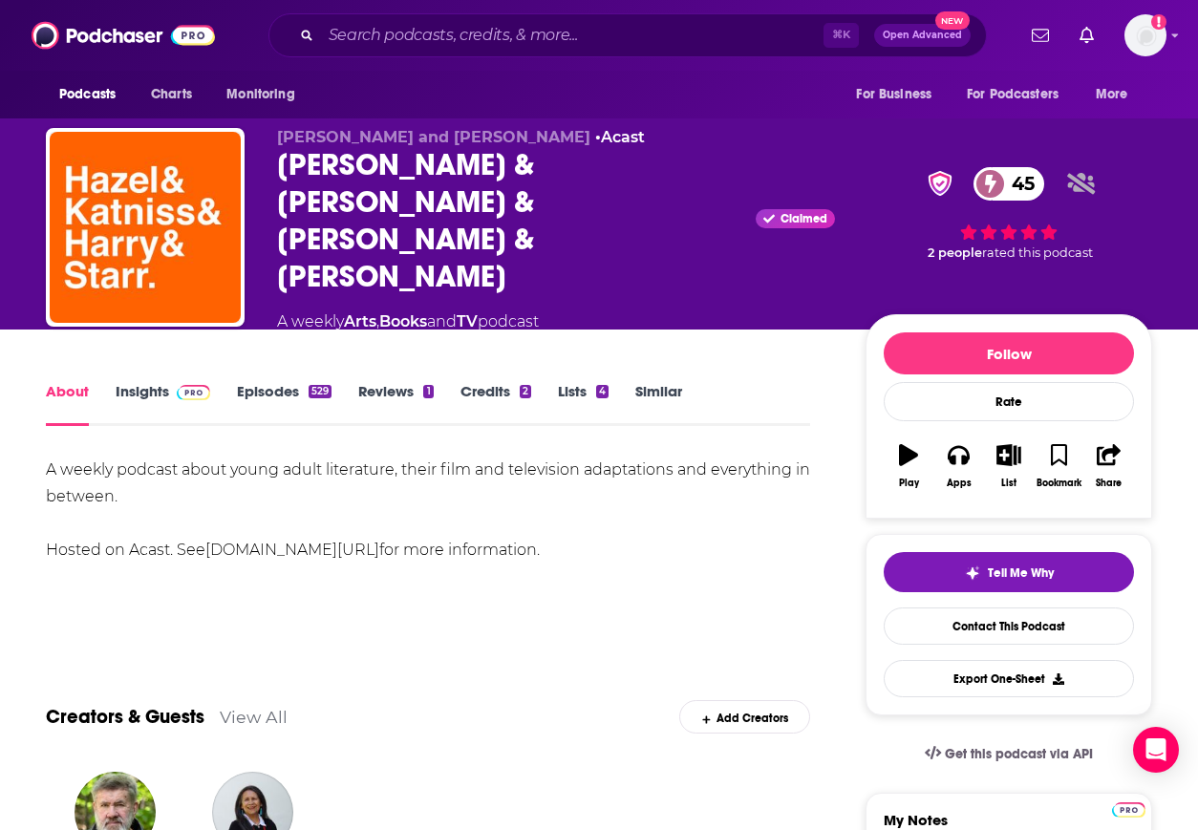
drag, startPoint x: 557, startPoint y: 155, endPoint x: 274, endPoint y: 150, distance: 282.8
click at [272, 152] on div "[PERSON_NAME] and [PERSON_NAME] • Acast [PERSON_NAME] & [PERSON_NAME] & [PERSON…" at bounding box center [599, 240] width 1106 height 224
copy span "[PERSON_NAME] and [PERSON_NAME]"
click at [429, 31] on input "Search podcasts, credits, & more..." at bounding box center [572, 35] width 502 height 31
paste input "Fictitious"
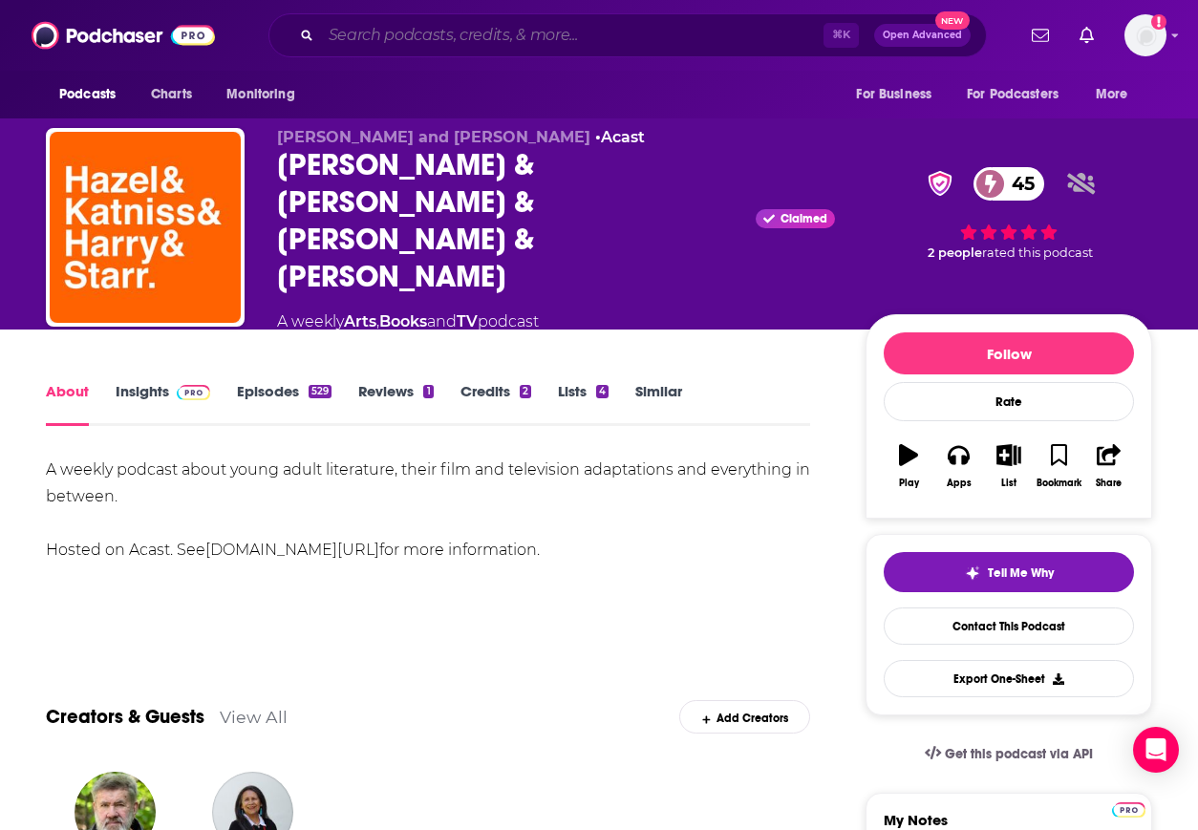
type input "Fictitious"
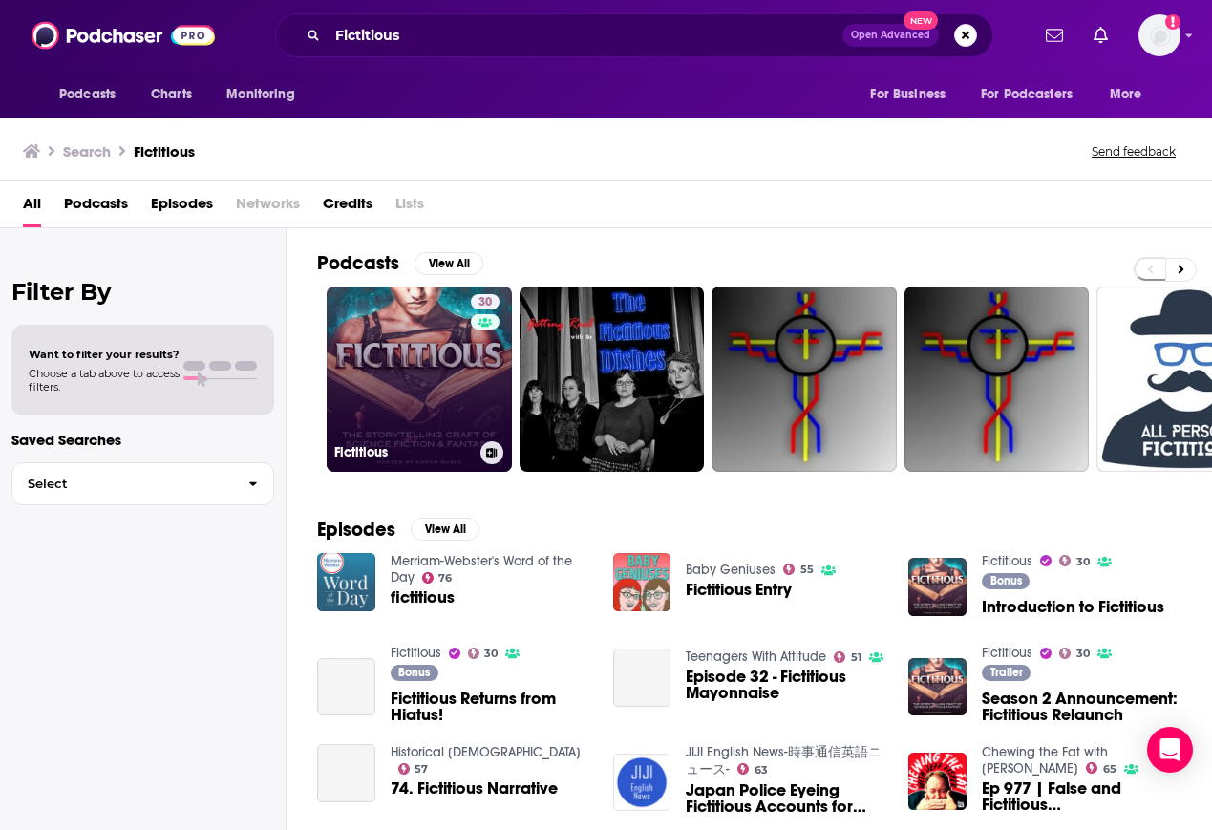
click at [395, 348] on link "30 Fictitious" at bounding box center [419, 379] width 185 height 185
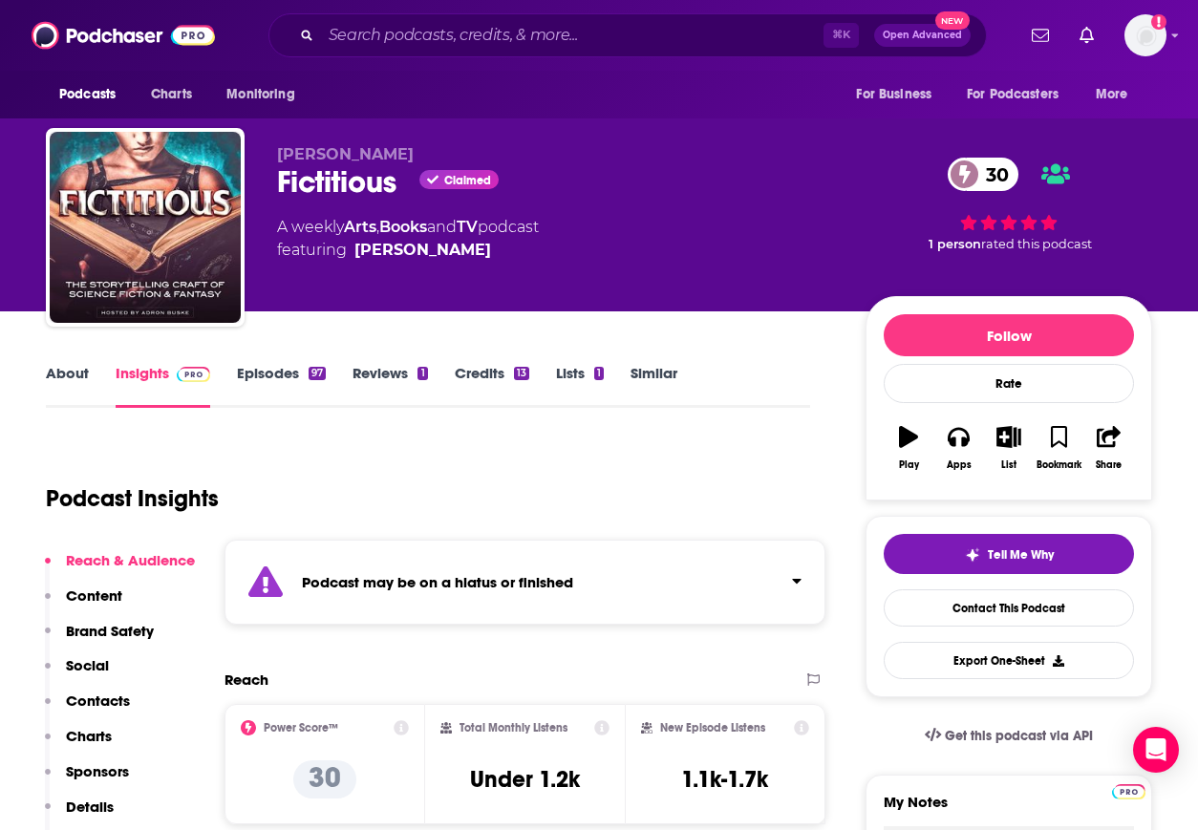
click at [98, 709] on p "Contacts" at bounding box center [98, 701] width 64 height 18
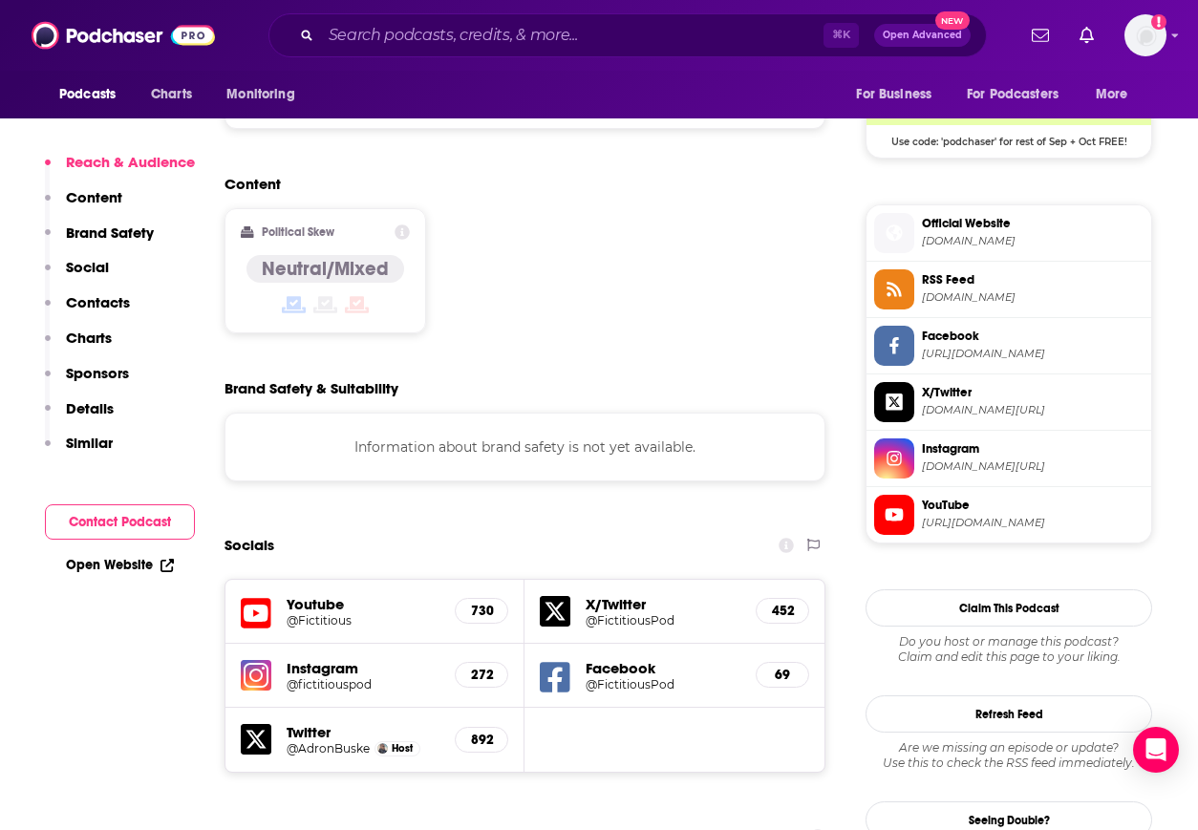
scroll to position [1251, 0]
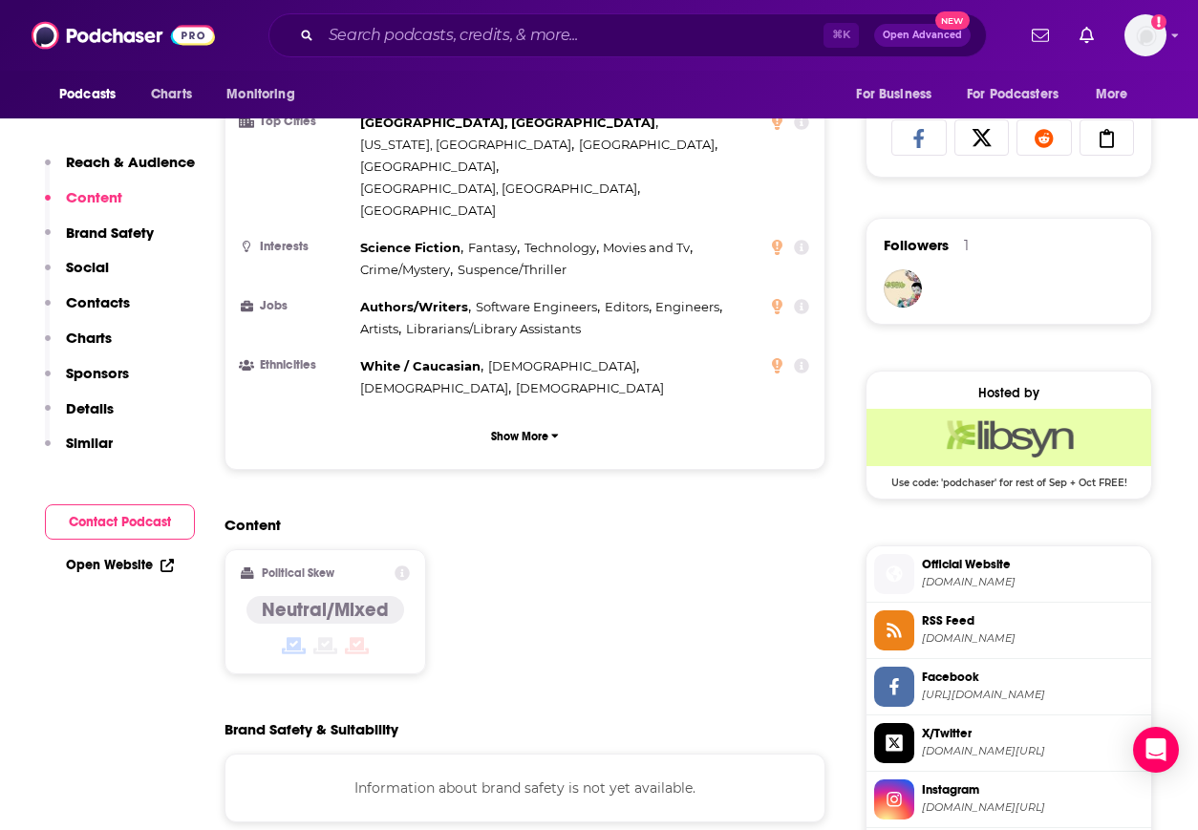
click at [1028, 582] on span "[DOMAIN_NAME]" at bounding box center [1033, 582] width 222 height 14
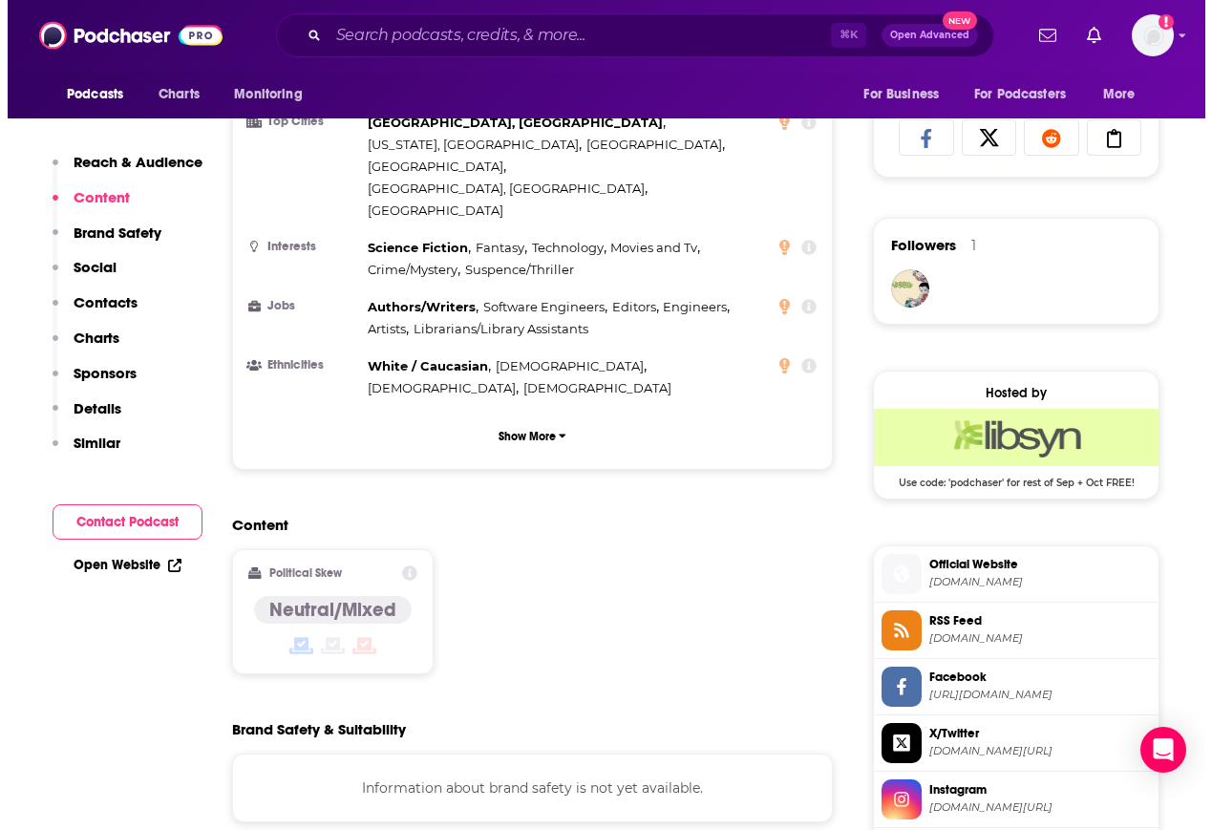
scroll to position [0, 0]
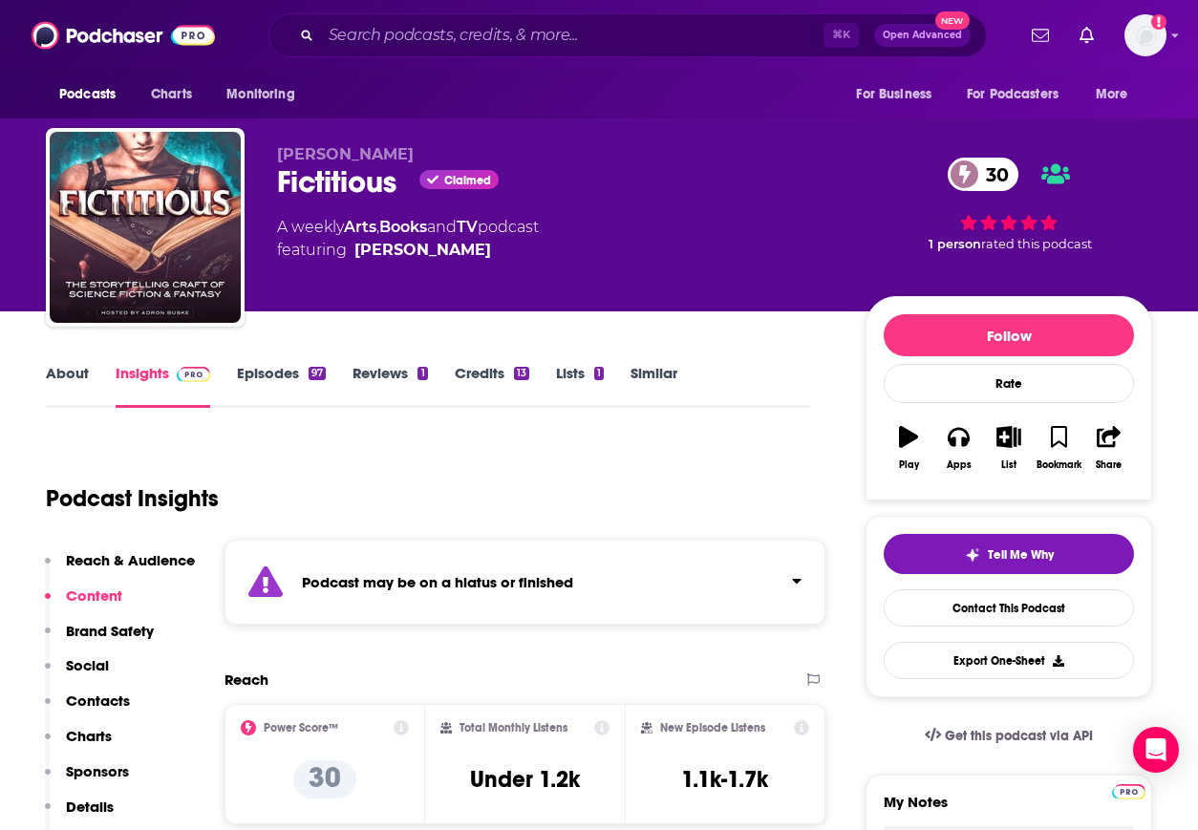
click at [469, 21] on div "⌘ K Open Advanced New" at bounding box center [627, 35] width 718 height 44
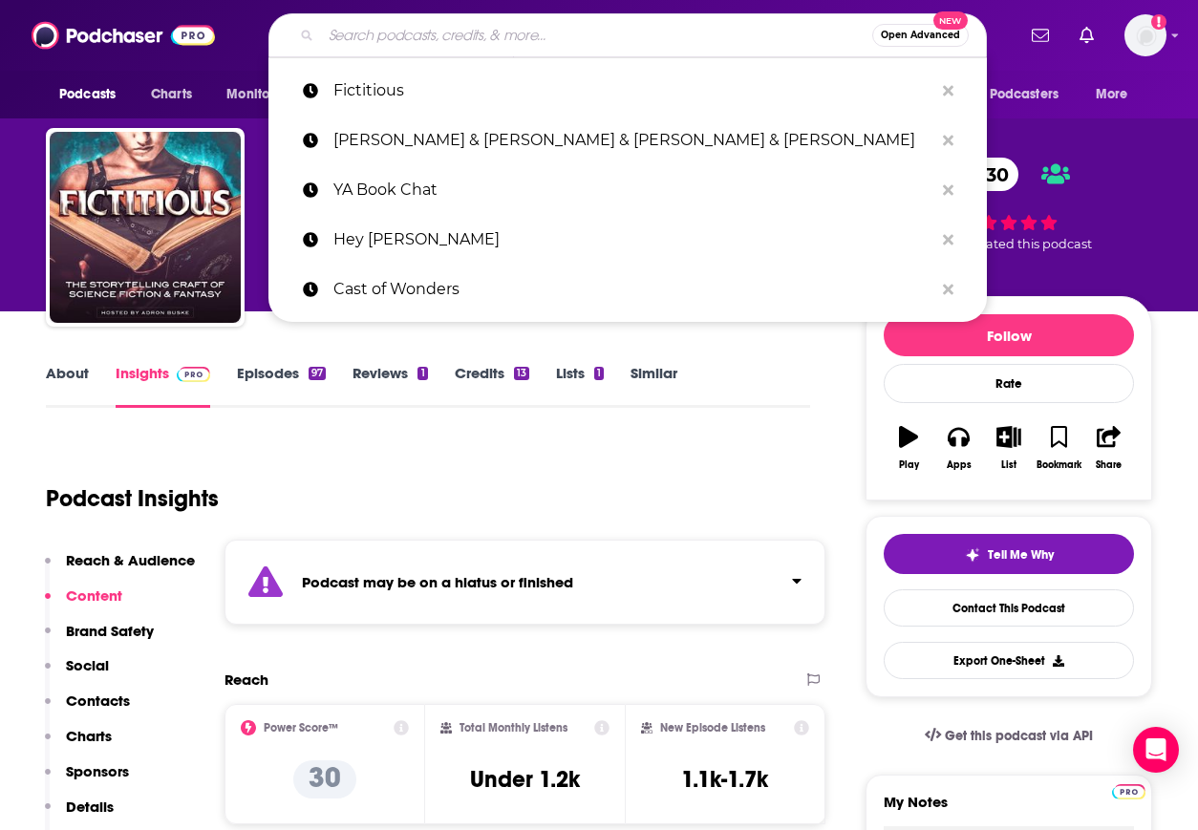
click at [465, 33] on input "Search podcasts, credits, & more..." at bounding box center [596, 35] width 551 height 31
paste input "Six Minutes"
type input "Six Minutes"
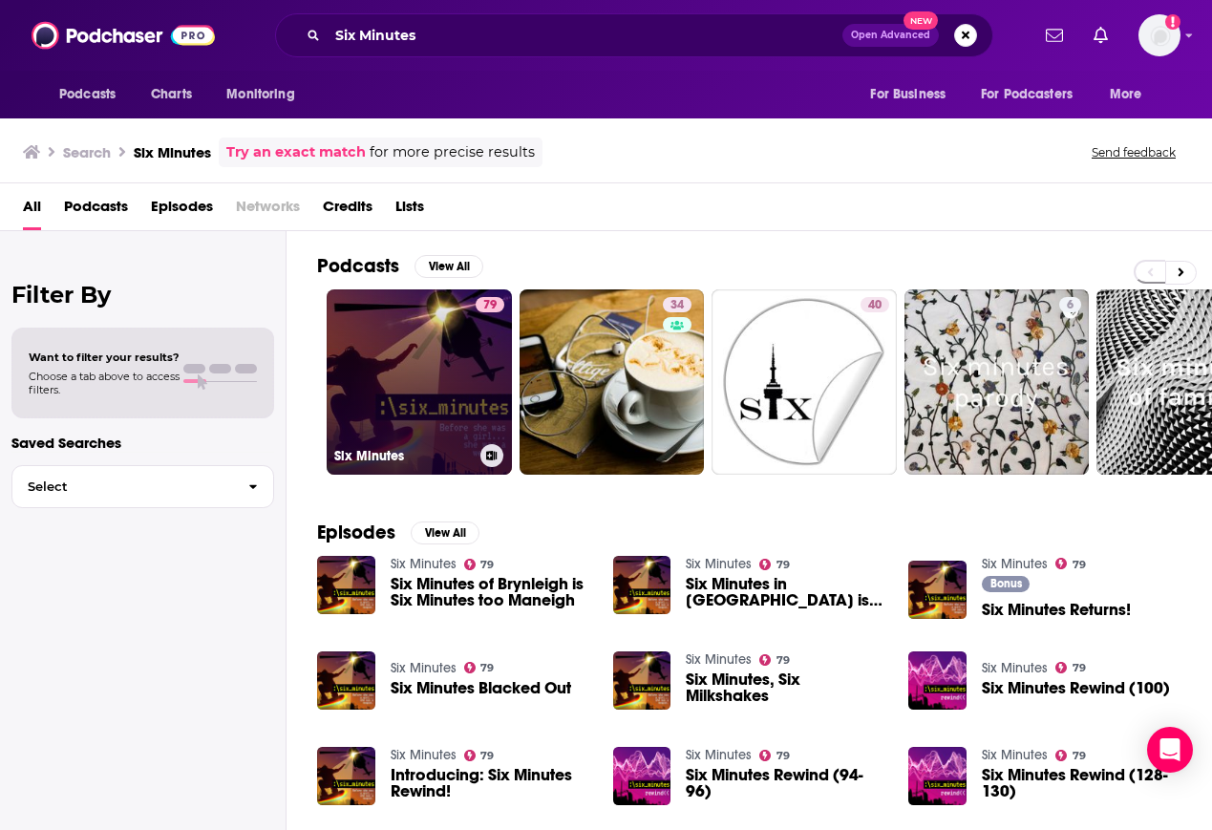
click at [387, 406] on link "79 Six Minutes" at bounding box center [419, 381] width 185 height 185
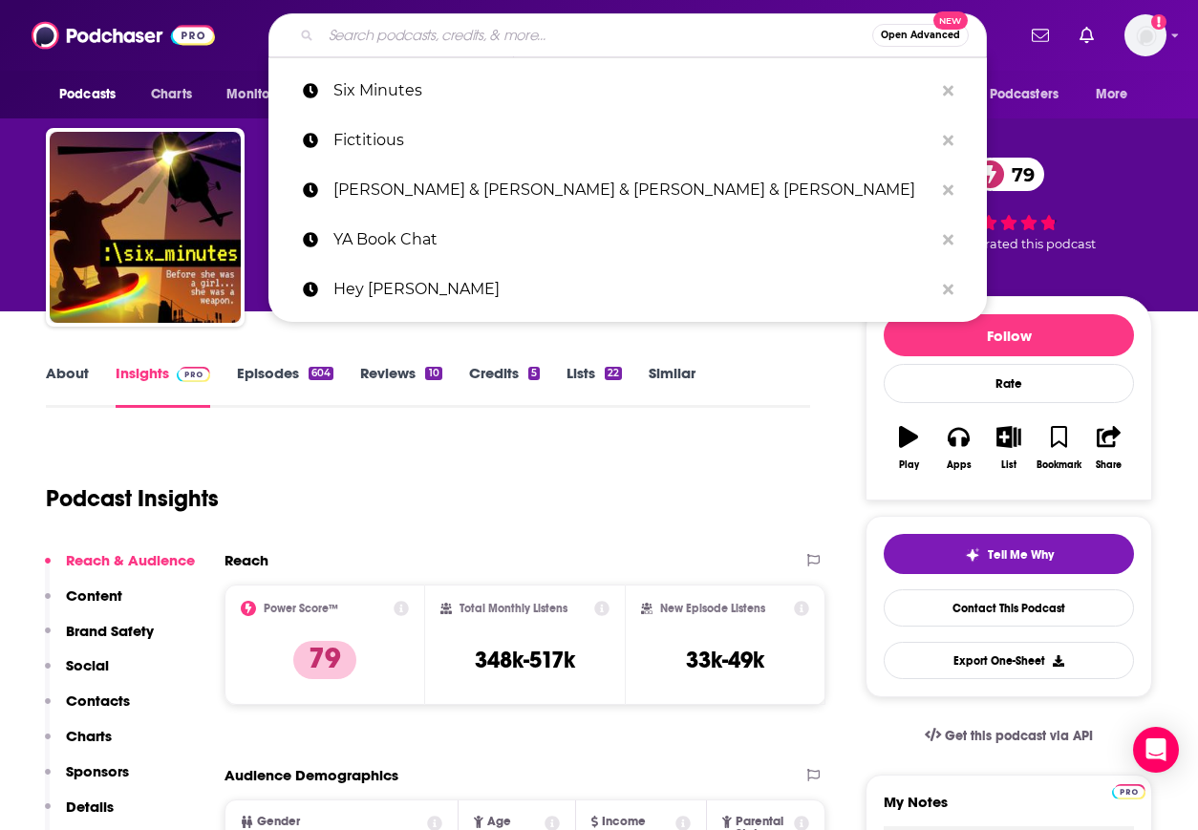
click at [461, 34] on input "Search podcasts, credits, & more..." at bounding box center [596, 35] width 551 height 31
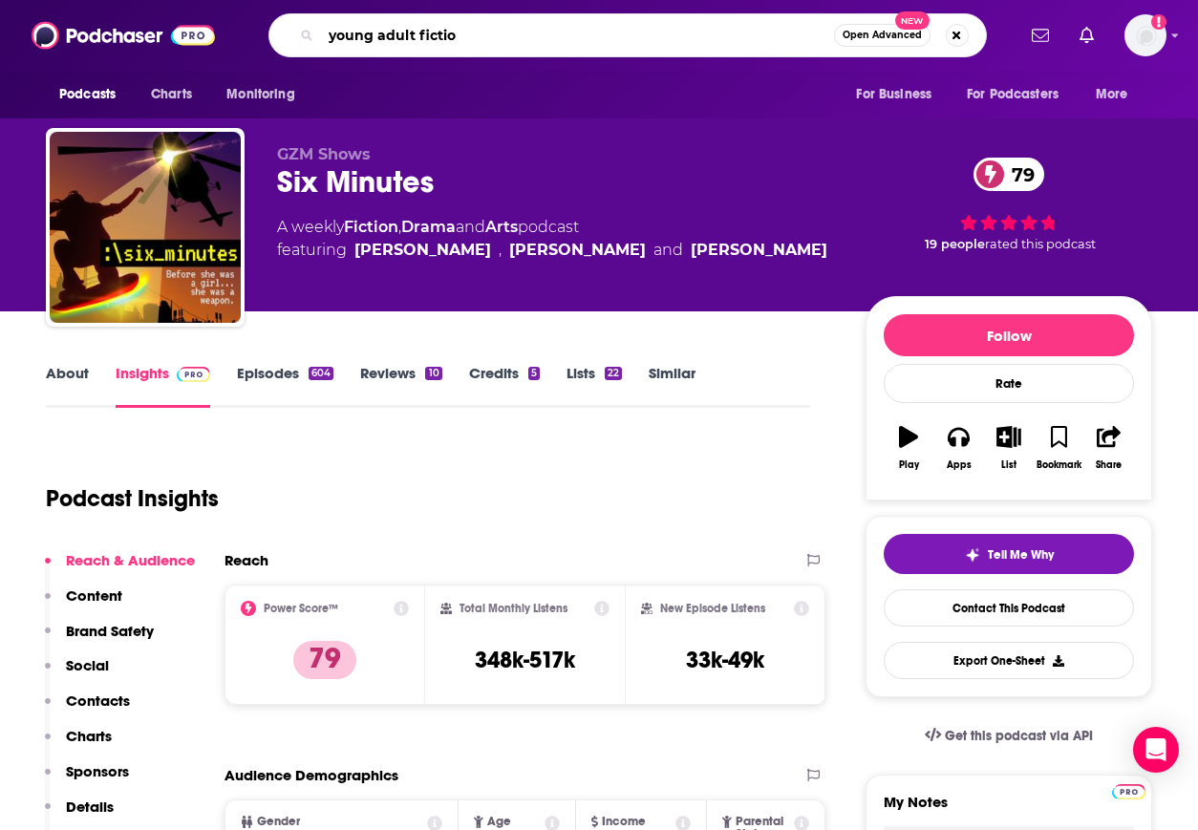
type input "young adult fiction"
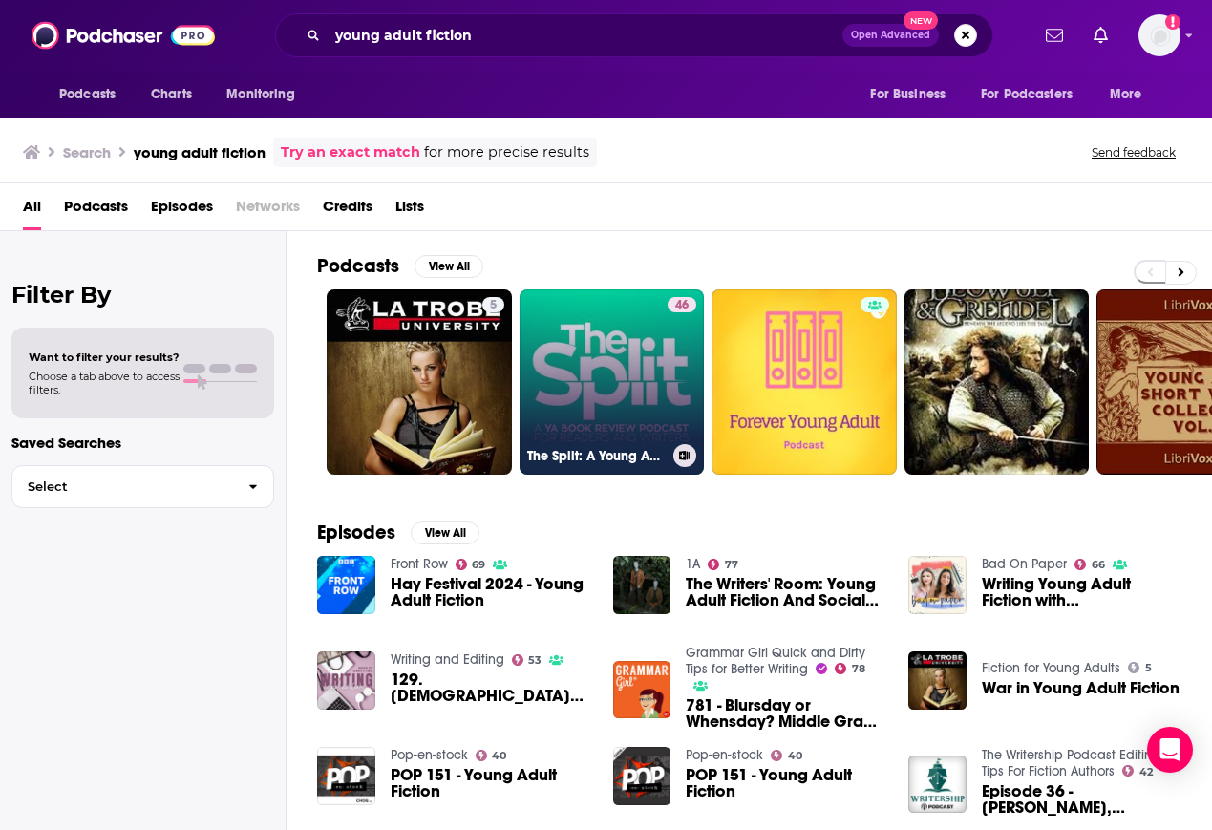
click at [633, 358] on link "46 The Split: A Young Adult Book Review Podcast for Readers and Writers" at bounding box center [612, 381] width 185 height 185
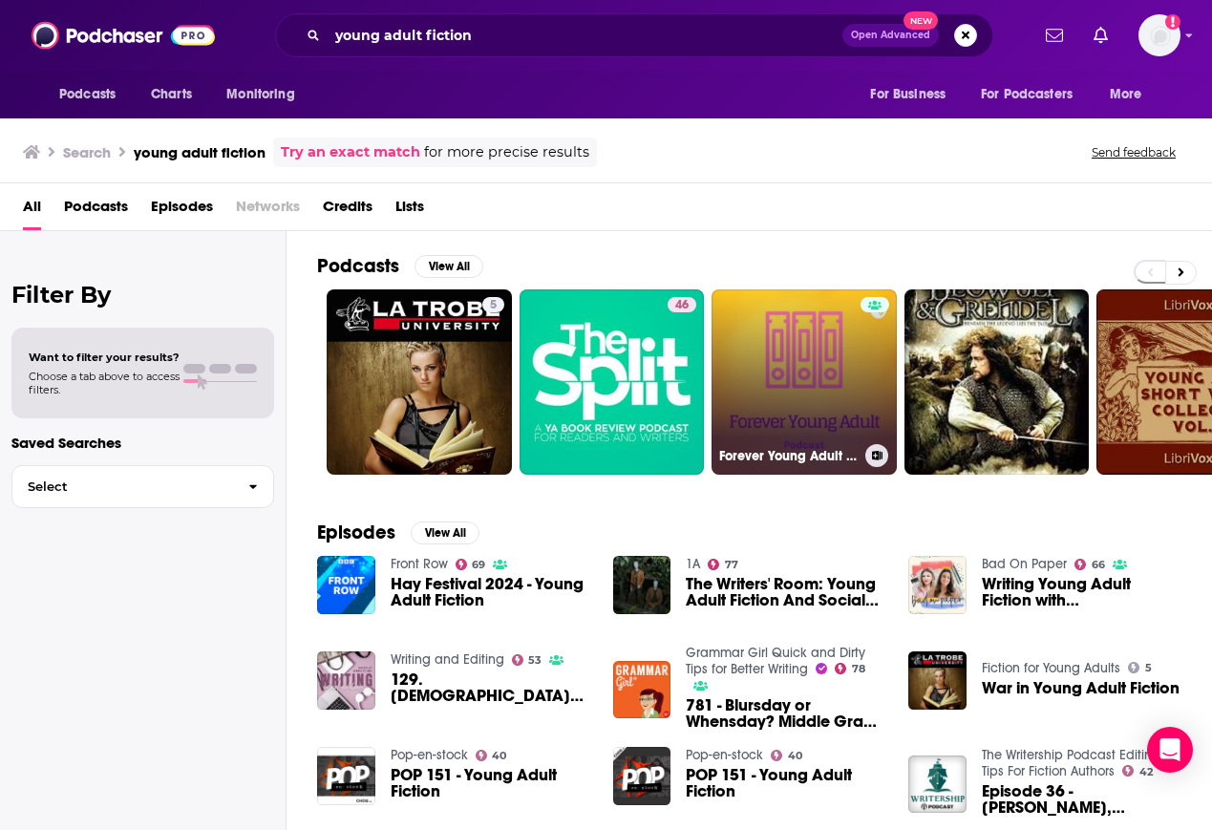
click at [805, 360] on link "Forever Young Adult Podcast" at bounding box center [804, 381] width 185 height 185
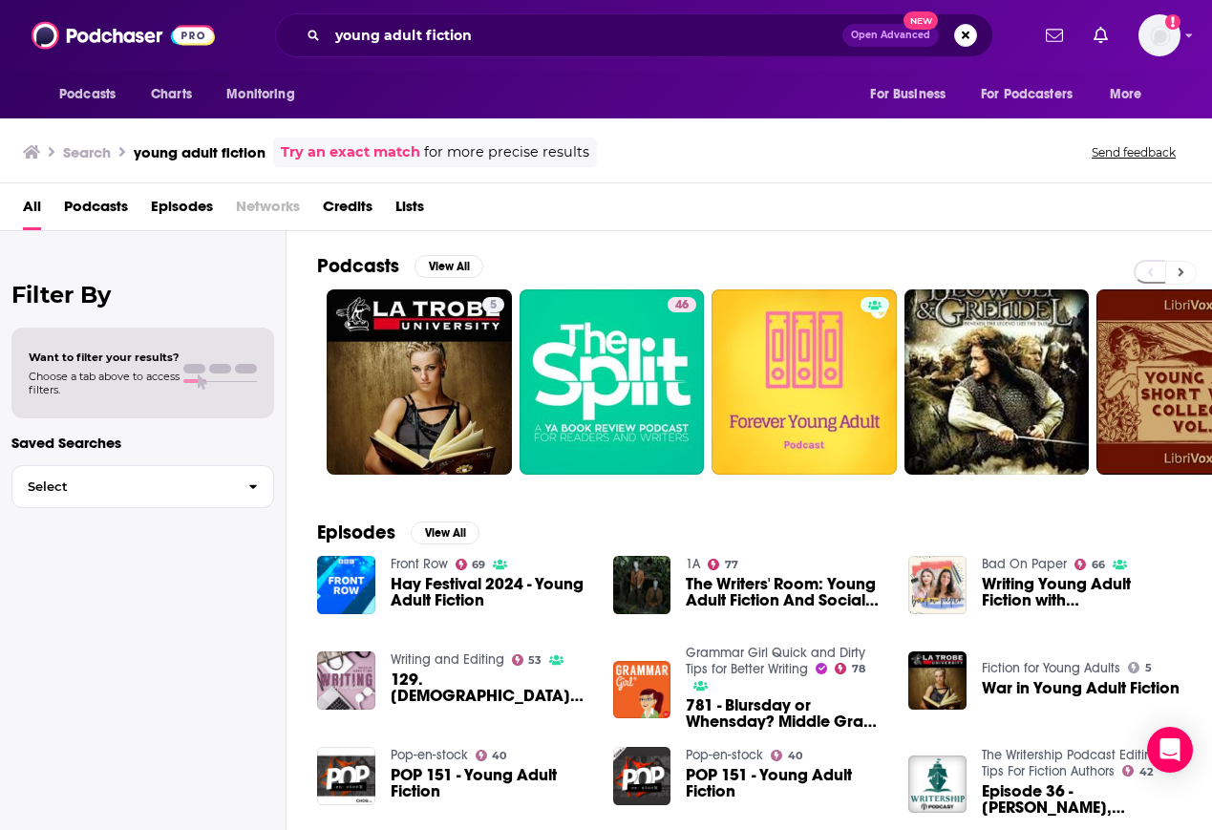
click at [1182, 267] on icon at bounding box center [1181, 272] width 7 height 13
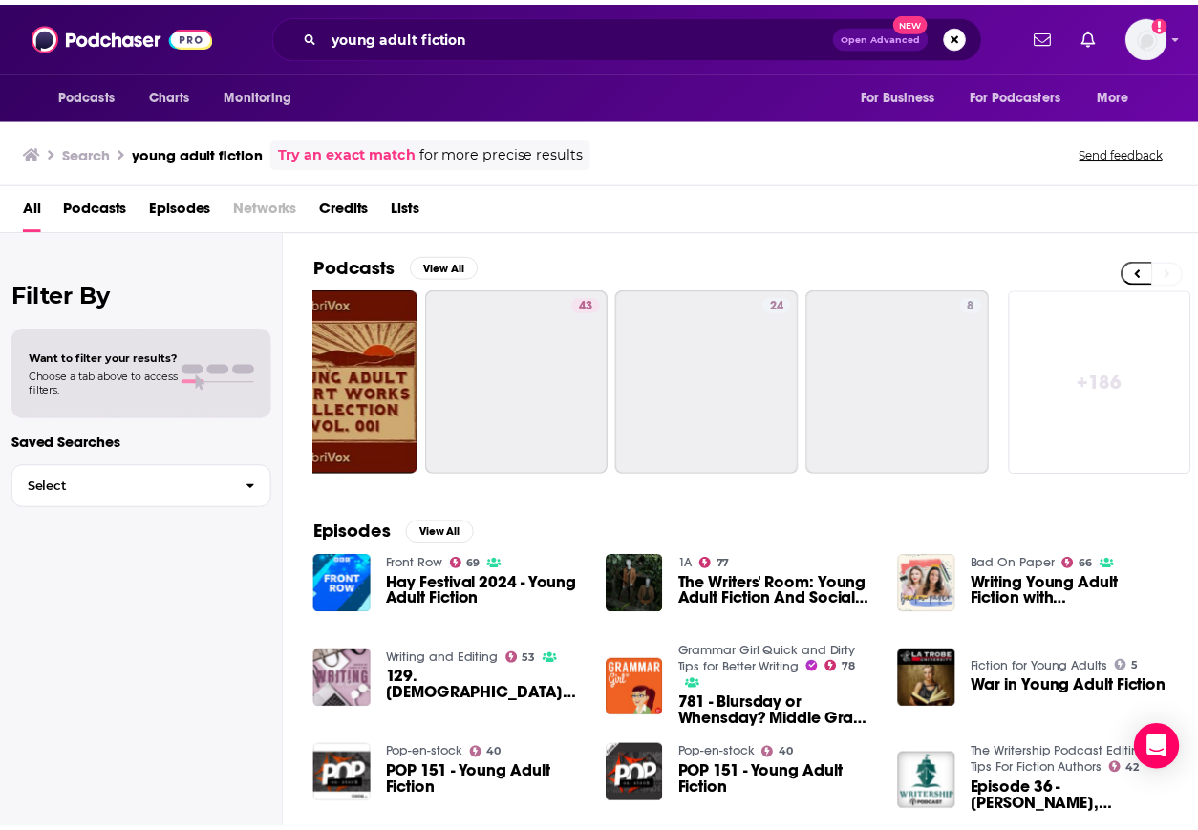
scroll to position [0, 860]
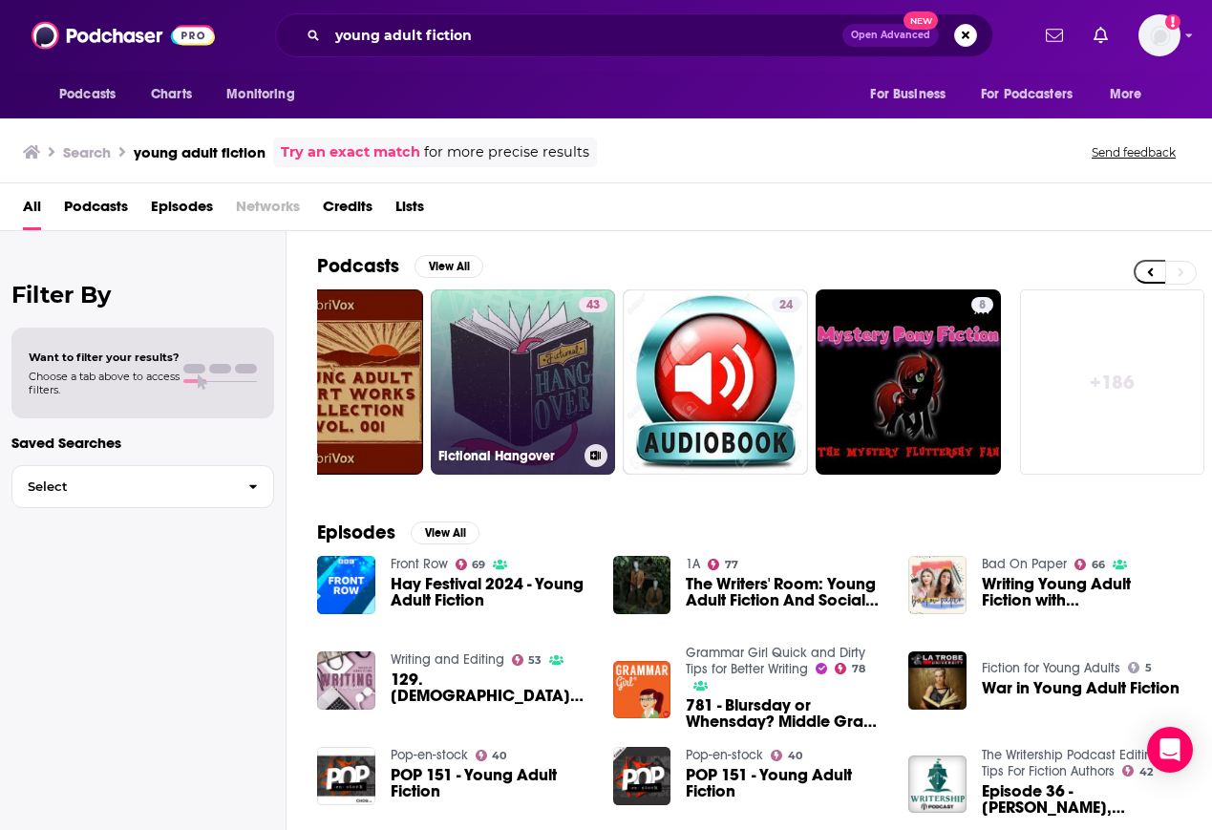
click at [510, 382] on link "43 Fictional Hangover" at bounding box center [523, 381] width 185 height 185
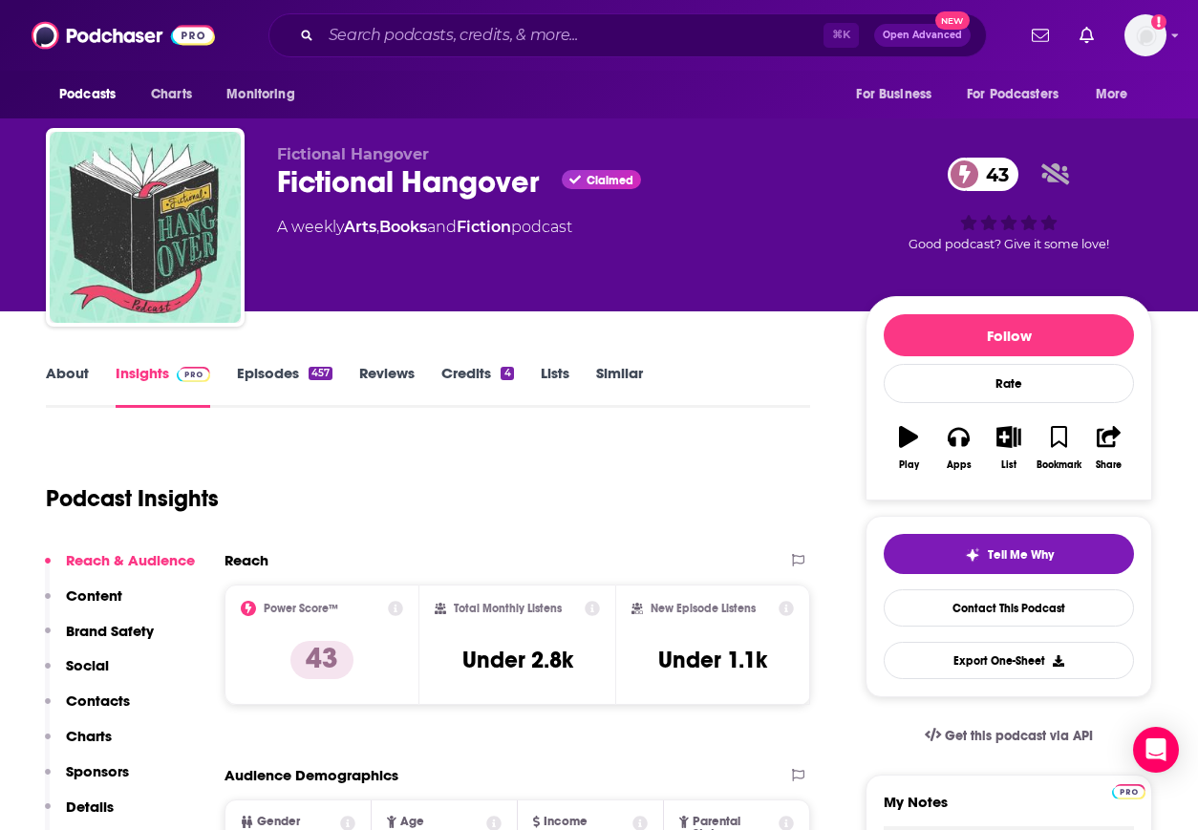
click at [98, 695] on p "Contacts" at bounding box center [98, 701] width 64 height 18
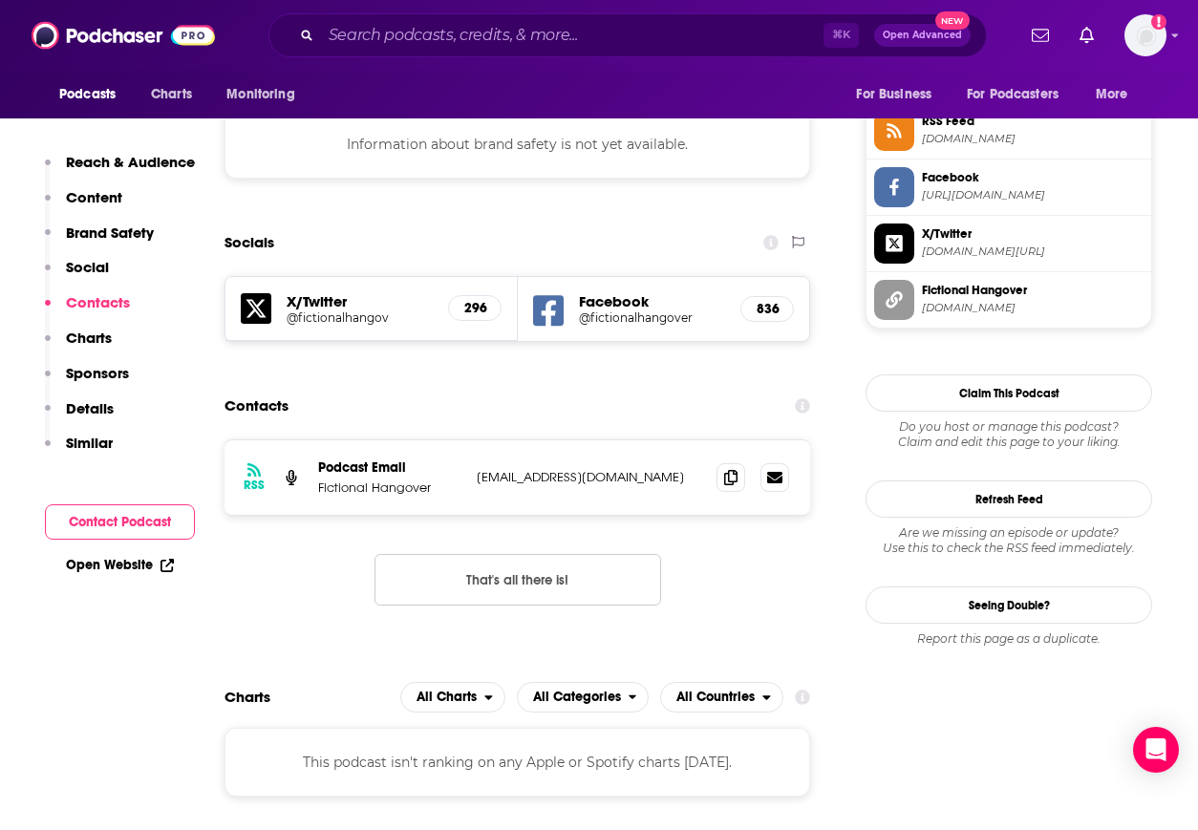
scroll to position [1763, 0]
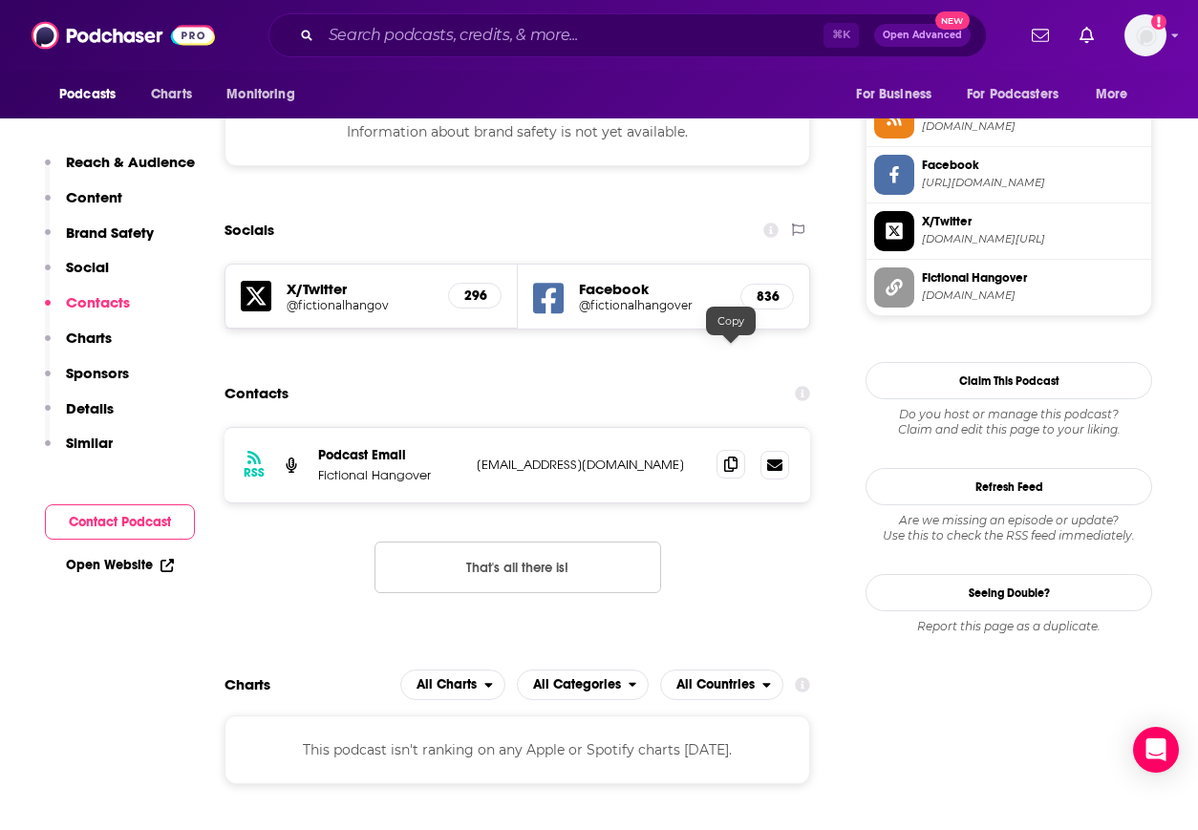
click at [734, 457] on icon at bounding box center [730, 464] width 13 height 15
